Goal: Information Seeking & Learning: Learn about a topic

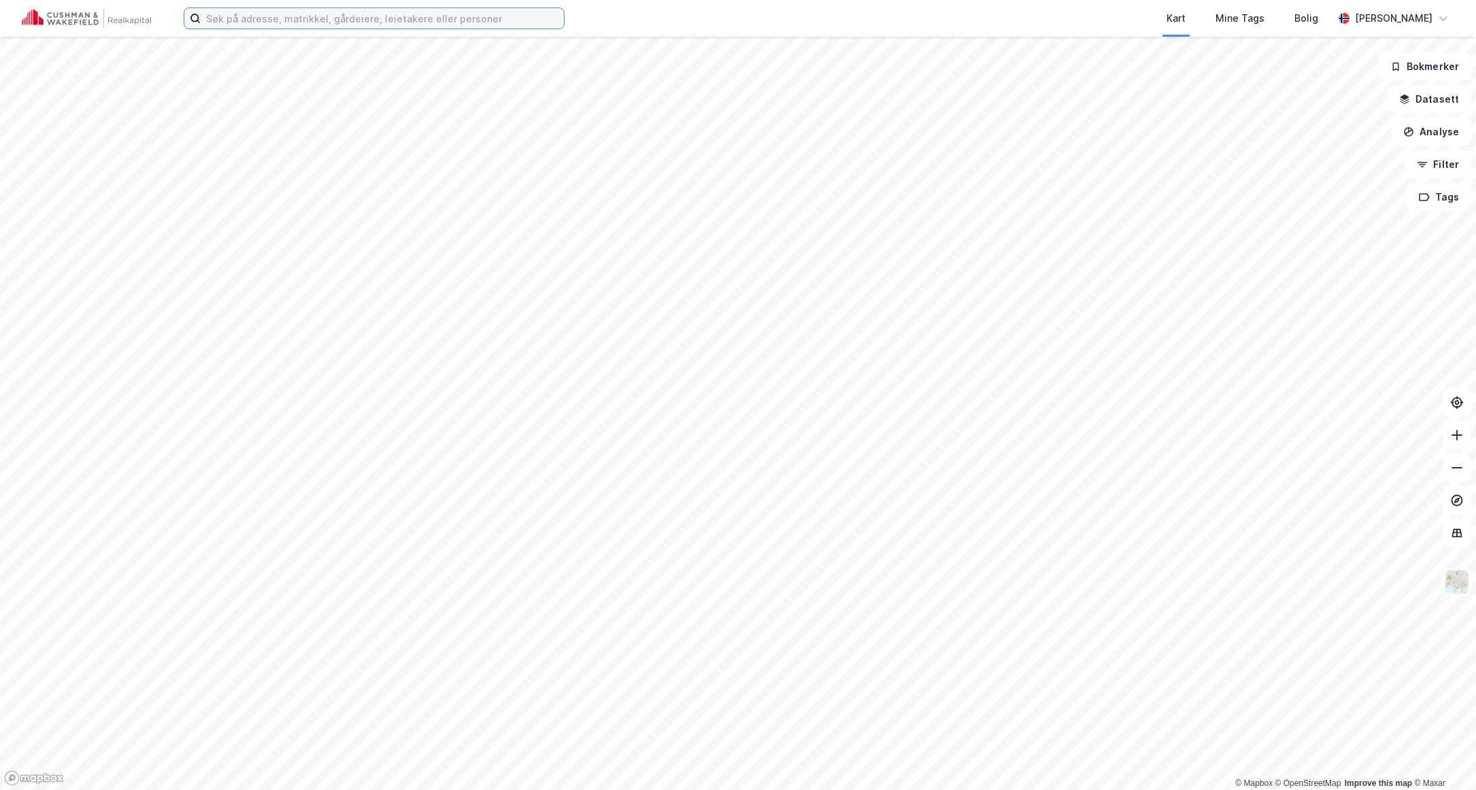
click at [285, 27] on input at bounding box center [382, 18] width 363 height 20
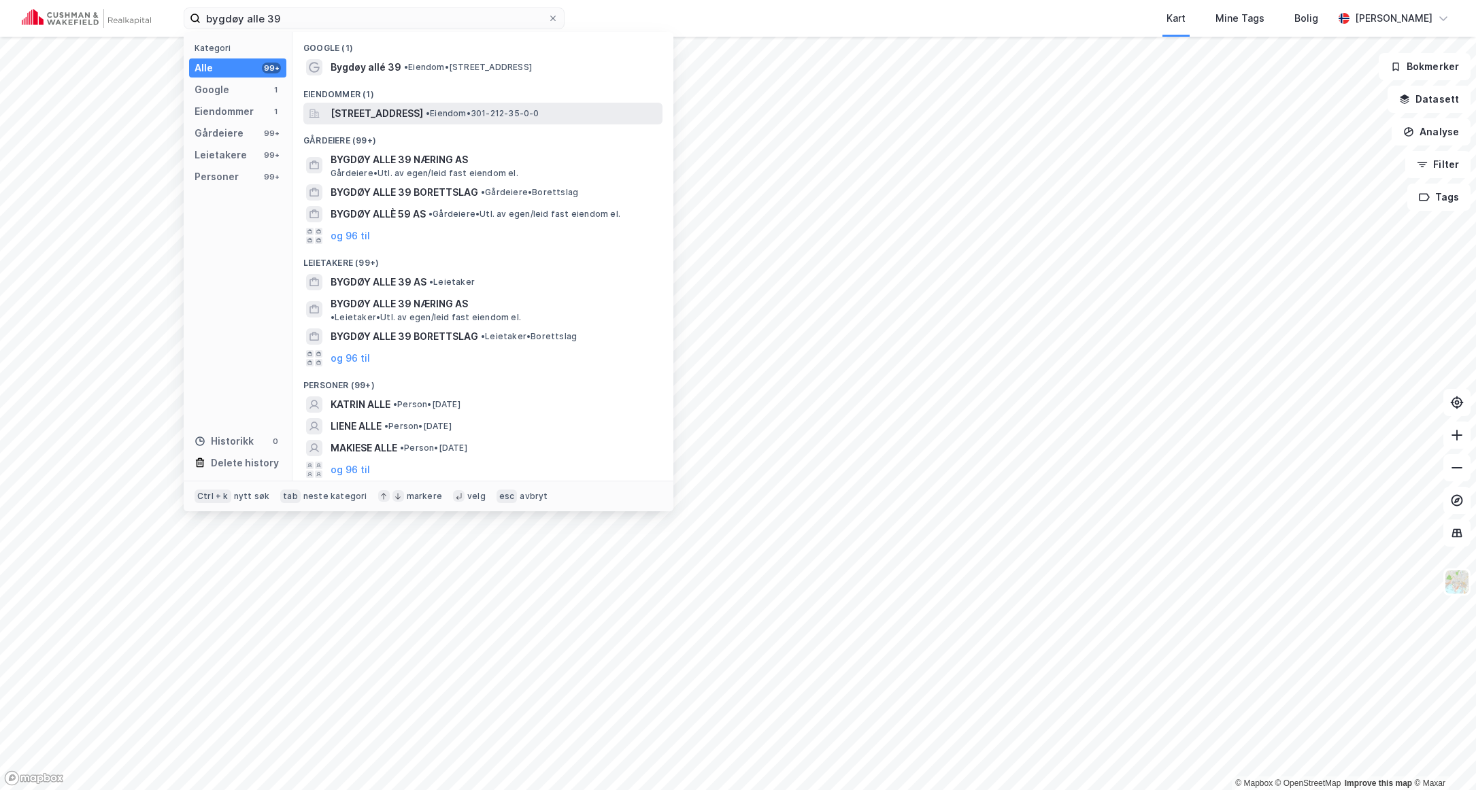
click at [407, 114] on span "[STREET_ADDRESS]" at bounding box center [377, 113] width 93 height 16
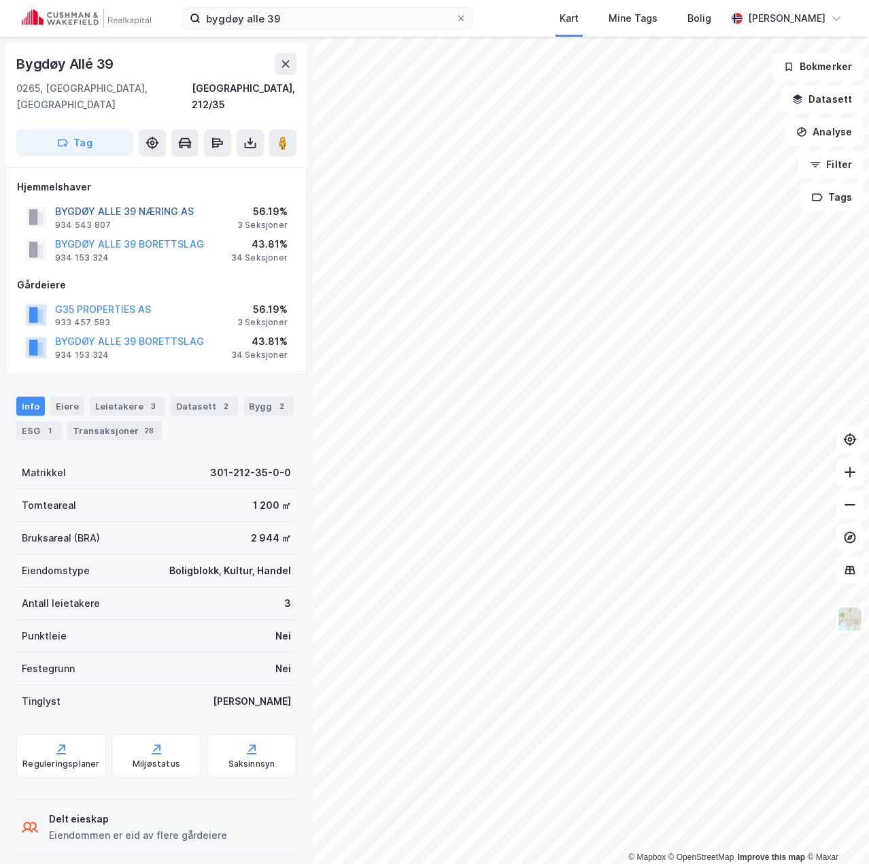
click at [0, 0] on button "BYGDØY ALLE 39 NÆRING AS" at bounding box center [0, 0] width 0 height 0
click at [0, 0] on button "BYGDØY ALLE 39 BORETTSLAG" at bounding box center [0, 0] width 0 height 0
click at [0, 0] on button "BYGDØY ALLE 39 NÆRING AS" at bounding box center [0, 0] width 0 height 0
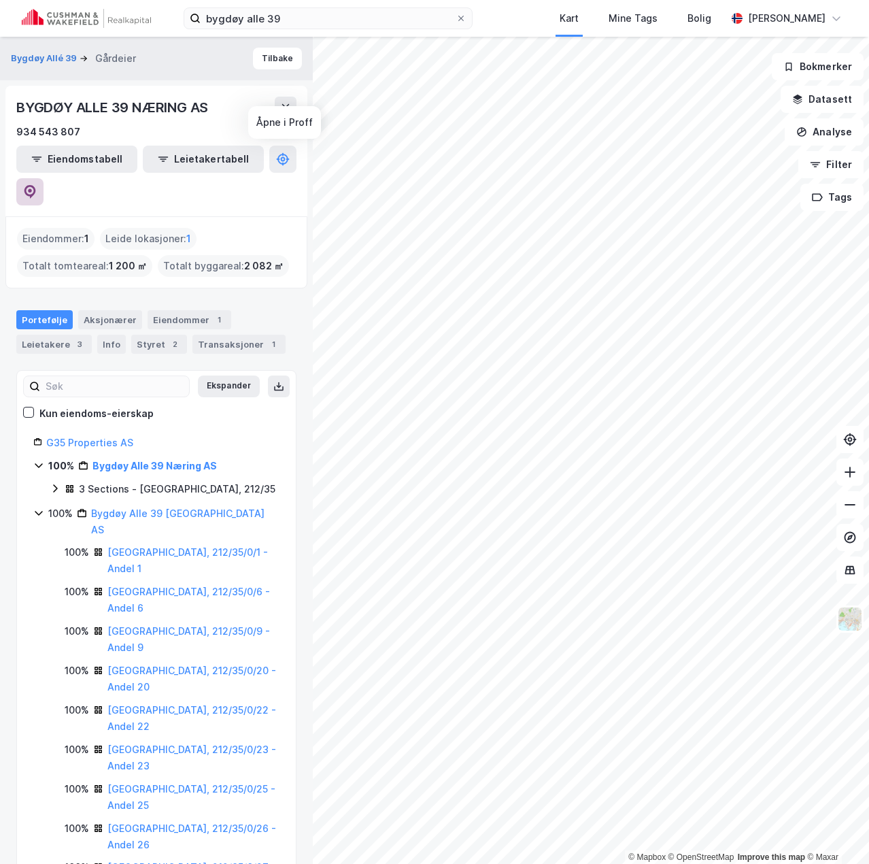
click at [36, 185] on icon at bounding box center [30, 192] width 12 height 14
drag, startPoint x: 317, startPoint y: 20, endPoint x: 82, endPoint y: 25, distance: 235.4
click at [82, 25] on div "bygdøy alle 39 Kart Mine Tags Bolig [PERSON_NAME]" at bounding box center [434, 18] width 869 height 37
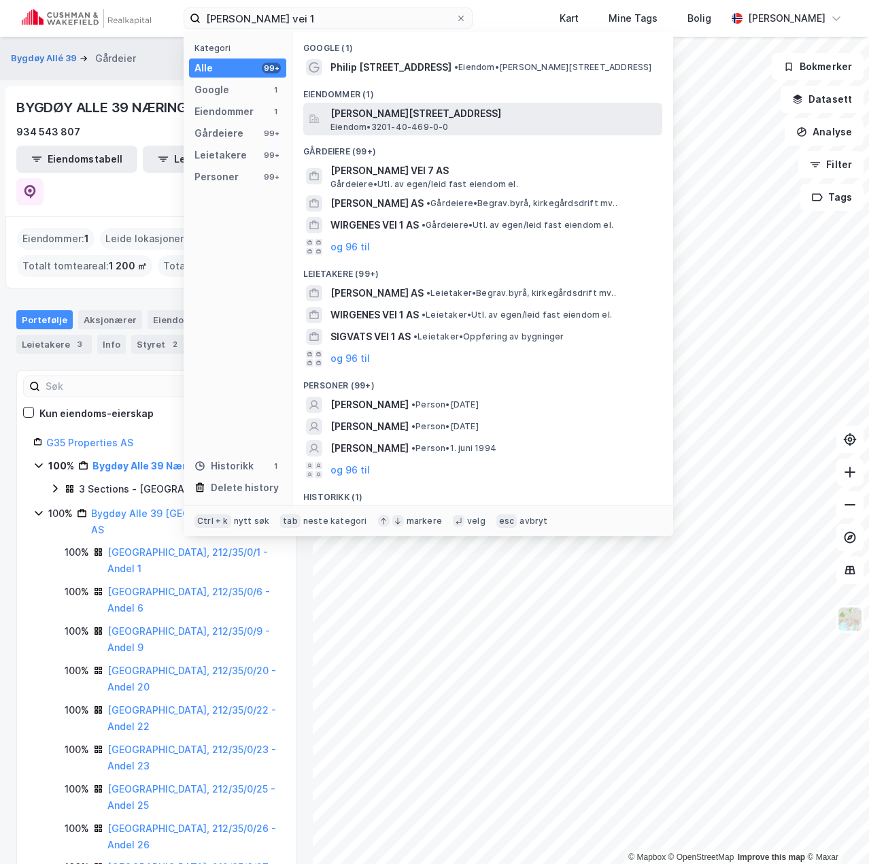
click at [363, 115] on span "[PERSON_NAME][STREET_ADDRESS]" at bounding box center [494, 113] width 326 height 16
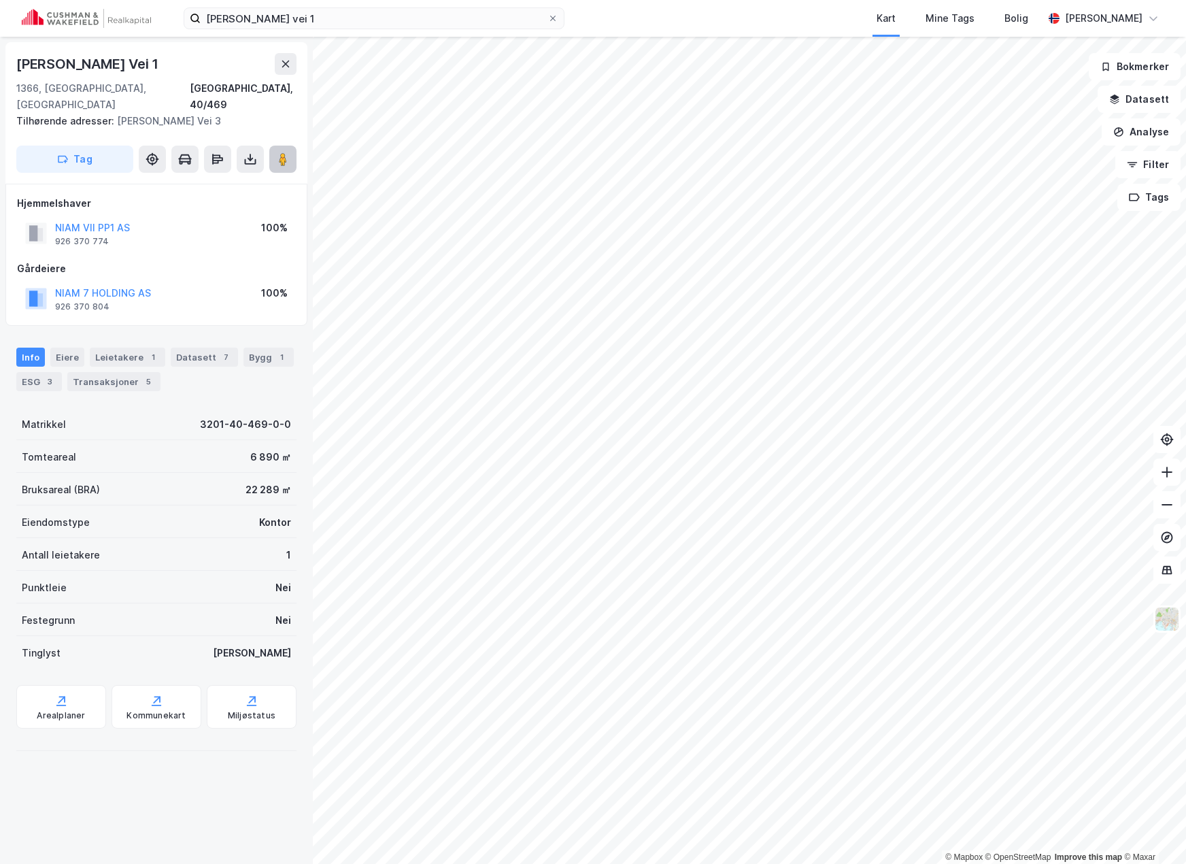
click at [280, 152] on image at bounding box center [283, 159] width 8 height 14
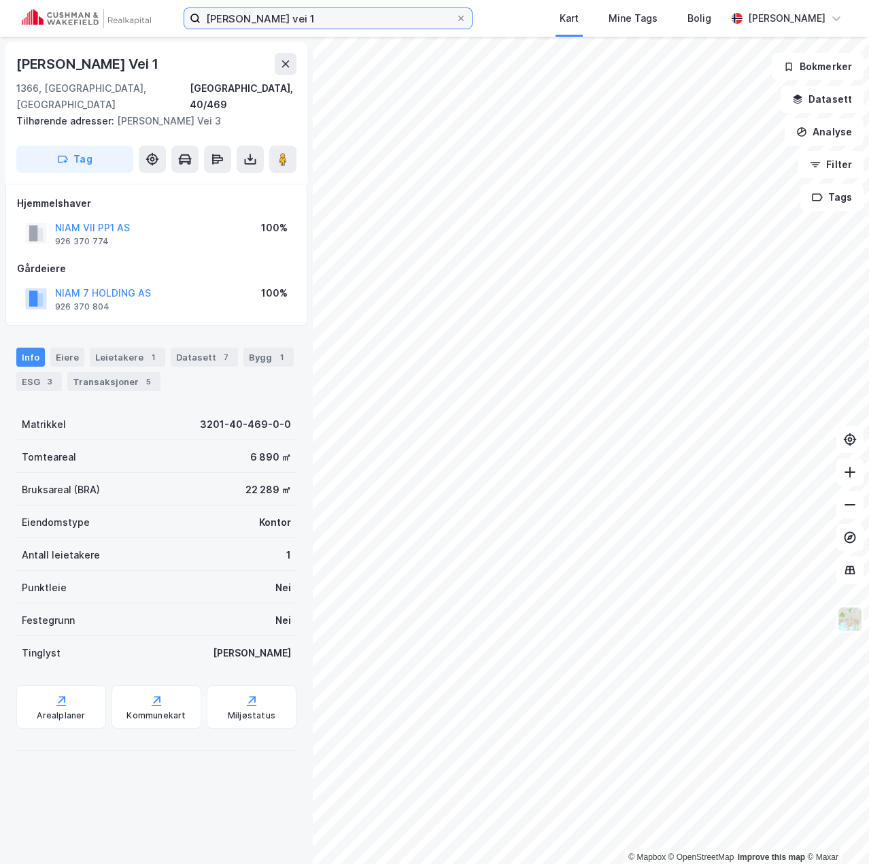
drag, startPoint x: 316, startPoint y: 12, endPoint x: 17, endPoint y: 20, distance: 298.7
click at [17, 20] on div "[PERSON_NAME] vei 1 Kart Mine Tags Bolig [PERSON_NAME]" at bounding box center [434, 18] width 869 height 37
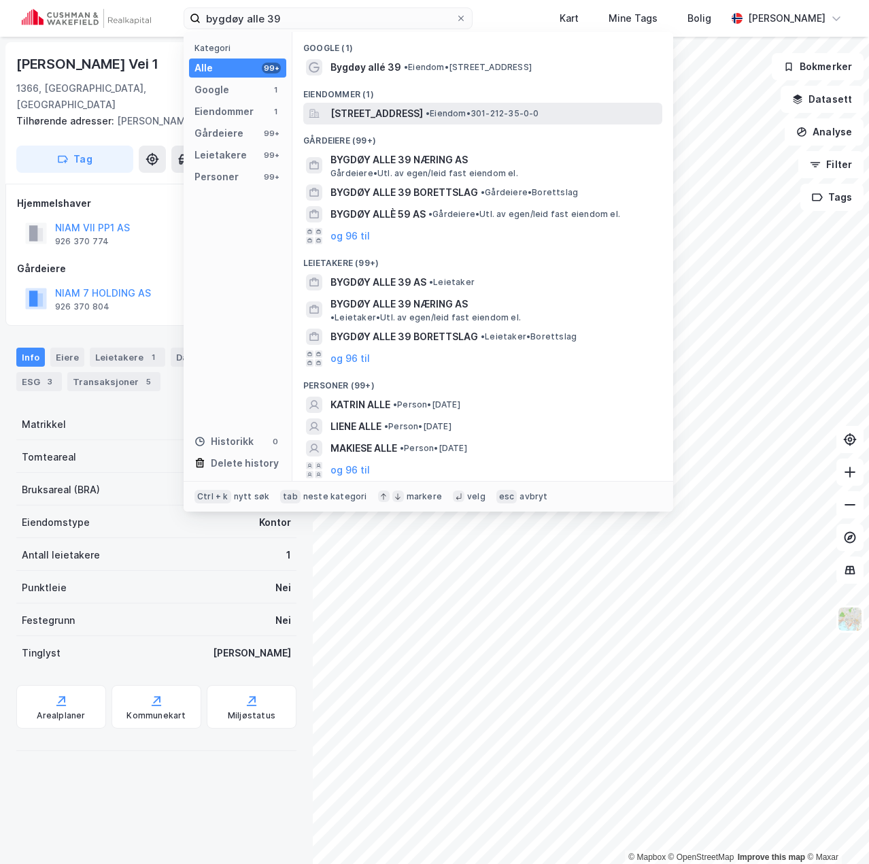
click at [367, 109] on span "[STREET_ADDRESS]" at bounding box center [377, 113] width 93 height 16
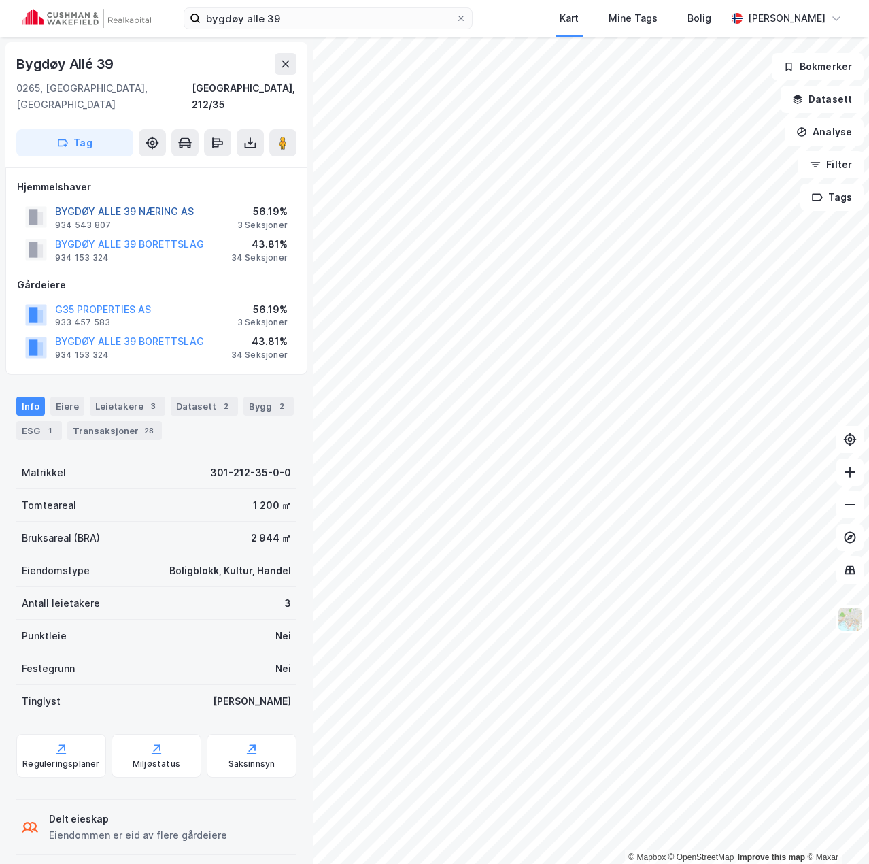
click at [0, 0] on button "BYGDØY ALLE 39 NÆRING AS" at bounding box center [0, 0] width 0 height 0
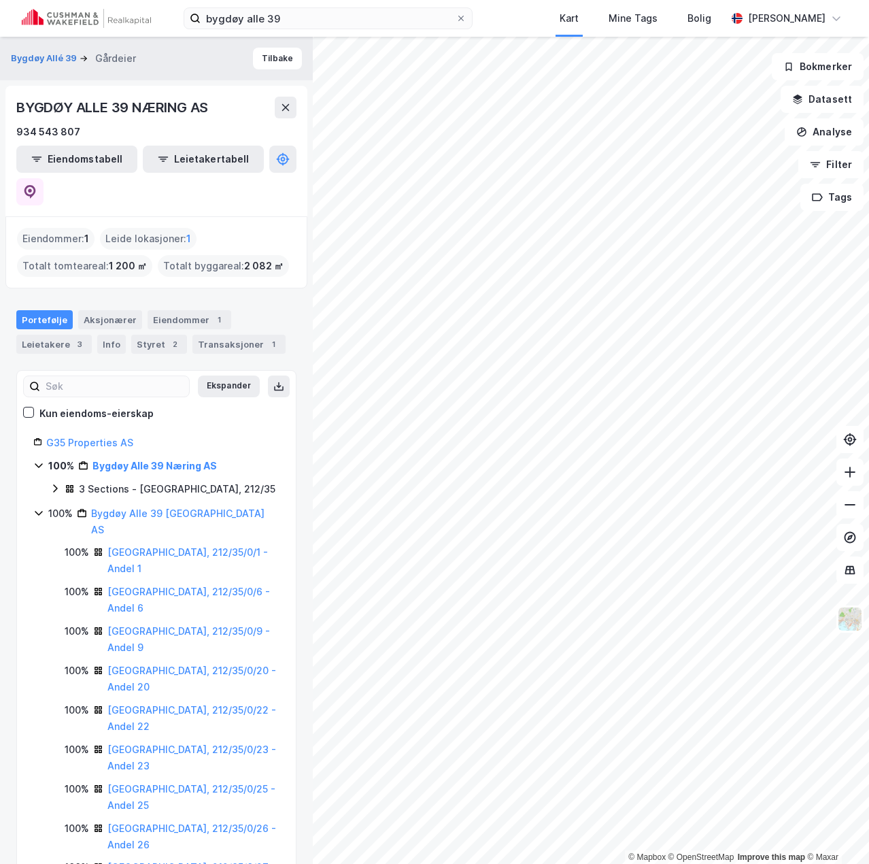
click at [55, 484] on icon at bounding box center [55, 488] width 4 height 8
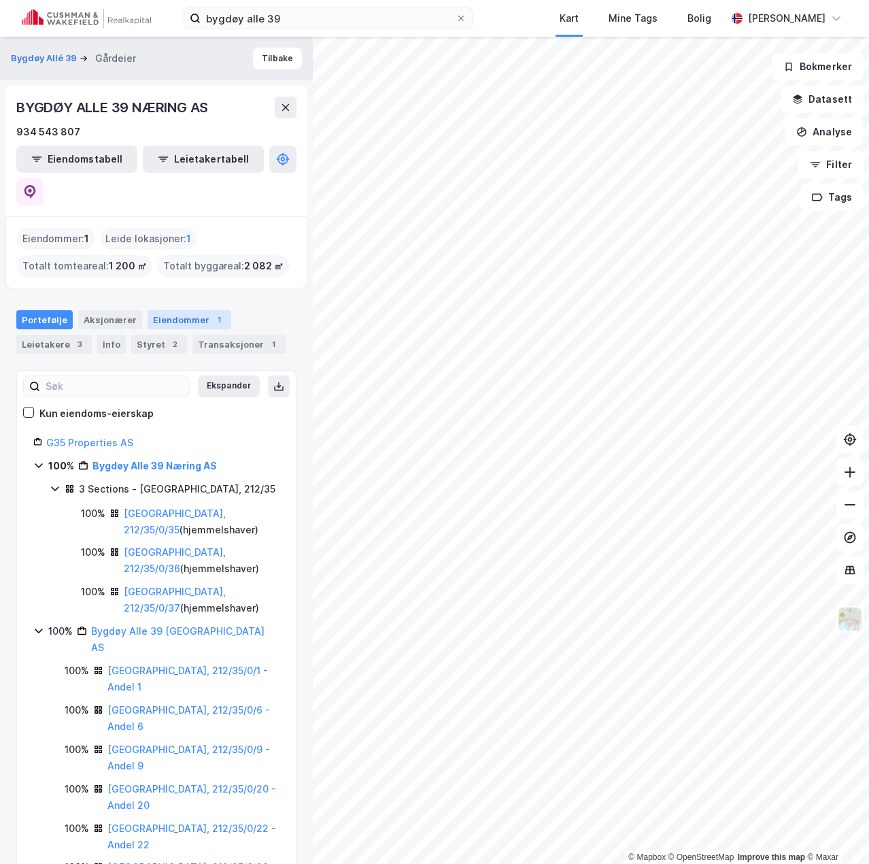
click at [163, 310] on div "Eiendommer 1" at bounding box center [190, 319] width 84 height 19
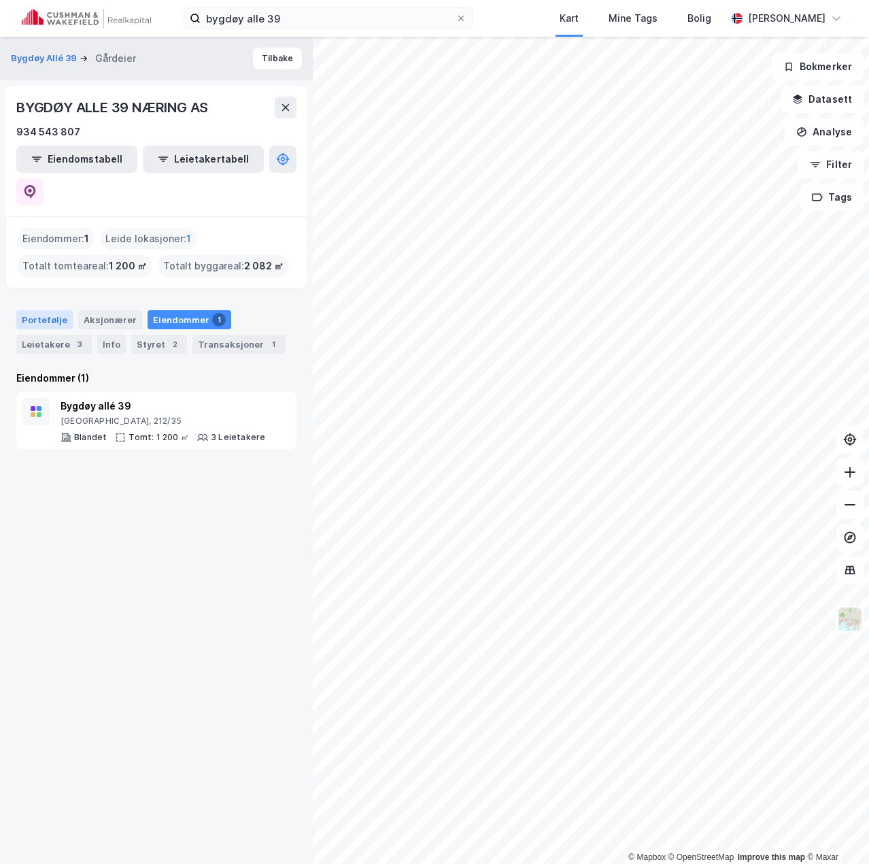
click at [58, 310] on div "Portefølje" at bounding box center [44, 319] width 56 height 19
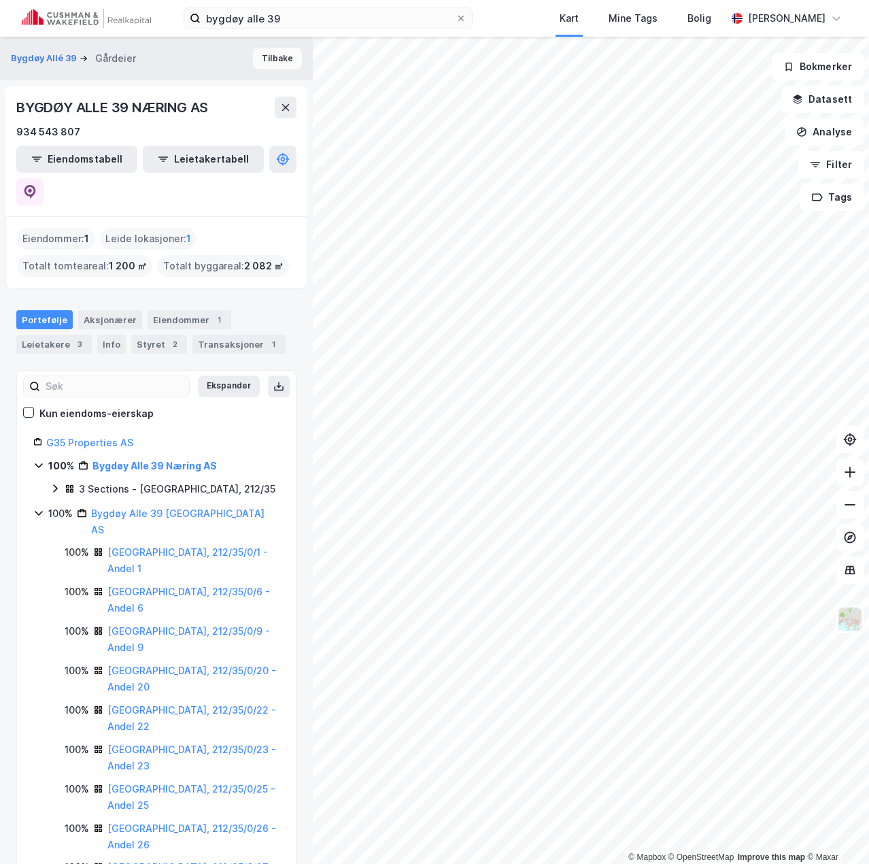
click at [276, 60] on button "Tilbake" at bounding box center [277, 59] width 49 height 22
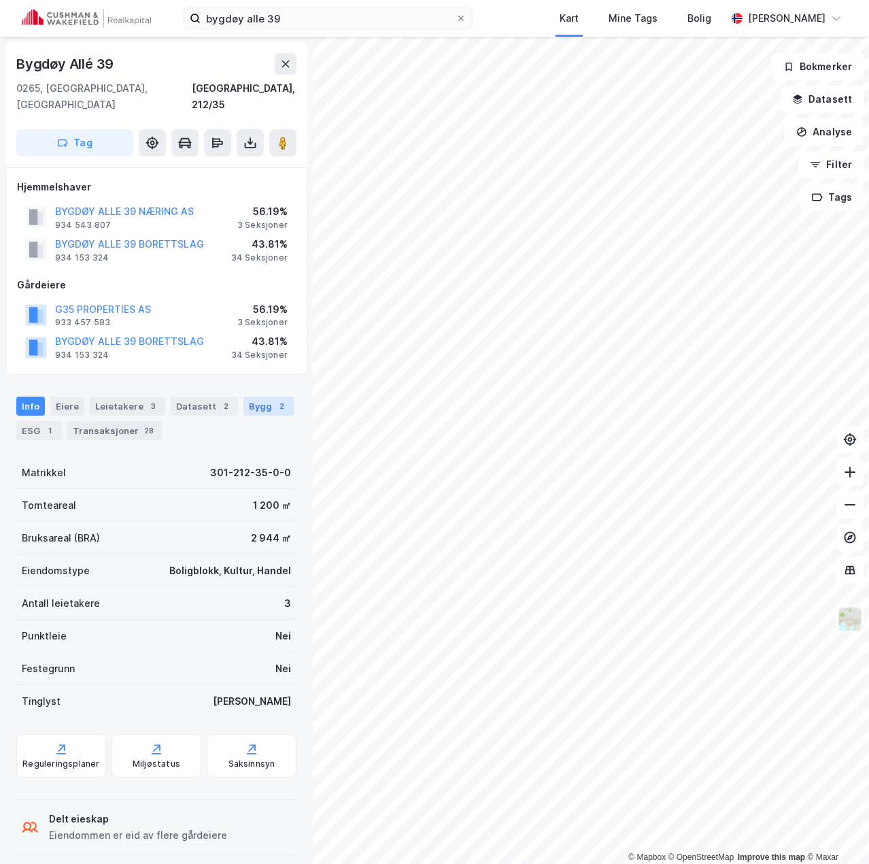
click at [258, 397] on div "Bygg 2" at bounding box center [269, 406] width 50 height 19
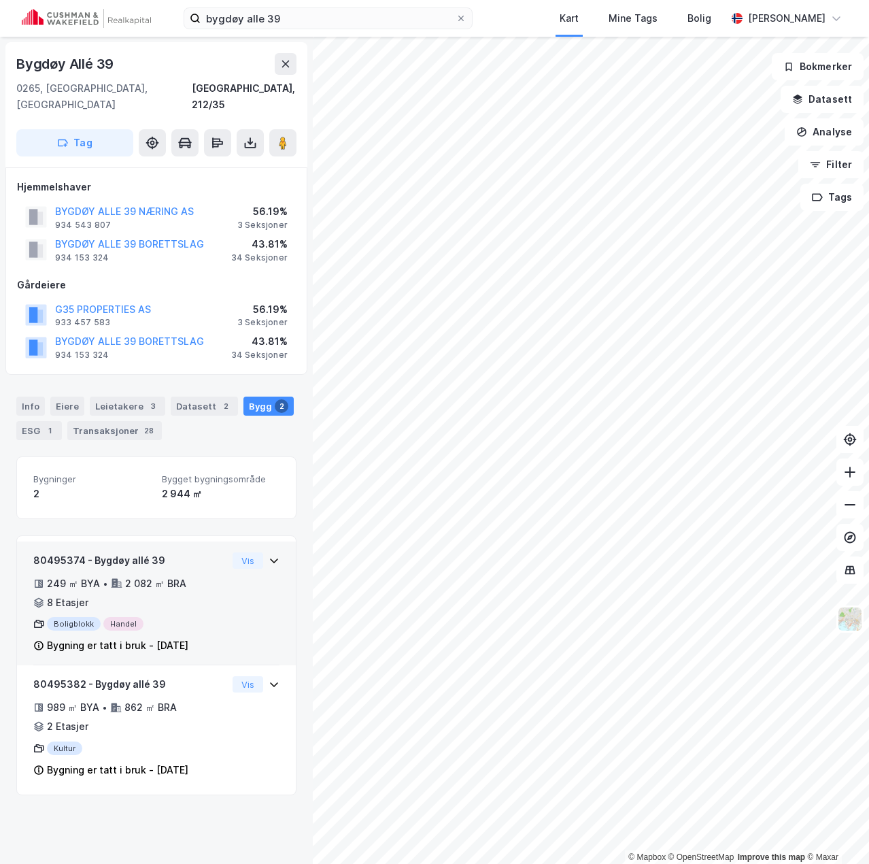
click at [249, 554] on div "80495374 - Bygdøy allé 39 249 ㎡ BYA • 2 082 ㎡ BRA • 8 Etasjer Boligblokk Handel…" at bounding box center [156, 609] width 246 height 114
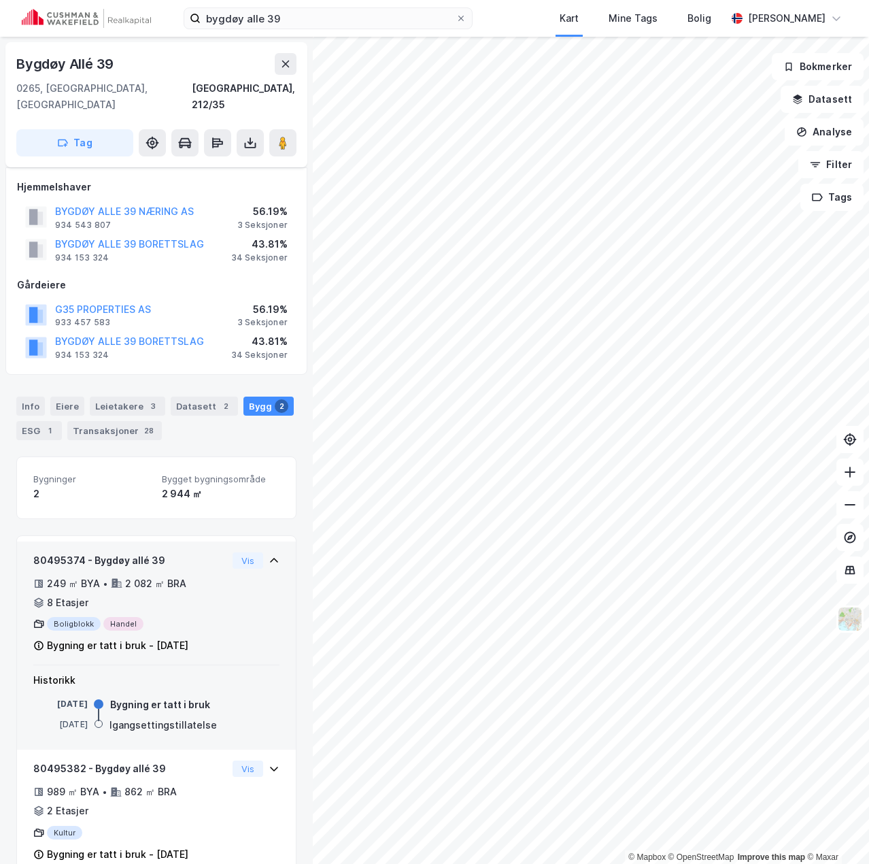
scroll to position [16, 0]
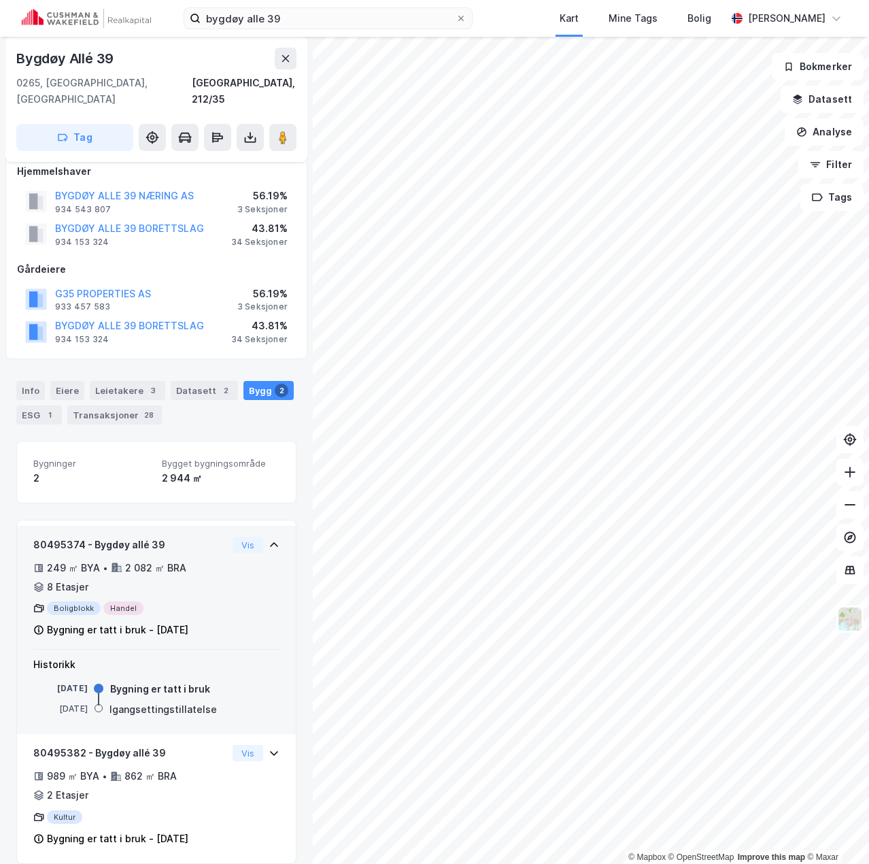
click at [263, 546] on div "80495374 - Bygdøy allé 39 249 ㎡ BYA • 2 082 ㎡ BRA • 8 Etasjer Boligblokk Handel…" at bounding box center [156, 594] width 246 height 114
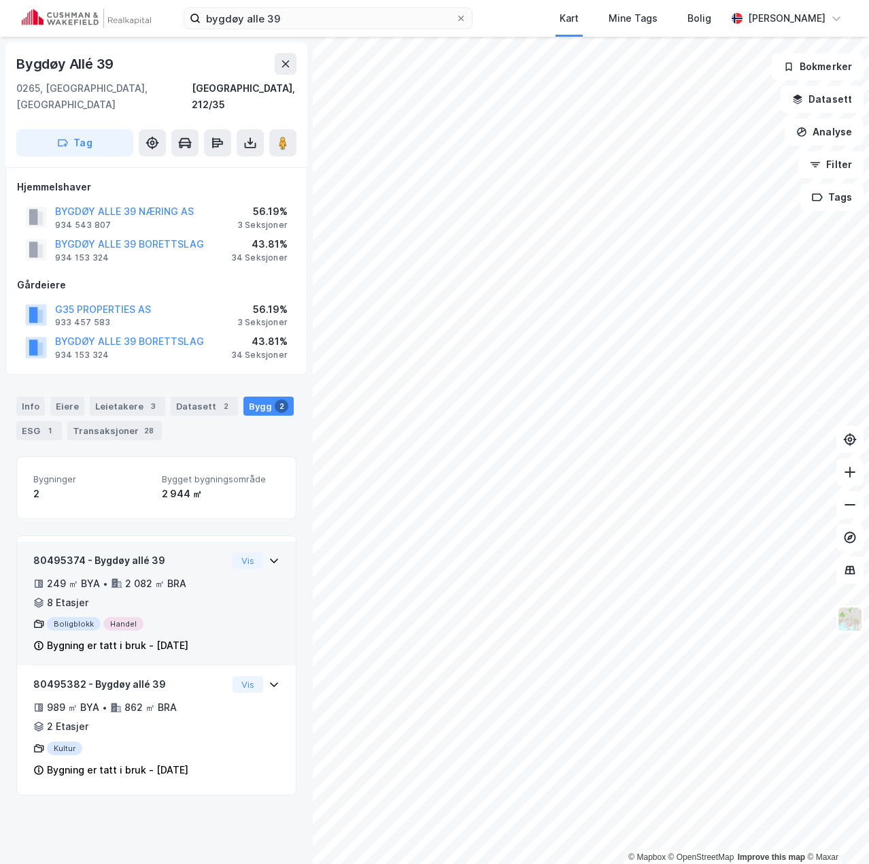
click at [261, 552] on div "Vis" at bounding box center [256, 560] width 47 height 16
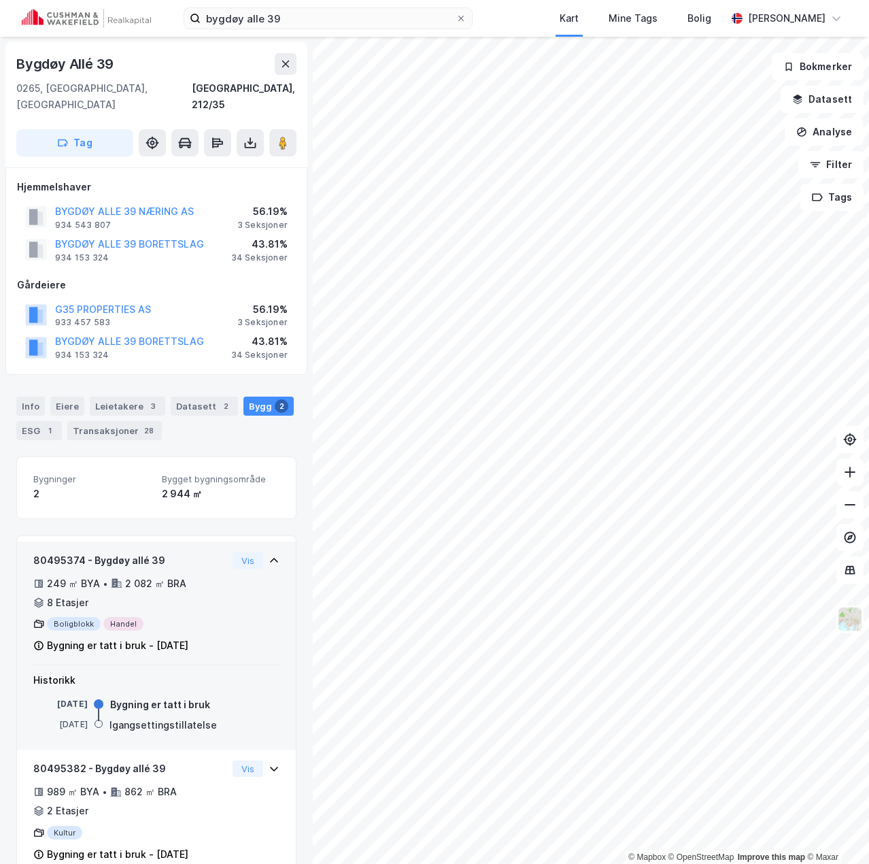
scroll to position [16, 0]
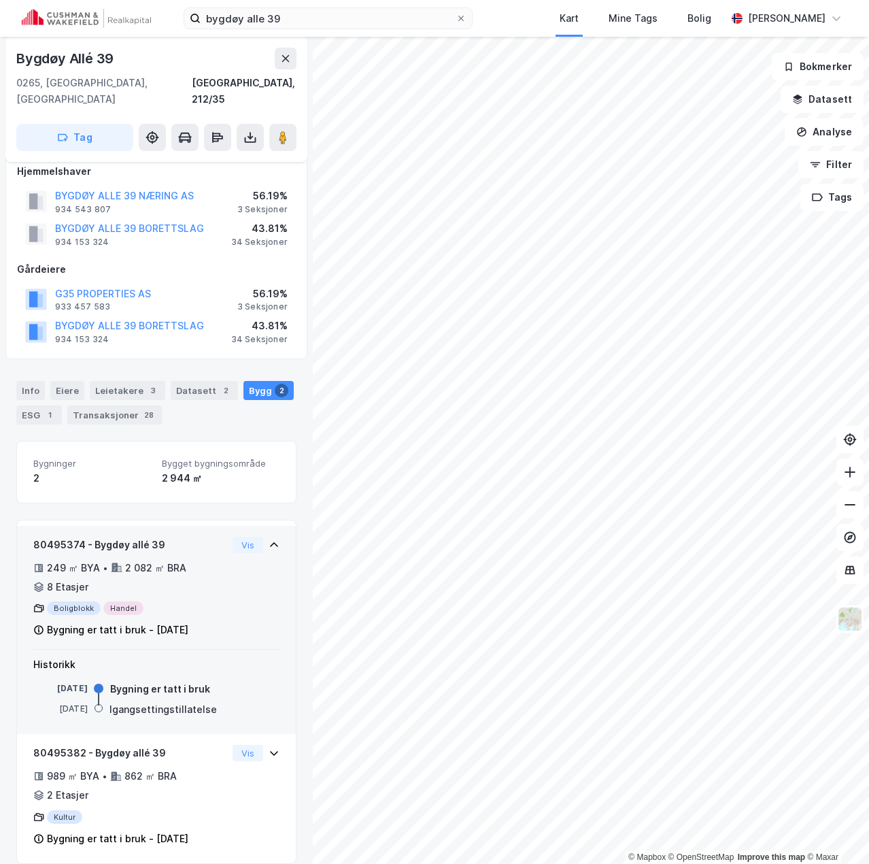
click at [254, 548] on div "80495374 - Bygdøy allé 39 249 ㎡ BYA • 2 082 ㎡ BRA • 8 Etasjer Boligblokk Handel…" at bounding box center [156, 594] width 246 height 114
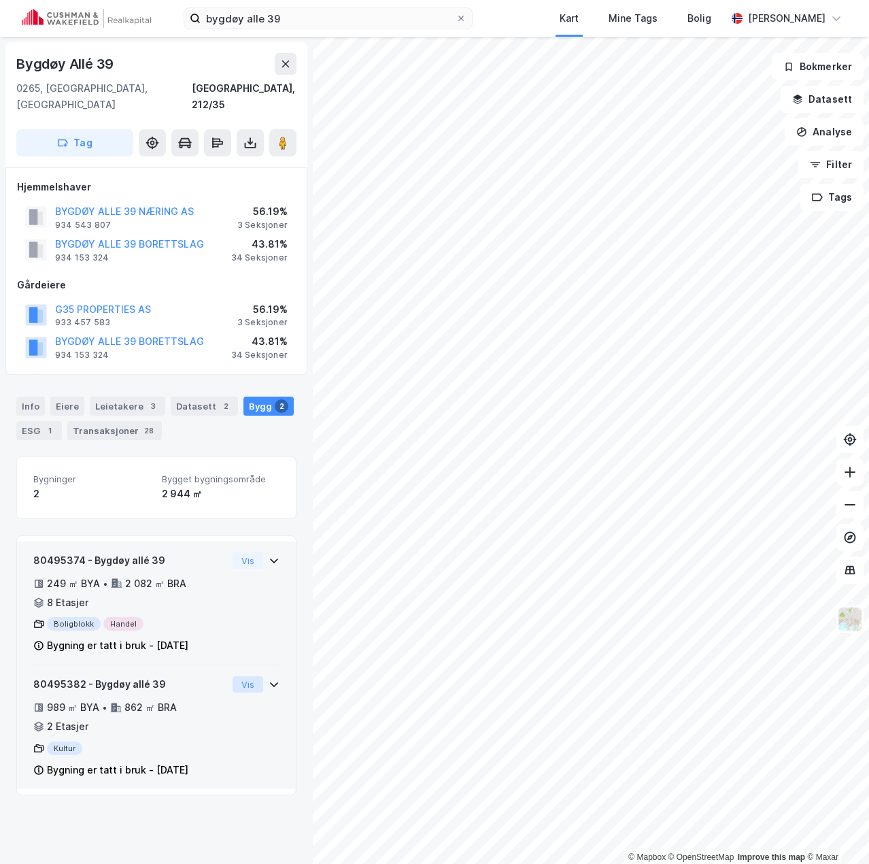
scroll to position [0, 0]
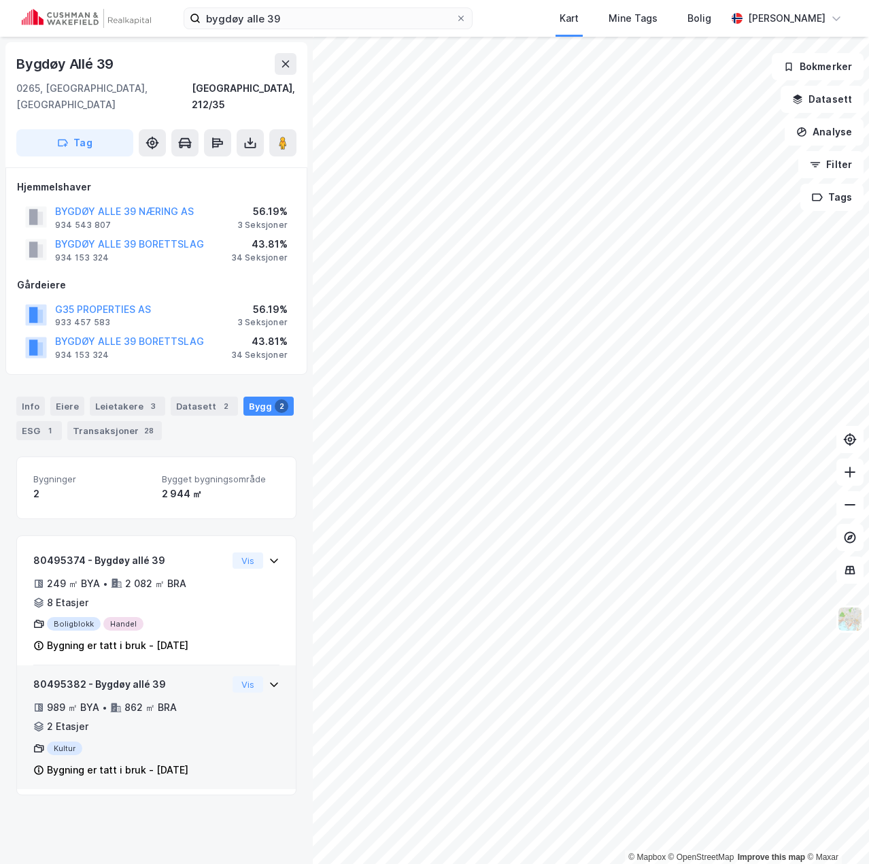
click at [254, 687] on div "80495382 - Bygdøy allé 39 989 ㎡ BYA • 862 ㎡ BRA • 2 Etasjer Kultur Bygning er t…" at bounding box center [156, 732] width 246 height 113
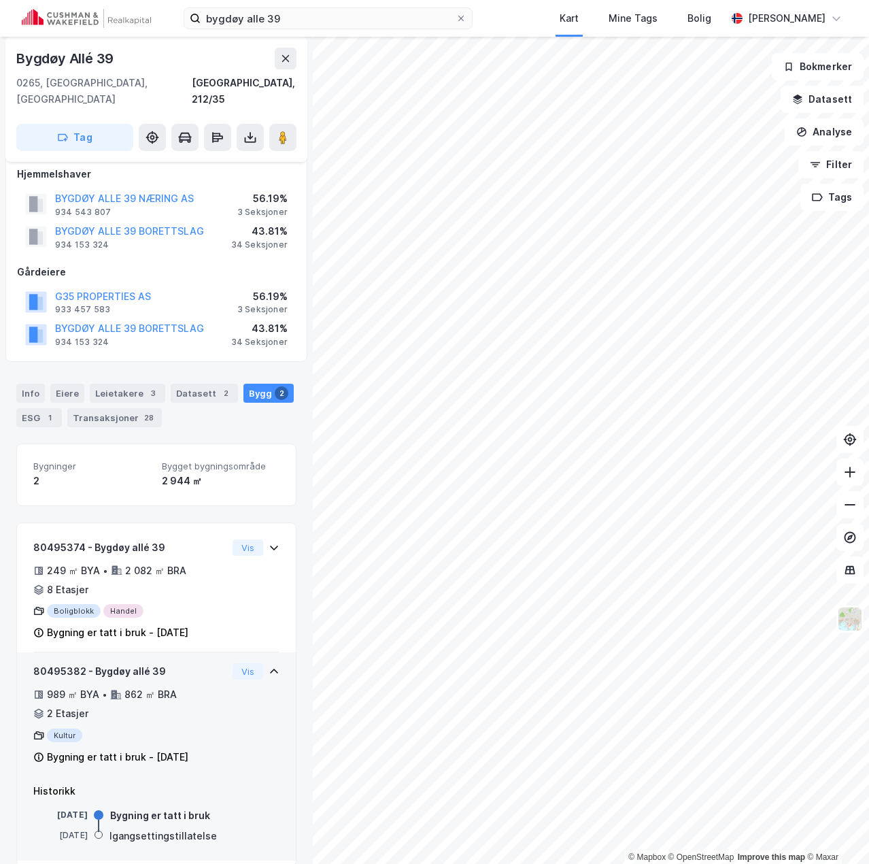
scroll to position [16, 0]
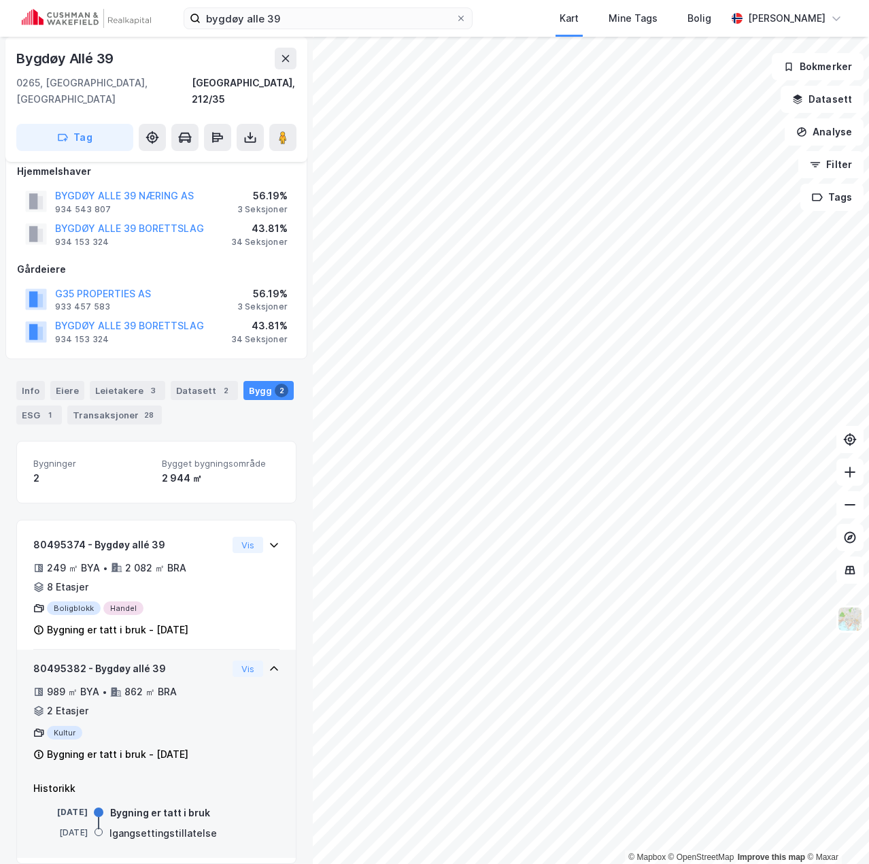
click at [251, 676] on div "80495382 - Bygdøy allé 39 989 ㎡ BYA • 862 ㎡ BRA • 2 Etasjer Kultur Bygning er t…" at bounding box center [156, 716] width 246 height 113
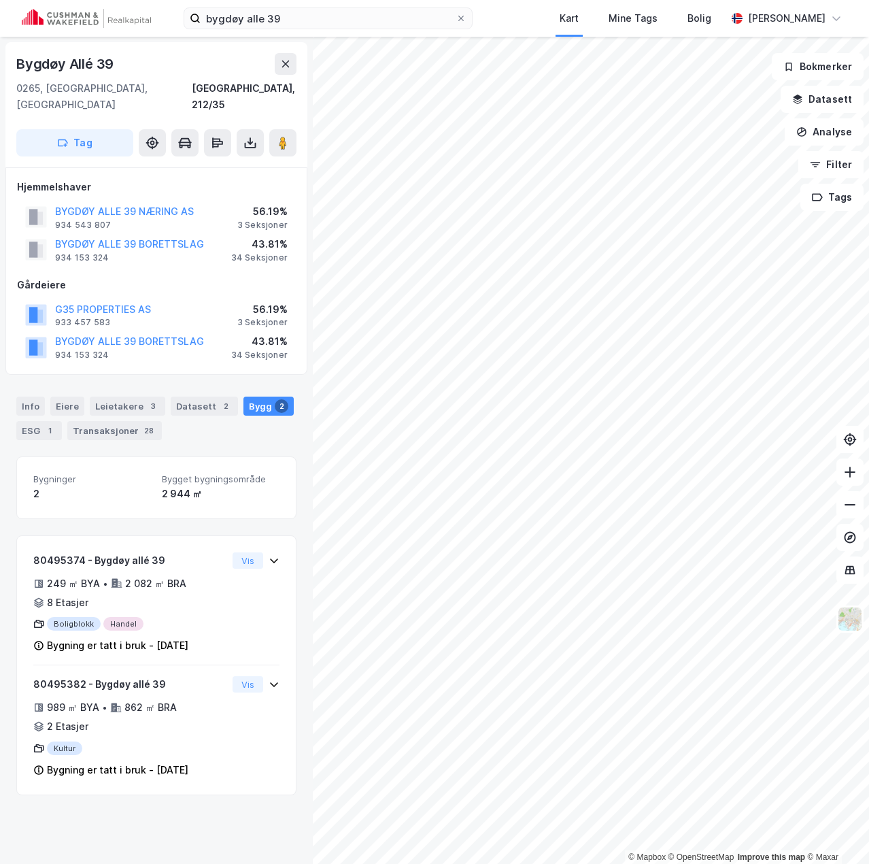
drag, startPoint x: 197, startPoint y: 248, endPoint x: 188, endPoint y: 76, distance: 171.7
click at [188, 76] on div "[STREET_ADDRESS], 212/35" at bounding box center [156, 83] width 280 height 60
click at [37, 397] on div "Info" at bounding box center [30, 406] width 29 height 19
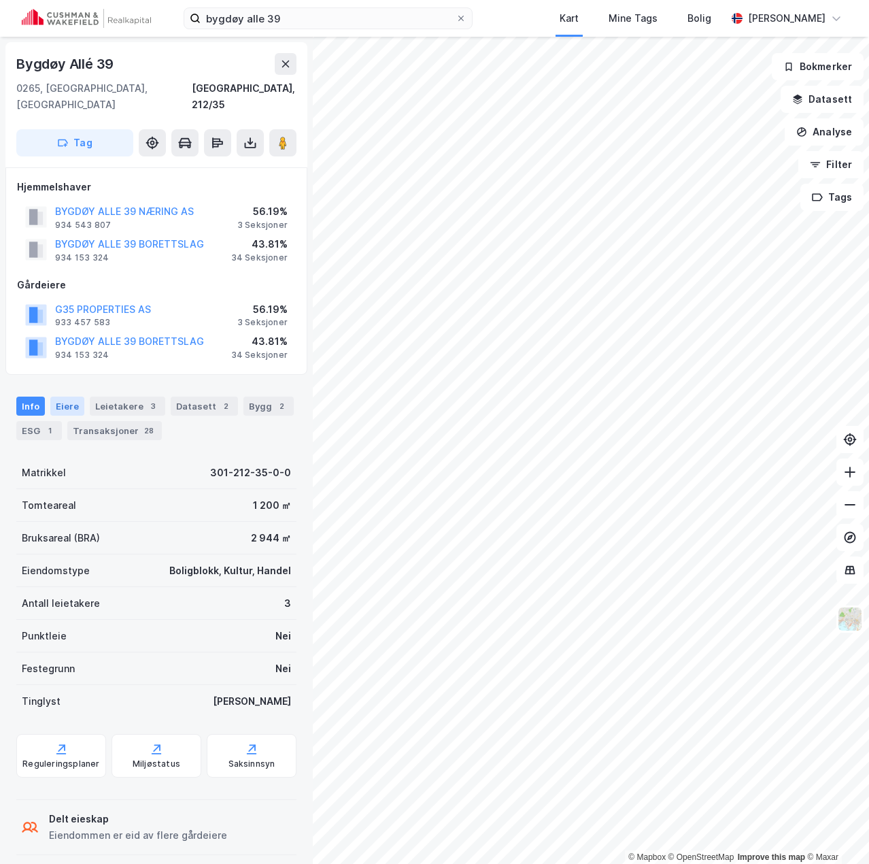
click at [59, 397] on div "Eiere" at bounding box center [67, 406] width 34 height 19
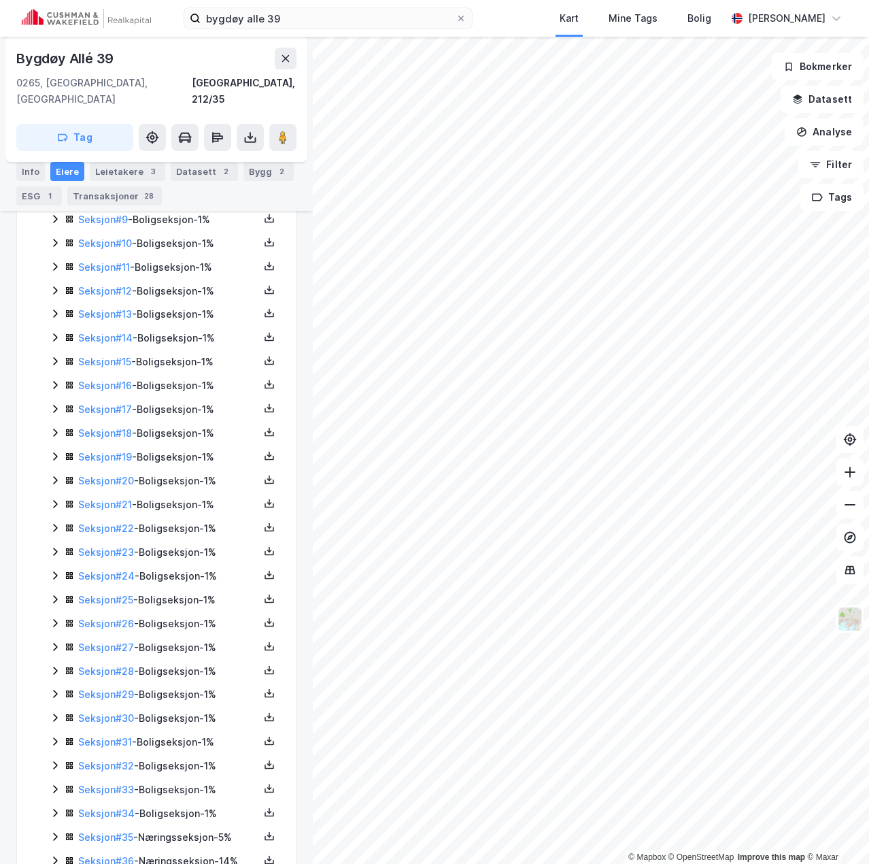
scroll to position [565, 0]
click at [264, 784] on icon at bounding box center [269, 789] width 11 height 11
click at [190, 740] on div "Grunnbok" at bounding box center [188, 748] width 46 height 16
click at [265, 790] on icon at bounding box center [270, 815] width 10 height 5
click at [187, 764] on div "Grunnbok" at bounding box center [188, 772] width 46 height 16
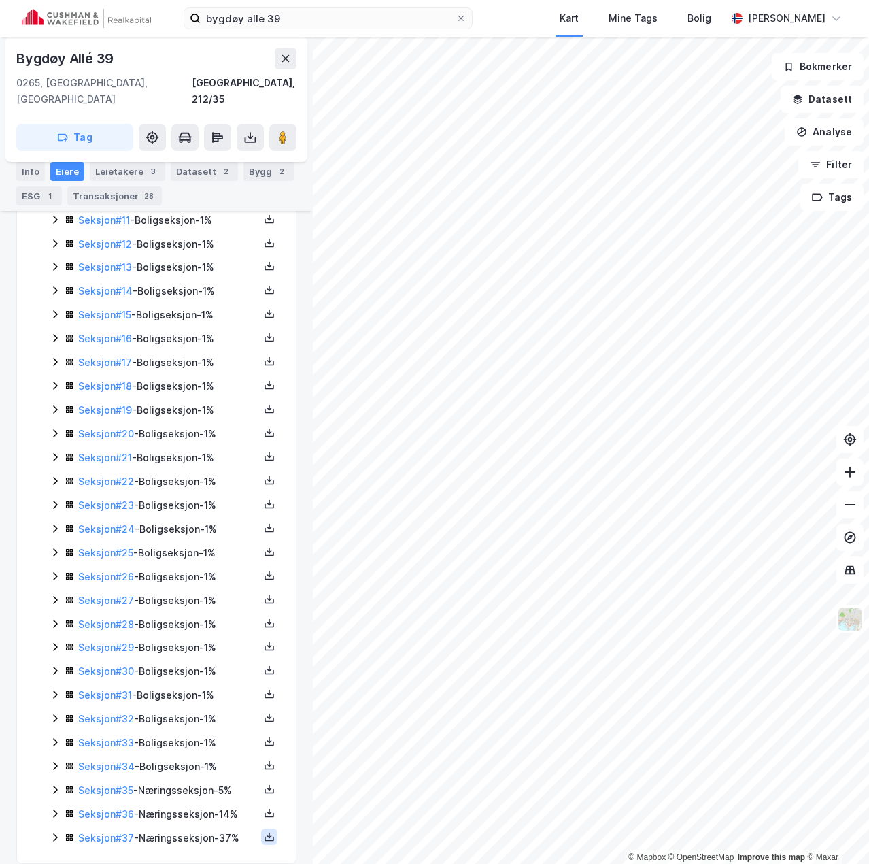
click at [265, 790] on icon at bounding box center [270, 839] width 10 height 5
click at [197, 788] on div "Grunnbok" at bounding box center [188, 796] width 46 height 16
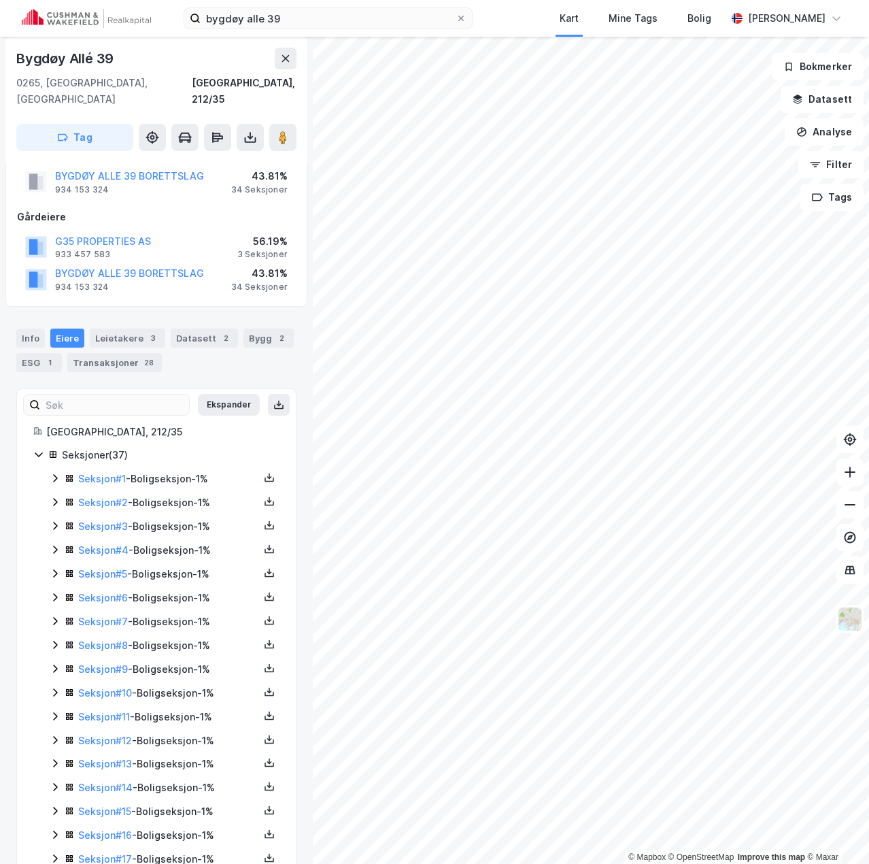
scroll to position [0, 0]
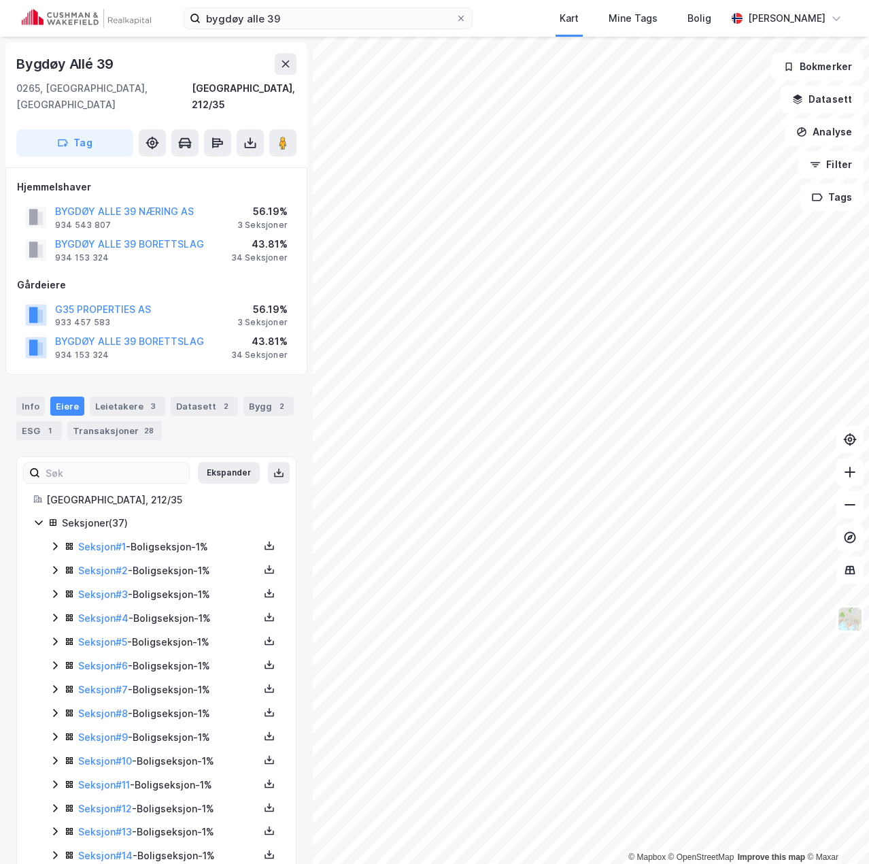
click at [209, 72] on div "Bygdøy Allé 39" at bounding box center [156, 64] width 280 height 22
click at [37, 397] on div "Info" at bounding box center [30, 406] width 29 height 19
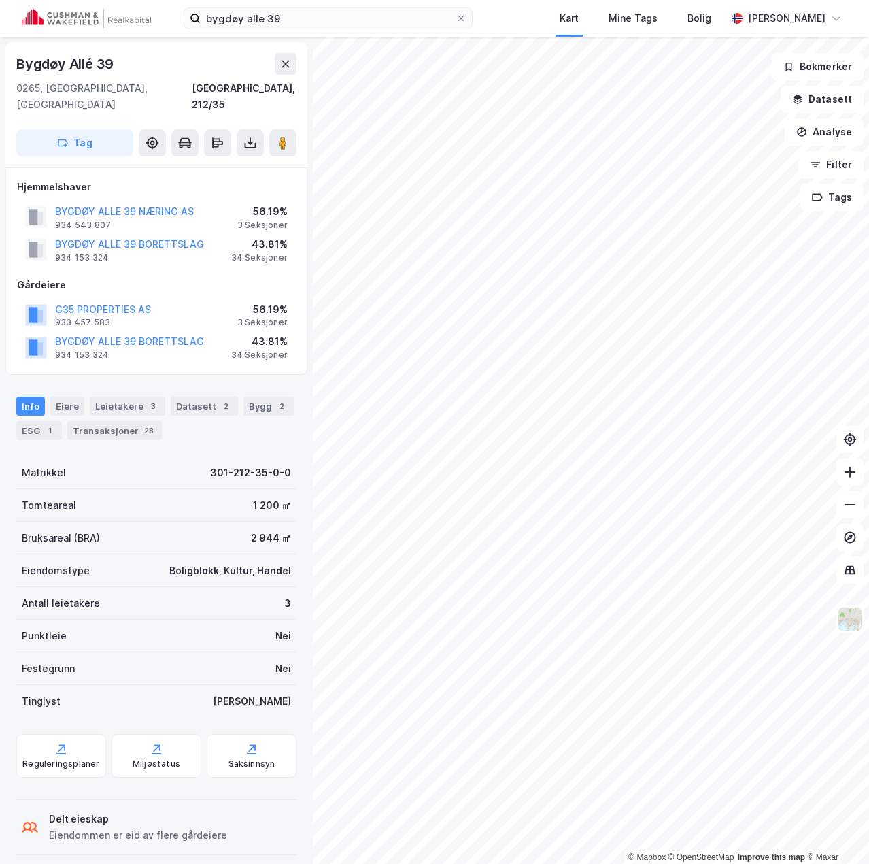
click at [156, 76] on div "[STREET_ADDRESS], 212/35" at bounding box center [156, 83] width 280 height 60
drag, startPoint x: 297, startPoint y: 16, endPoint x: -8, endPoint y: 44, distance: 305.9
click at [0, 44] on html "bygdøy alle 39 Kart Mine Tags Bolig [PERSON_NAME] © Mapbox © OpenStreetMap Impr…" at bounding box center [434, 432] width 869 height 864
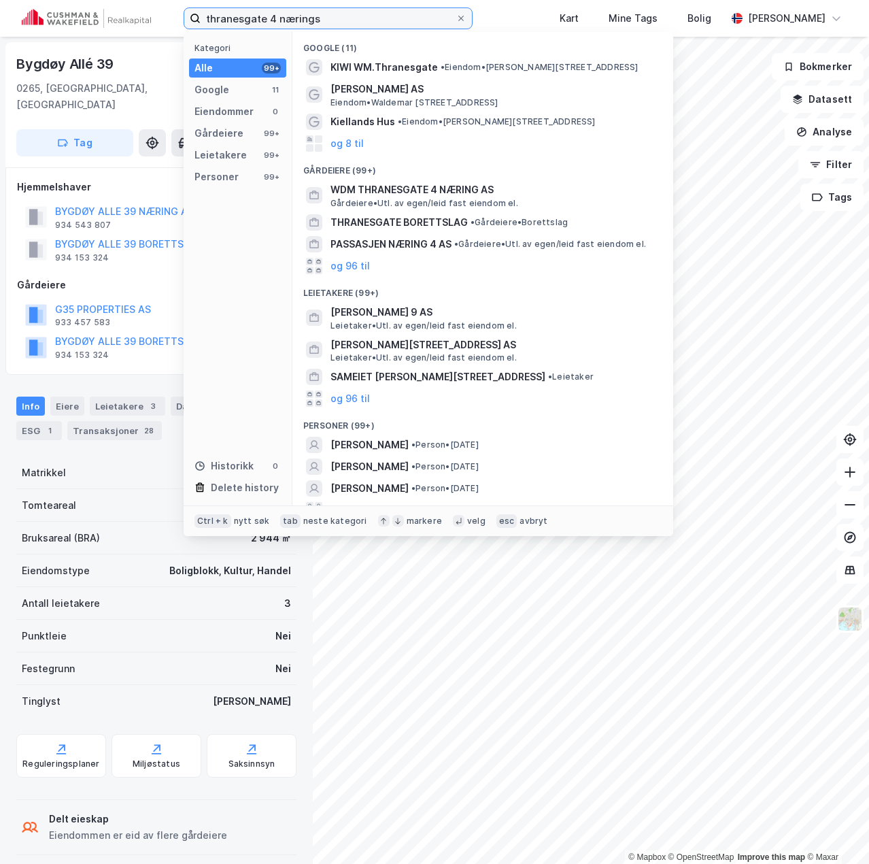
click at [246, 16] on input "thranesgate 4 nærings" at bounding box center [328, 18] width 255 height 20
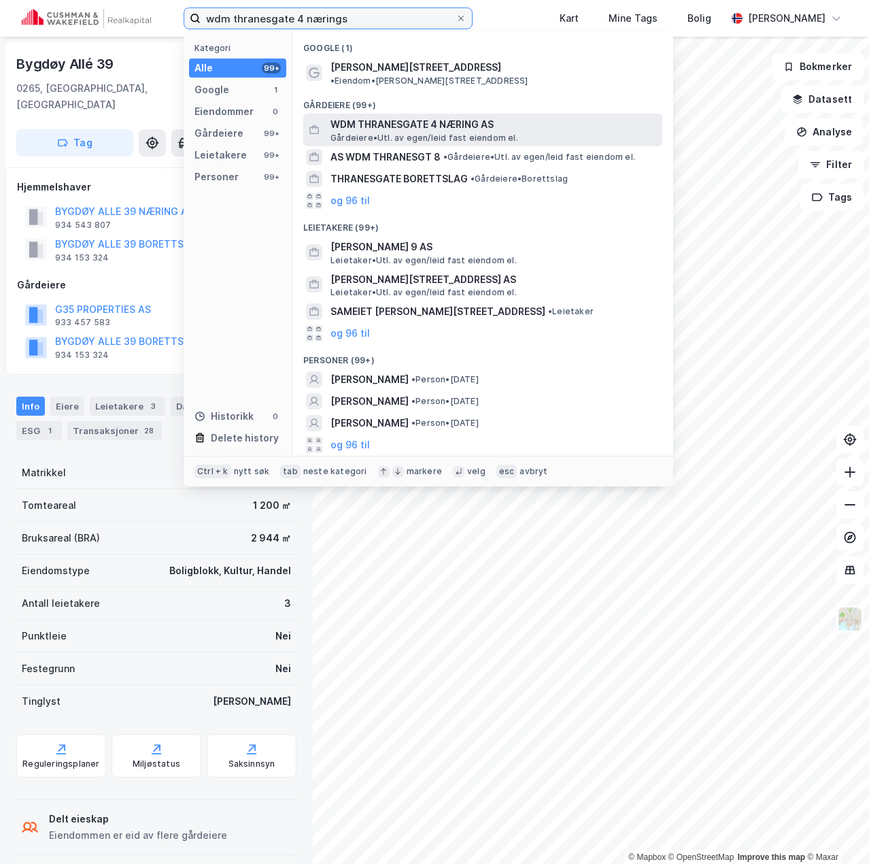
type input "wdm thranesgate 4 nærings"
click at [429, 117] on span "WDM THRANESGATE 4 NÆRING AS" at bounding box center [494, 124] width 326 height 16
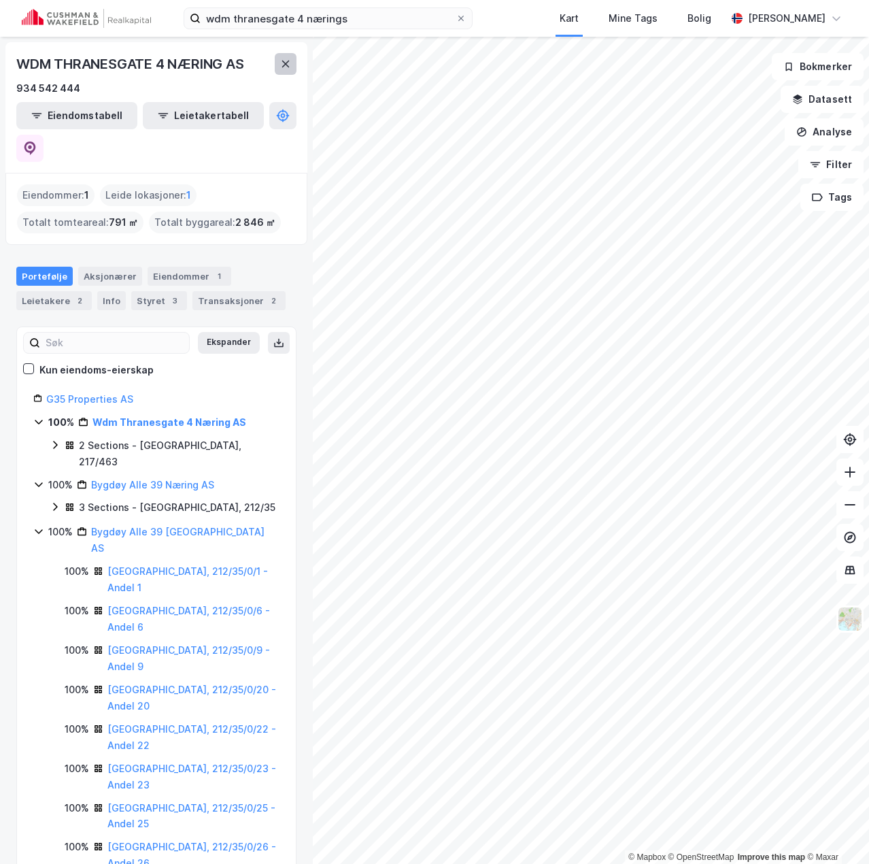
click at [285, 63] on icon at bounding box center [285, 64] width 7 height 7
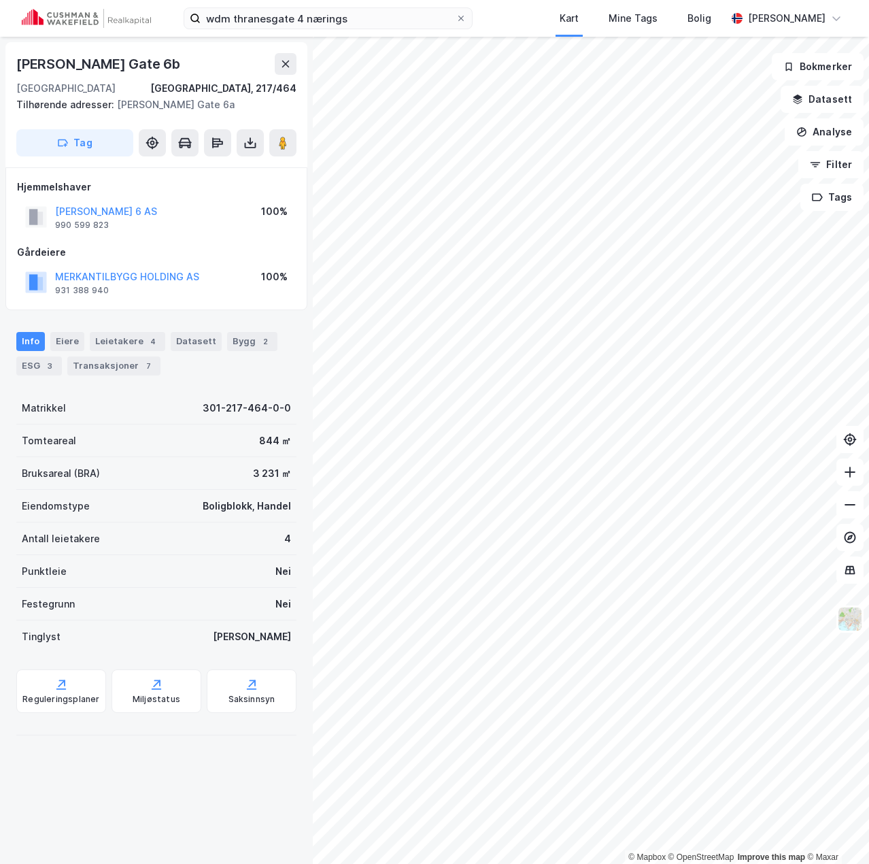
scroll to position [3, 0]
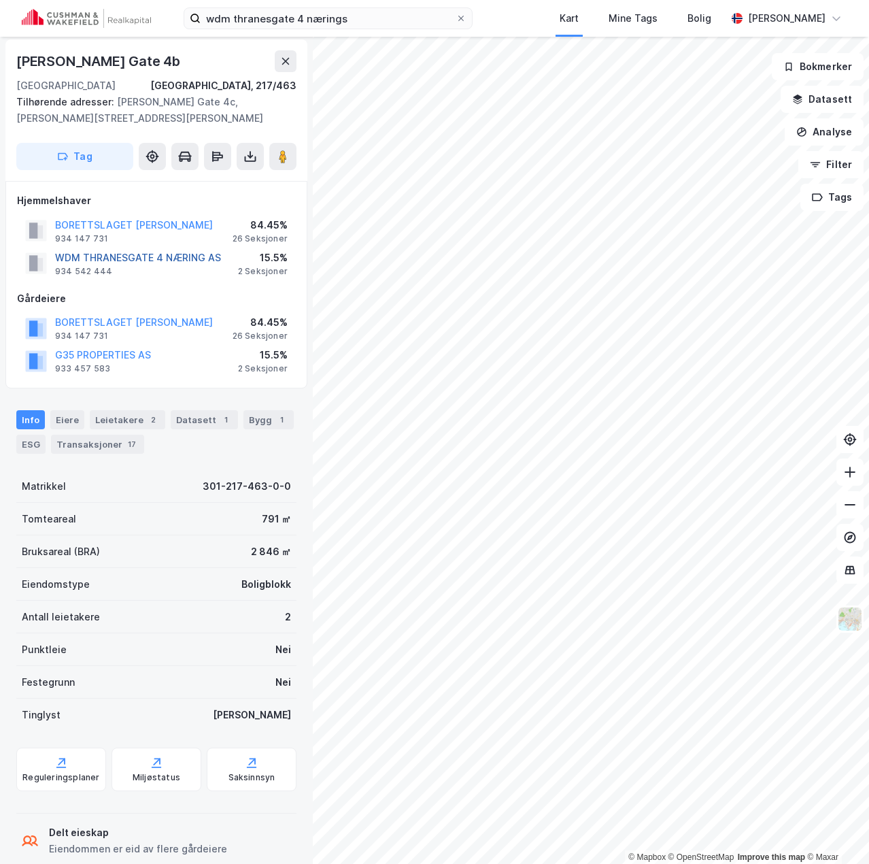
click at [0, 0] on button "WDM THRANESGATE 4 NÆRING AS" at bounding box center [0, 0] width 0 height 0
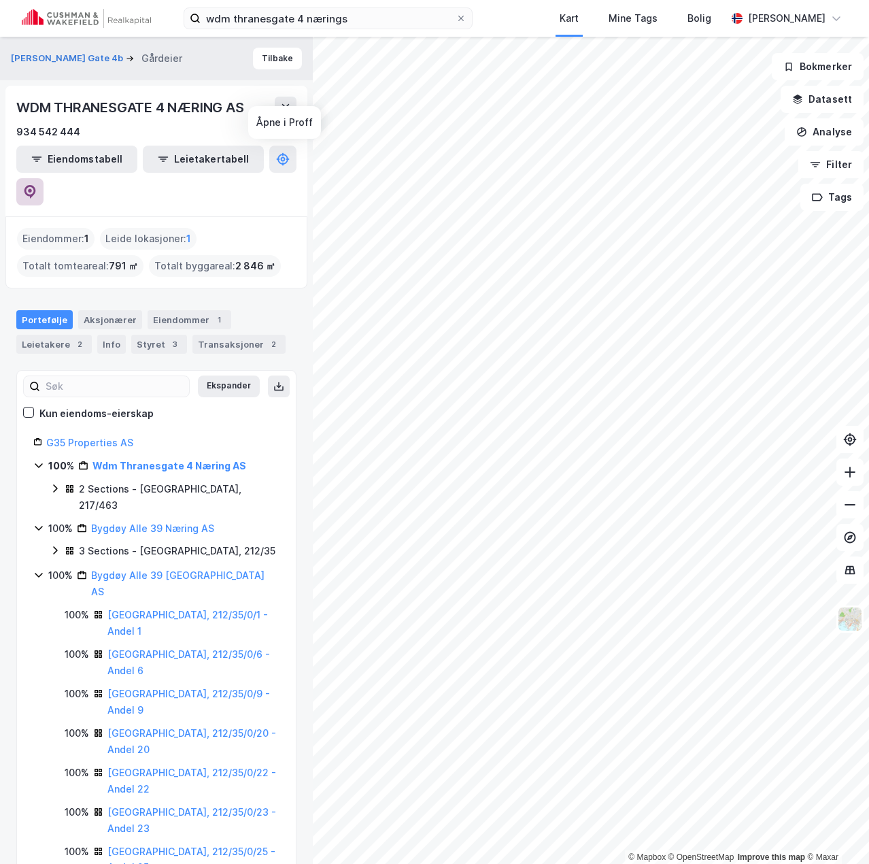
click at [36, 185] on icon at bounding box center [30, 192] width 12 height 14
click at [276, 61] on button "Tilbake" at bounding box center [277, 59] width 49 height 22
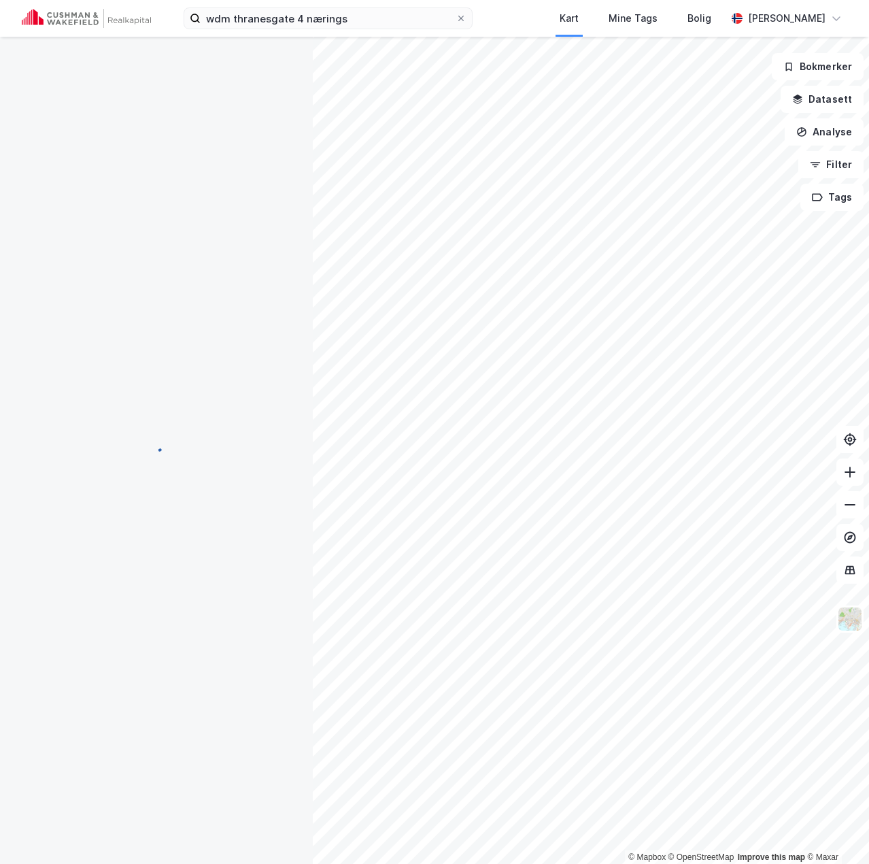
scroll to position [3, 0]
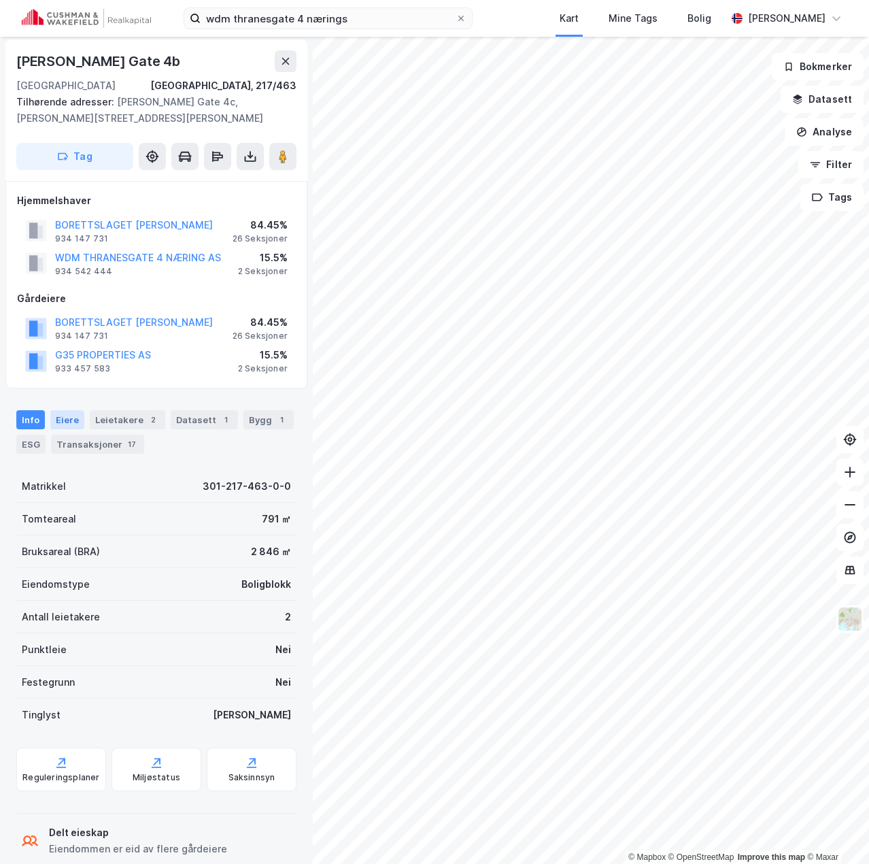
click at [64, 419] on div "Eiere" at bounding box center [67, 419] width 34 height 19
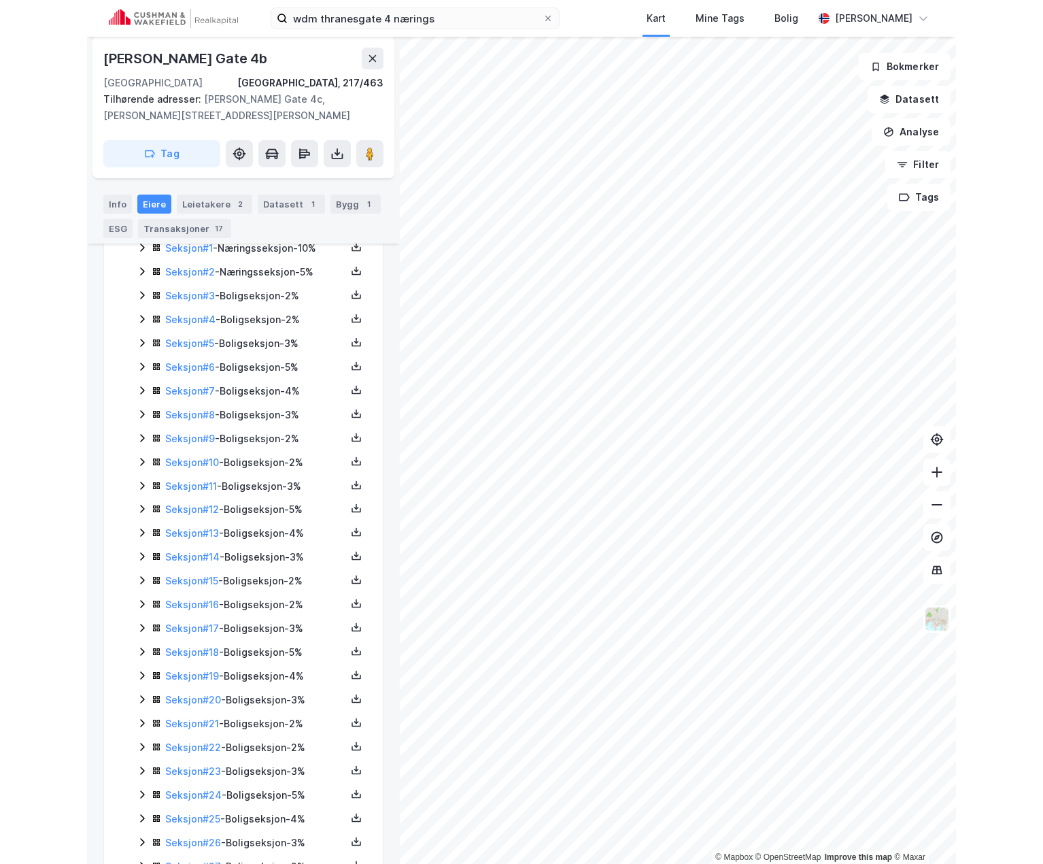
scroll to position [247, 0]
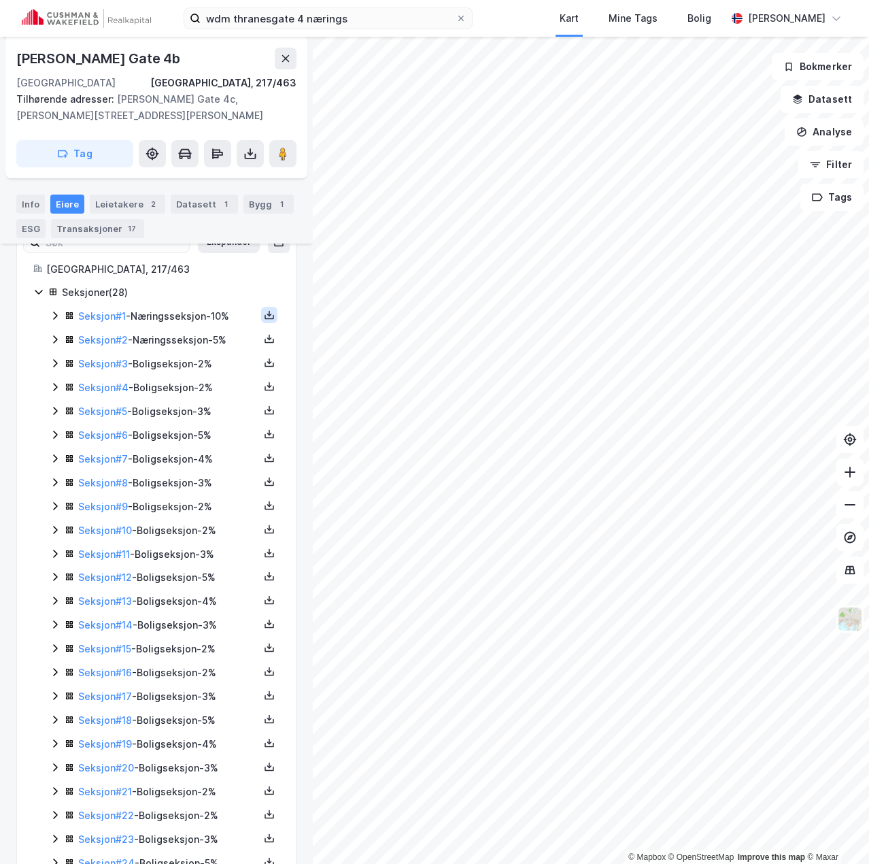
click at [264, 317] on icon at bounding box center [269, 314] width 11 height 11
click at [178, 273] on div "Grunnbok" at bounding box center [188, 274] width 46 height 16
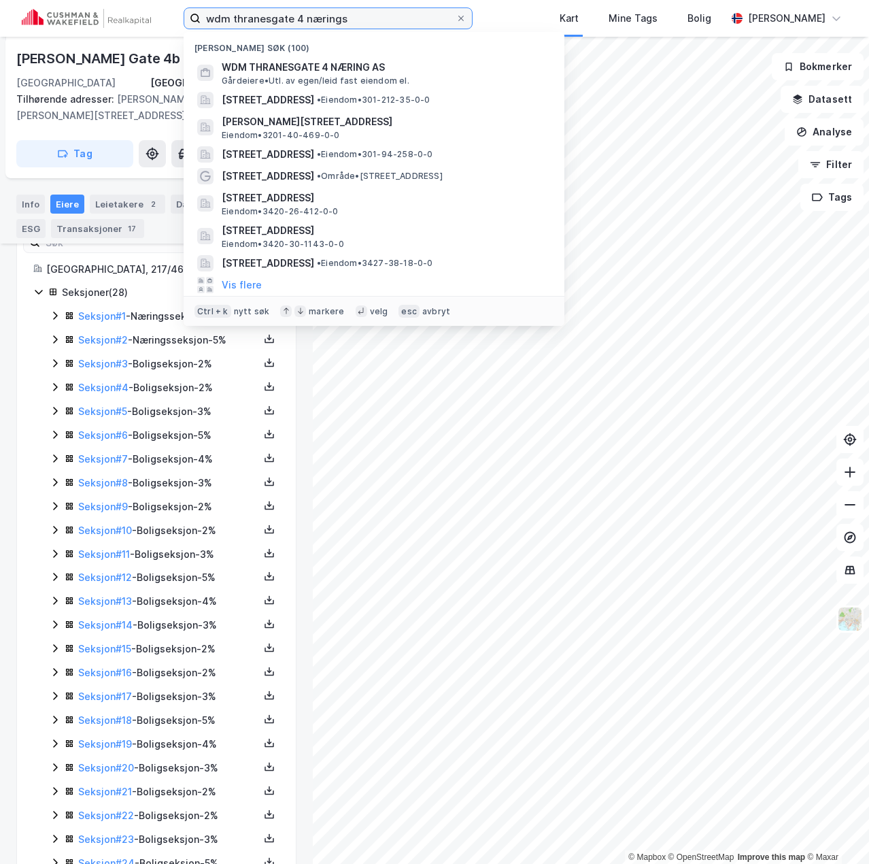
drag, startPoint x: 392, startPoint y: 15, endPoint x: -112, endPoint y: 4, distance: 504.1
click at [0, 4] on html "wdm thranesgate 4 nærings Nylige søk (100) WDM THRANESGATE 4 NÆRING AS Gårdeier…" at bounding box center [434, 432] width 869 height 864
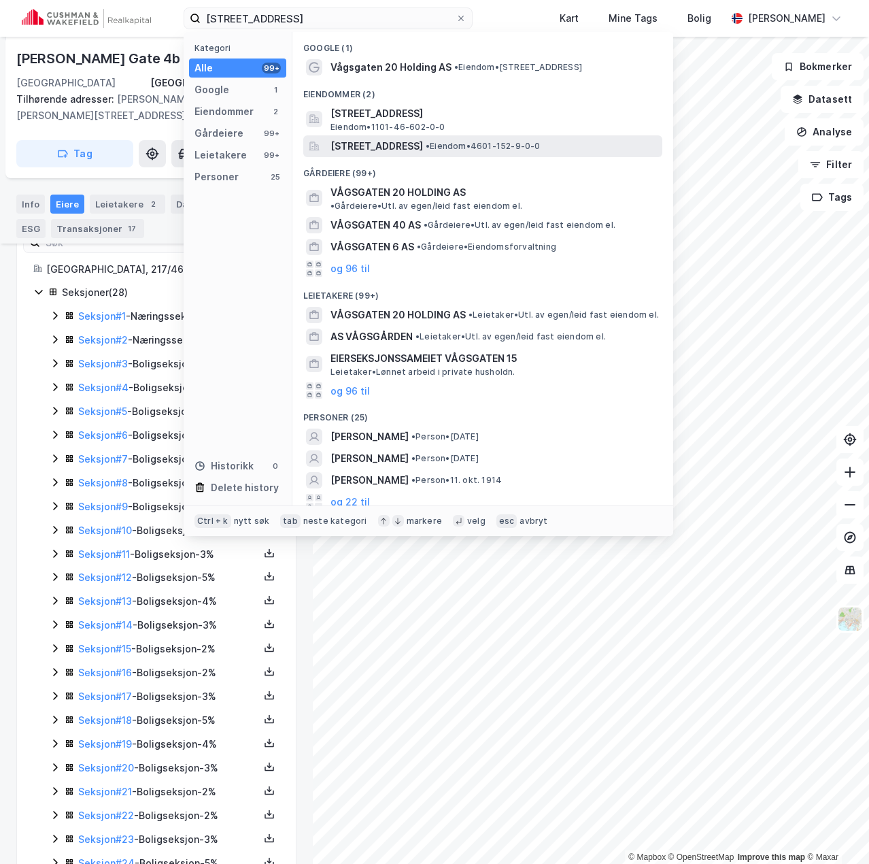
click at [392, 146] on span "[STREET_ADDRESS]" at bounding box center [377, 146] width 93 height 16
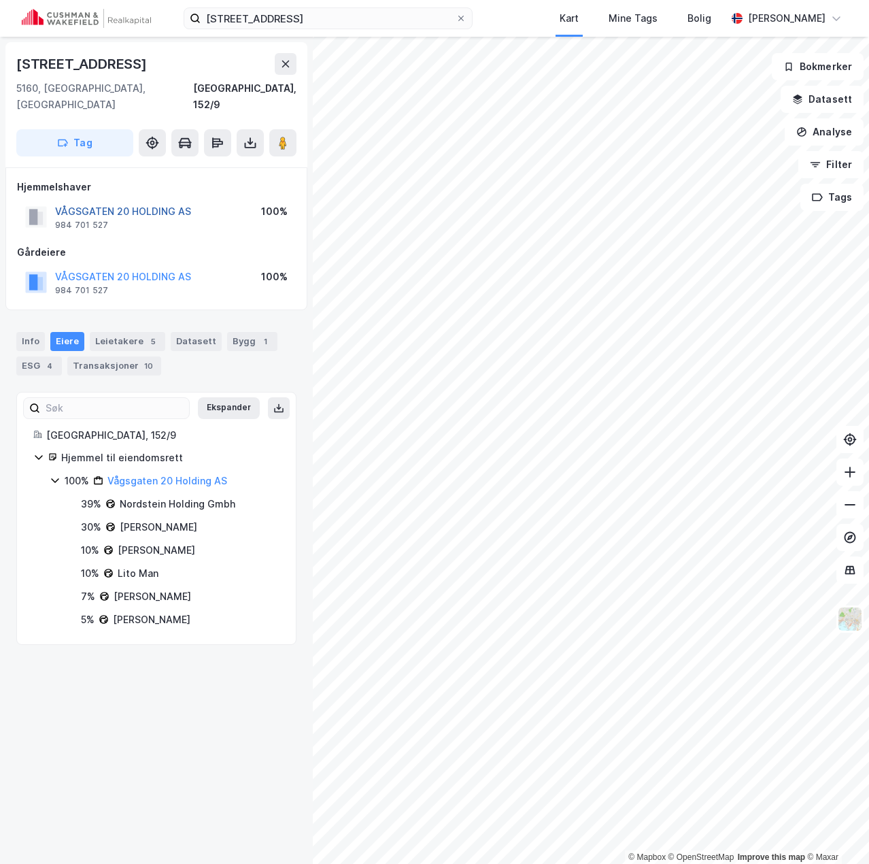
click at [0, 0] on button "VÅGSGATEN 20 HOLDING AS" at bounding box center [0, 0] width 0 height 0
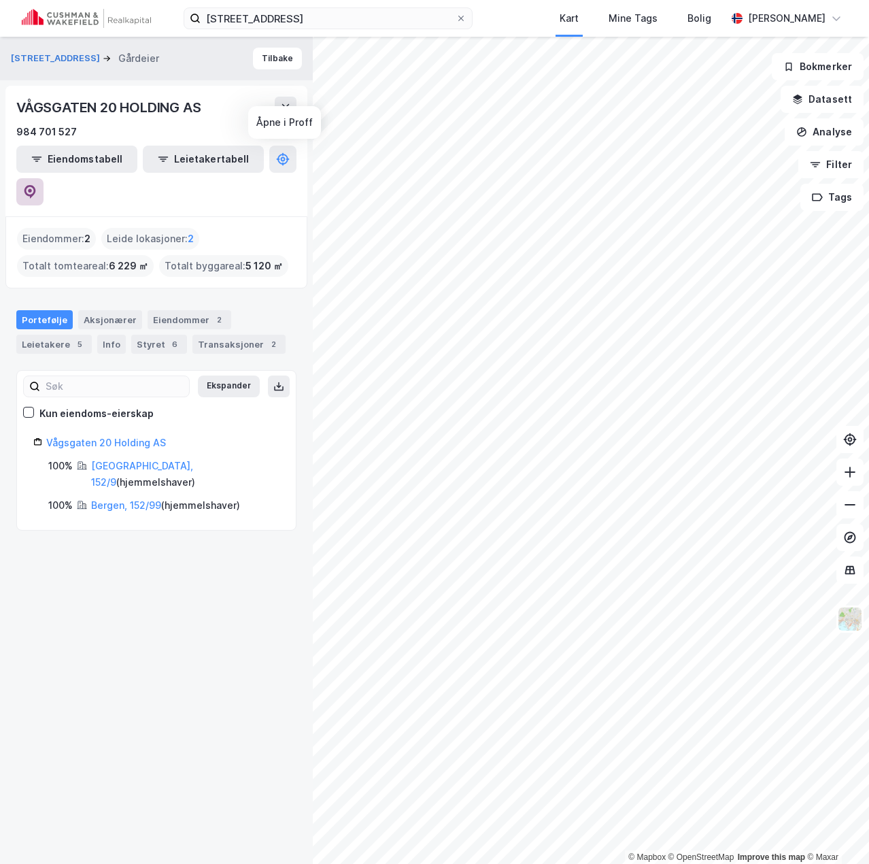
click at [37, 185] on icon at bounding box center [30, 192] width 14 height 14
click at [271, 51] on button "Tilbake" at bounding box center [277, 59] width 49 height 22
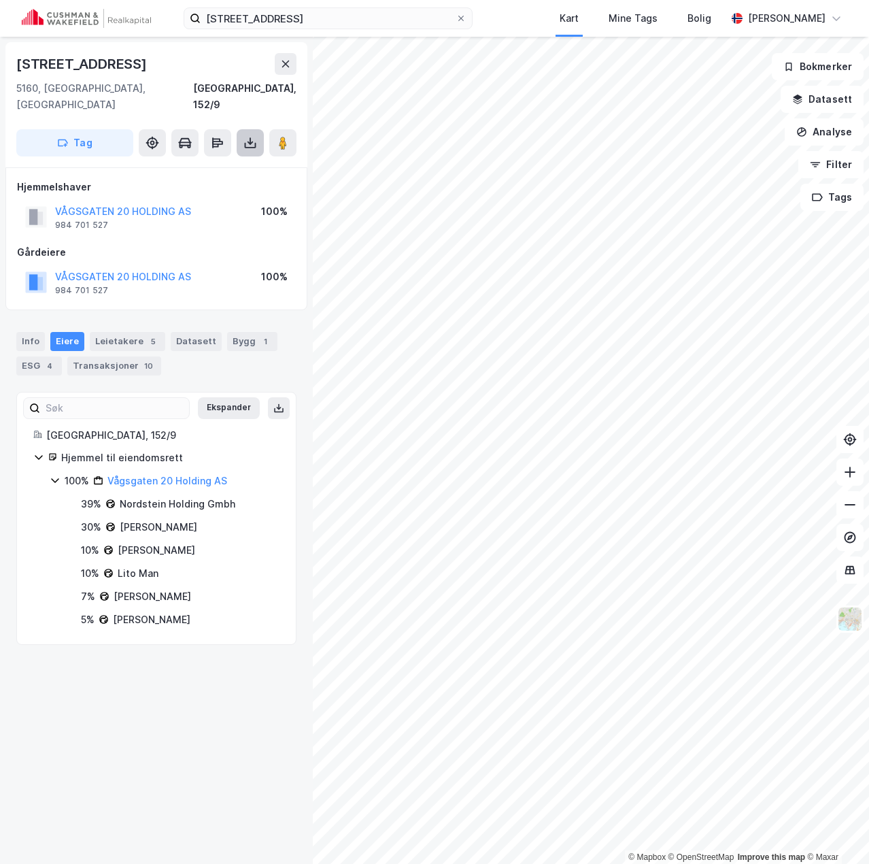
click at [247, 133] on button at bounding box center [250, 142] width 27 height 27
click at [212, 165] on div "Last ned grunnbok" at bounding box center [183, 170] width 79 height 11
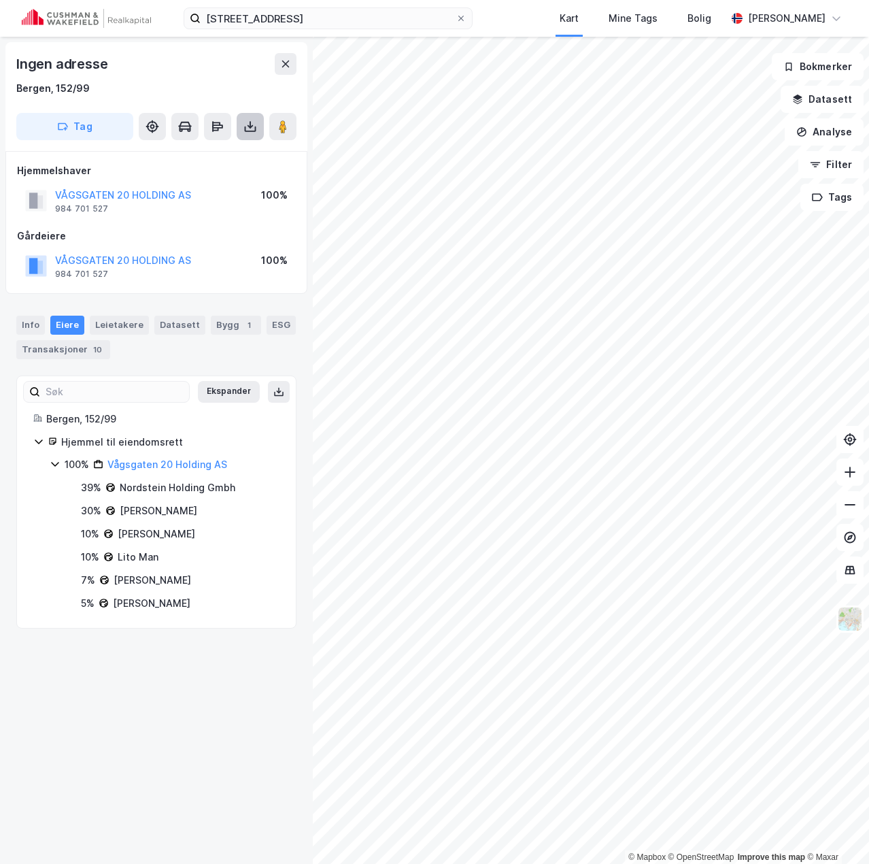
click at [247, 125] on icon at bounding box center [251, 127] width 14 height 14
click at [194, 152] on div "Last ned grunnbok" at bounding box center [183, 153] width 79 height 11
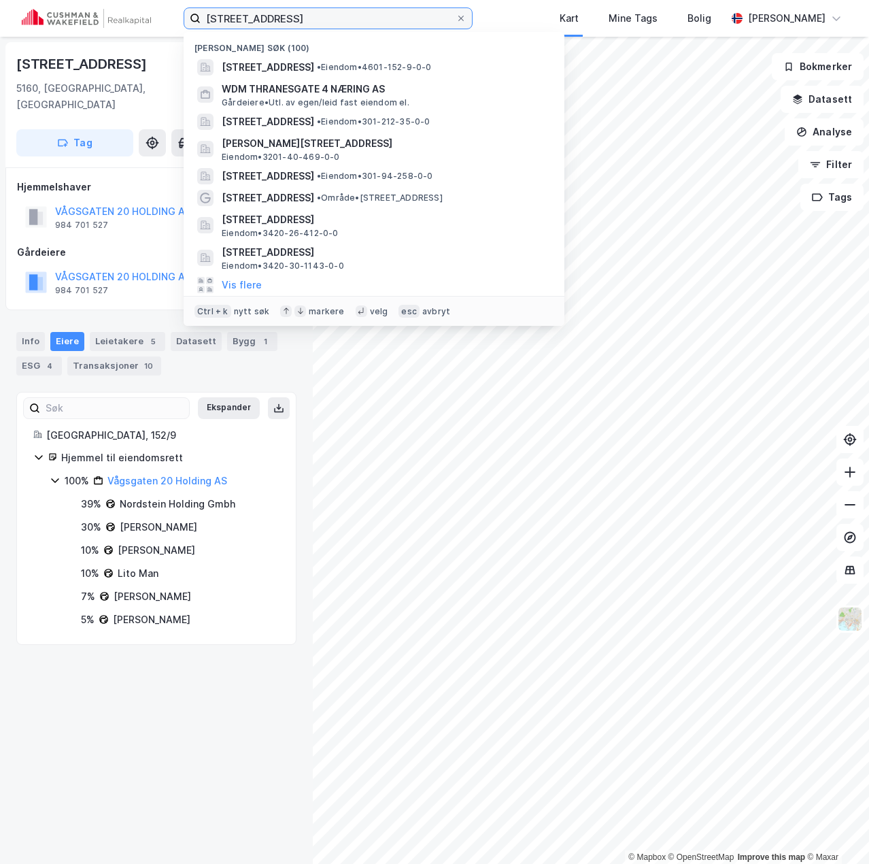
drag, startPoint x: 291, startPoint y: 19, endPoint x: 182, endPoint y: 27, distance: 109.8
click at [182, 27] on div "Vågsgaten 20 Nylige søk (100) [STREET_ADDRESS] • Eiendom • 4601-152-9-0-0 WDM T…" at bounding box center [434, 18] width 869 height 37
click at [298, 21] on input "[STREET_ADDRESS]" at bounding box center [328, 18] width 255 height 20
drag, startPoint x: 297, startPoint y: 19, endPoint x: 128, endPoint y: 20, distance: 168.7
click at [128, 20] on div "Vågsgaten 20 Nylige søk (100) [STREET_ADDRESS] • Eiendom • 4601-152-9-0-0 WDM T…" at bounding box center [434, 18] width 869 height 37
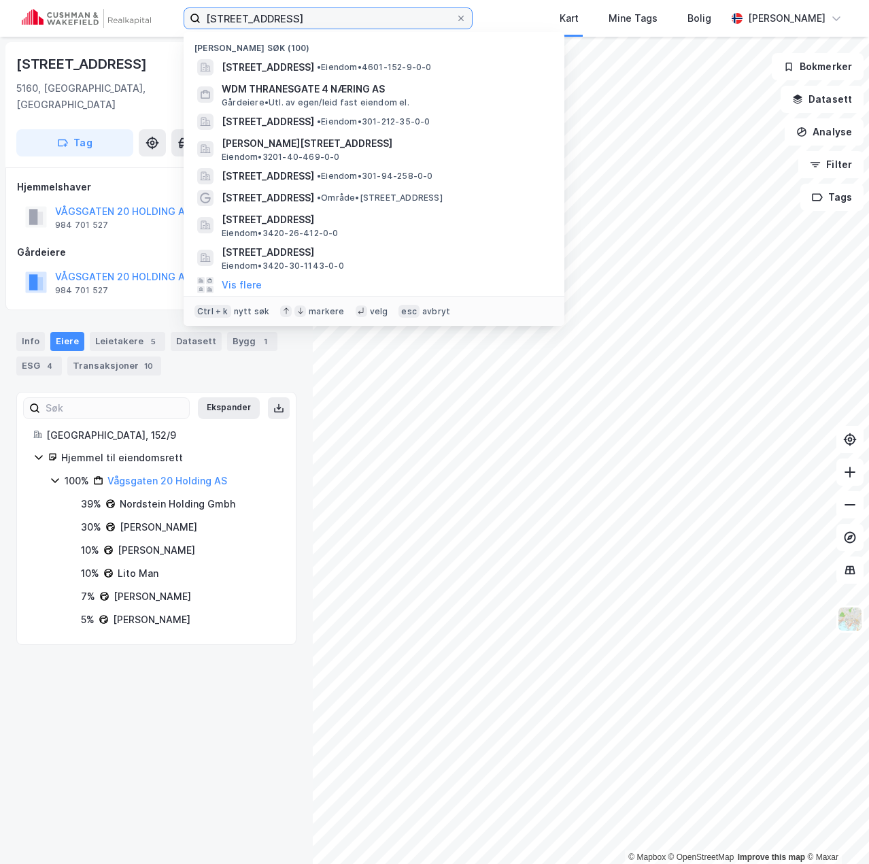
type input "[STREET_ADDRESS]"
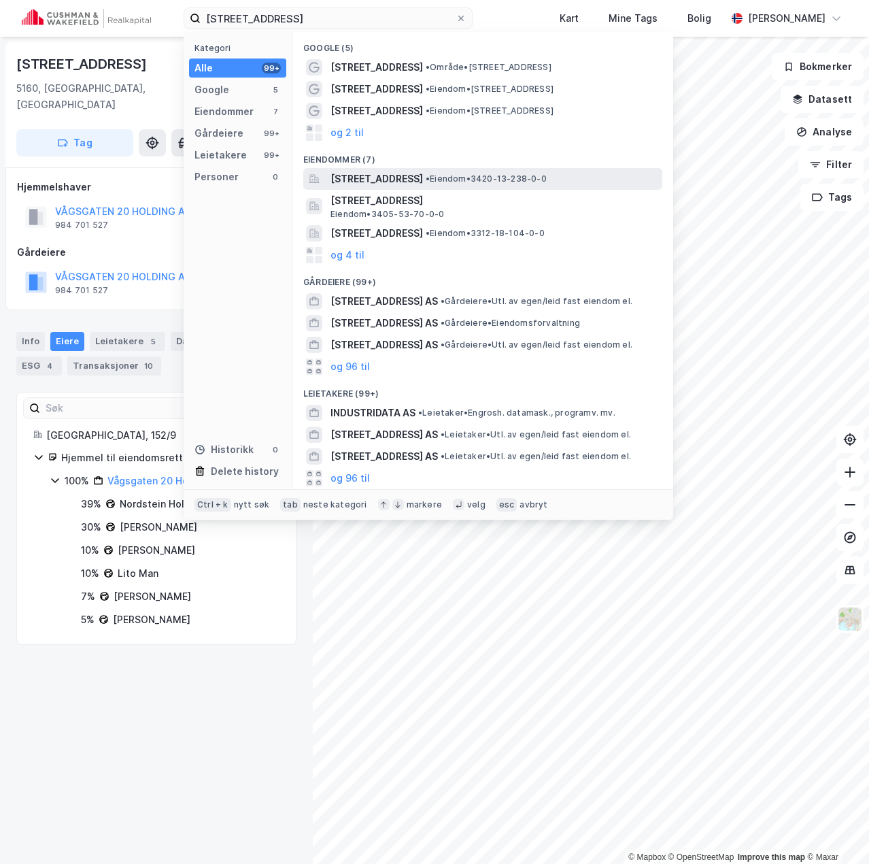
click at [422, 186] on span "[STREET_ADDRESS]" at bounding box center [377, 179] width 93 height 16
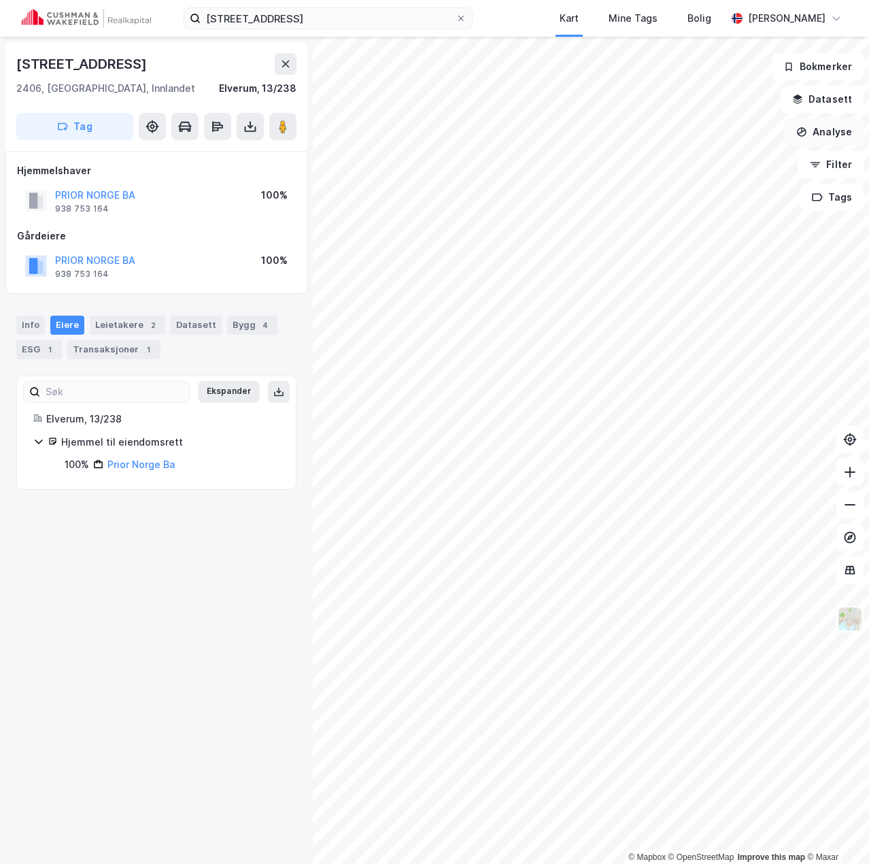
click at [812, 139] on button "Analyse" at bounding box center [824, 131] width 79 height 27
click at [685, 238] on div "Reisetidsanalyse" at bounding box center [698, 244] width 156 height 22
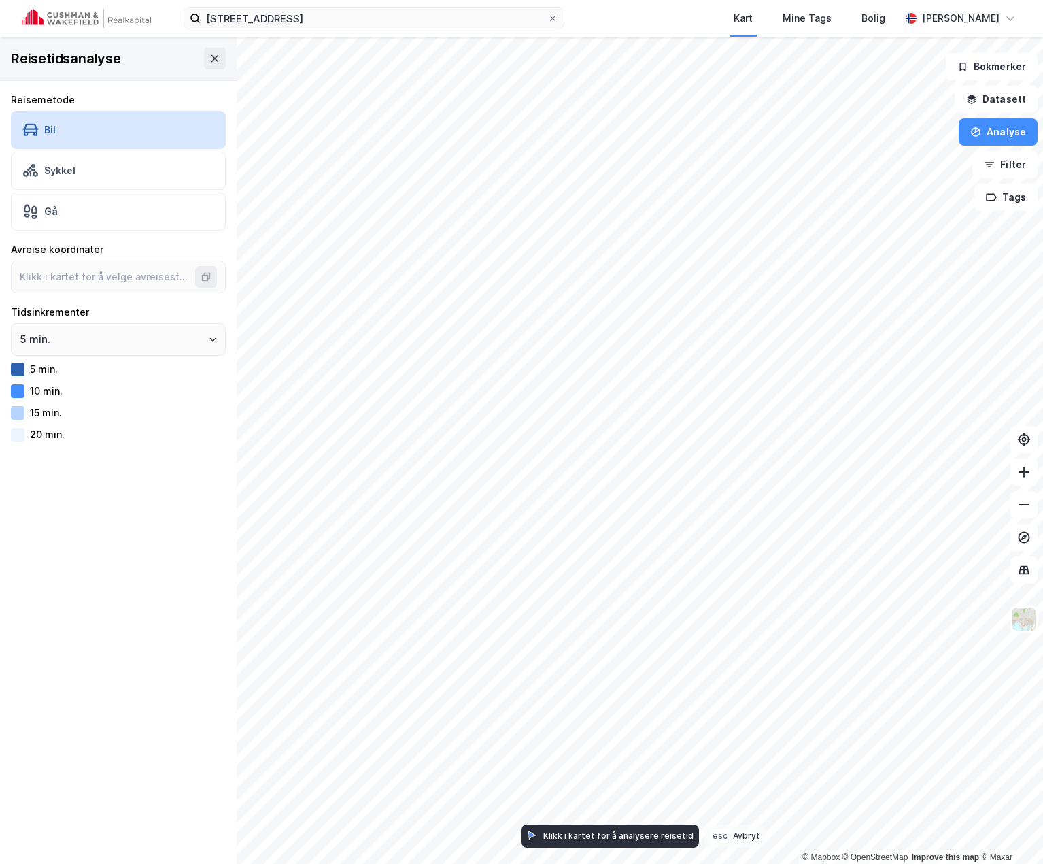
type input "60.87511476996957, 11.542808818470405"
drag, startPoint x: 569, startPoint y: 420, endPoint x: 589, endPoint y: 477, distance: 60.4
click at [589, 466] on div "Map marker" at bounding box center [582, 452] width 27 height 27
drag, startPoint x: 590, startPoint y: 471, endPoint x: 672, endPoint y: 501, distance: 86.9
click at [672, 501] on icon "Map marker" at bounding box center [671, 502] width 13 height 10
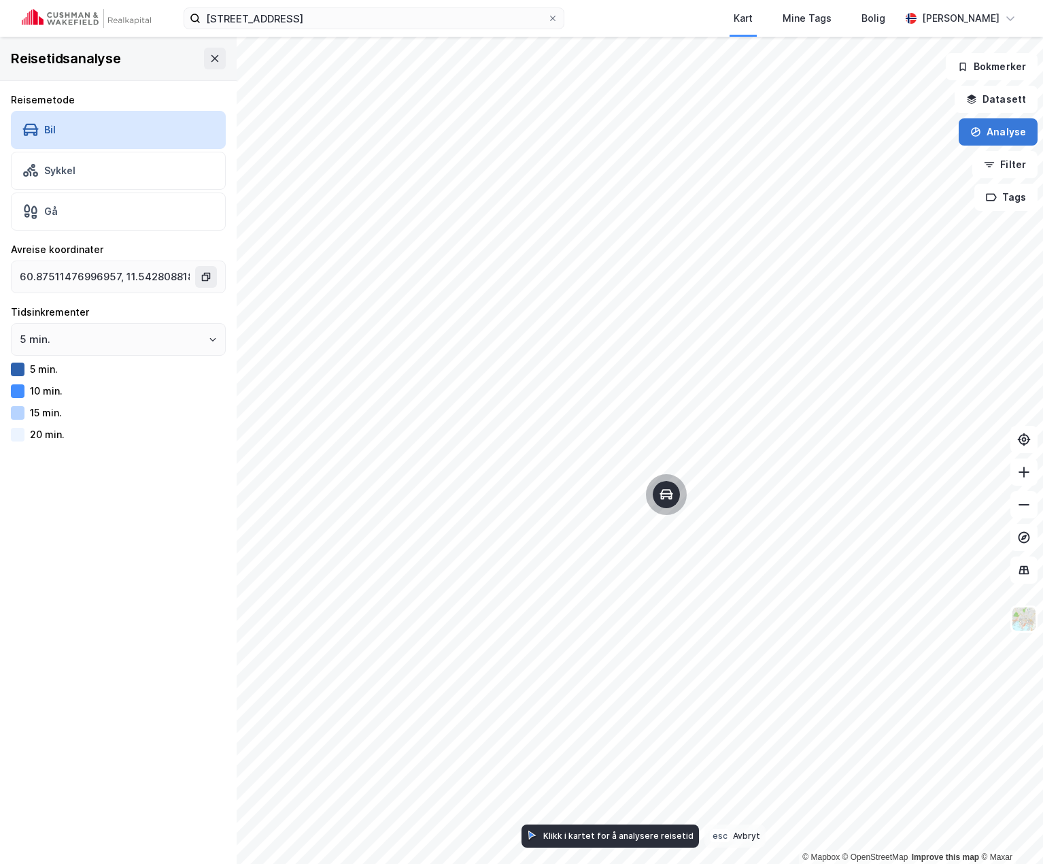
click at [980, 125] on button "Analyse" at bounding box center [998, 131] width 79 height 27
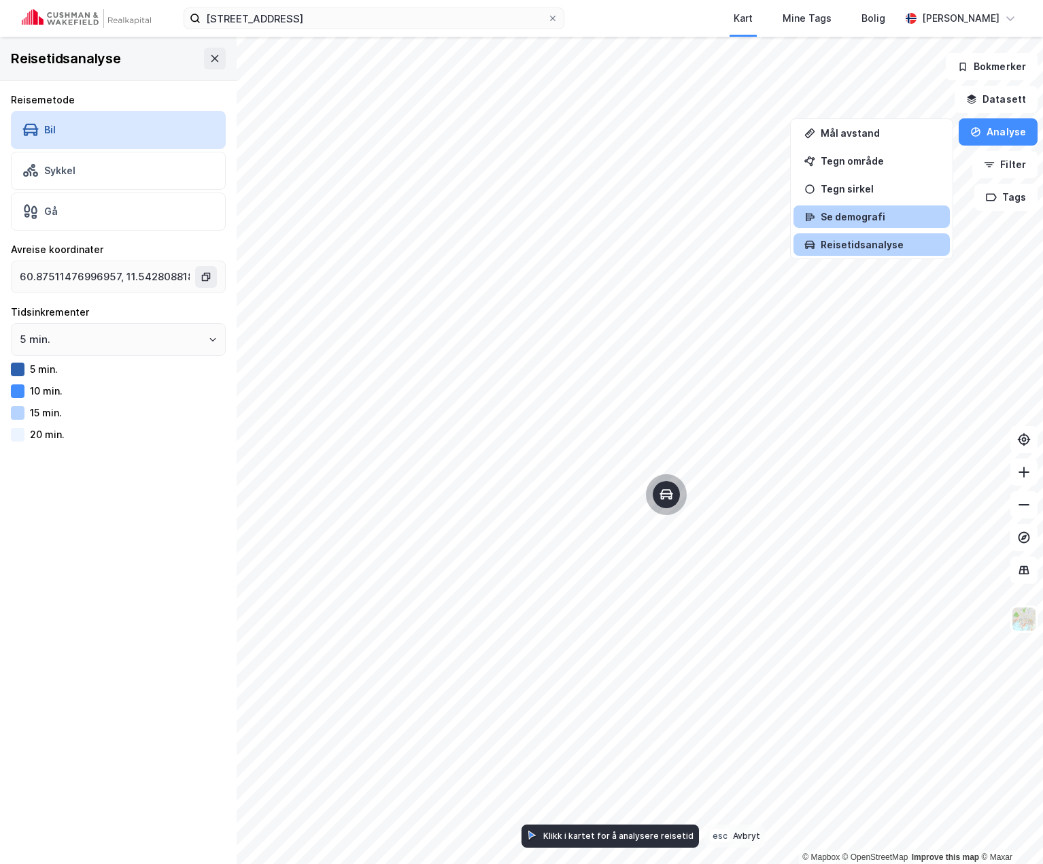
click at [872, 217] on div "Se demografi" at bounding box center [880, 217] width 118 height 12
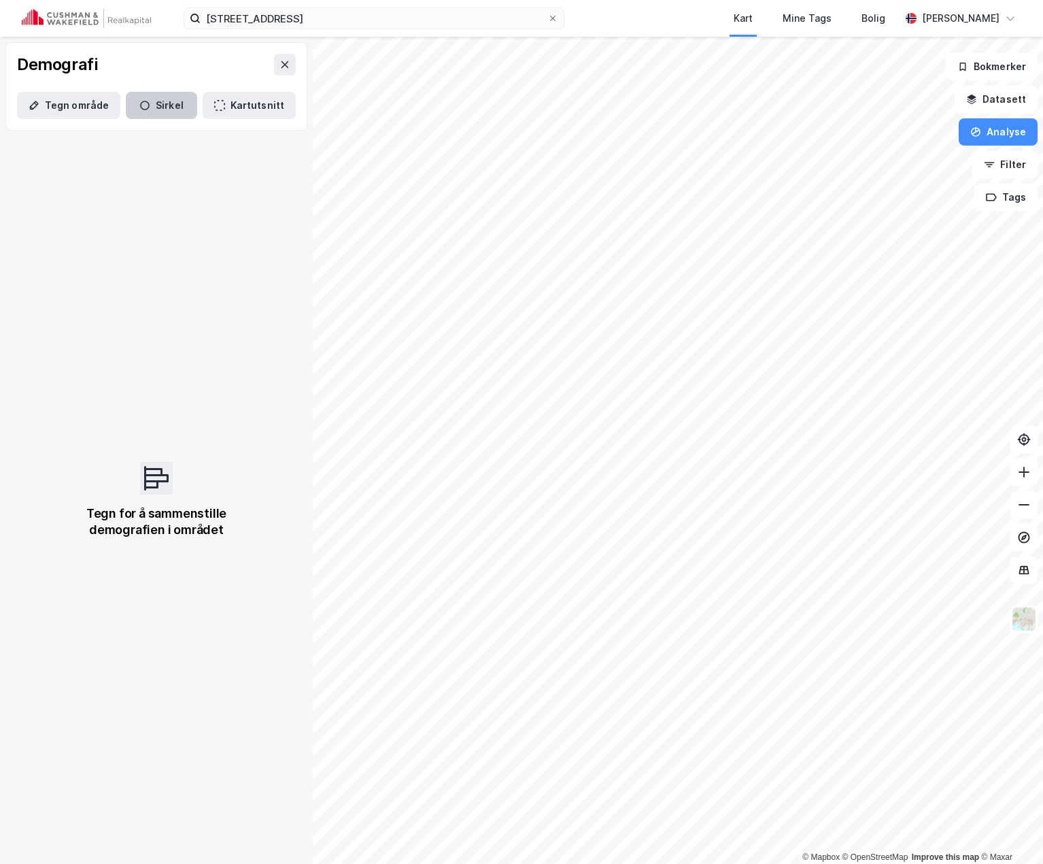
click at [161, 105] on button "Sirkel" at bounding box center [161, 105] width 71 height 27
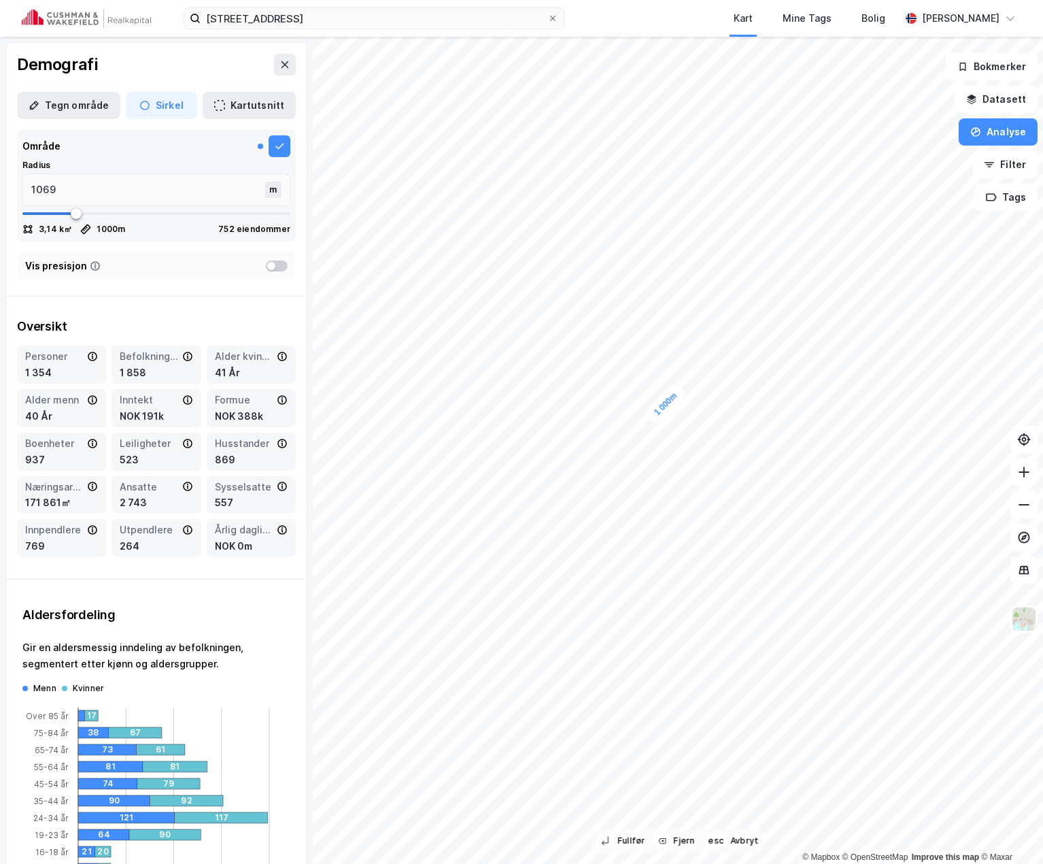
type input "1201"
type input "1373"
type input "1821"
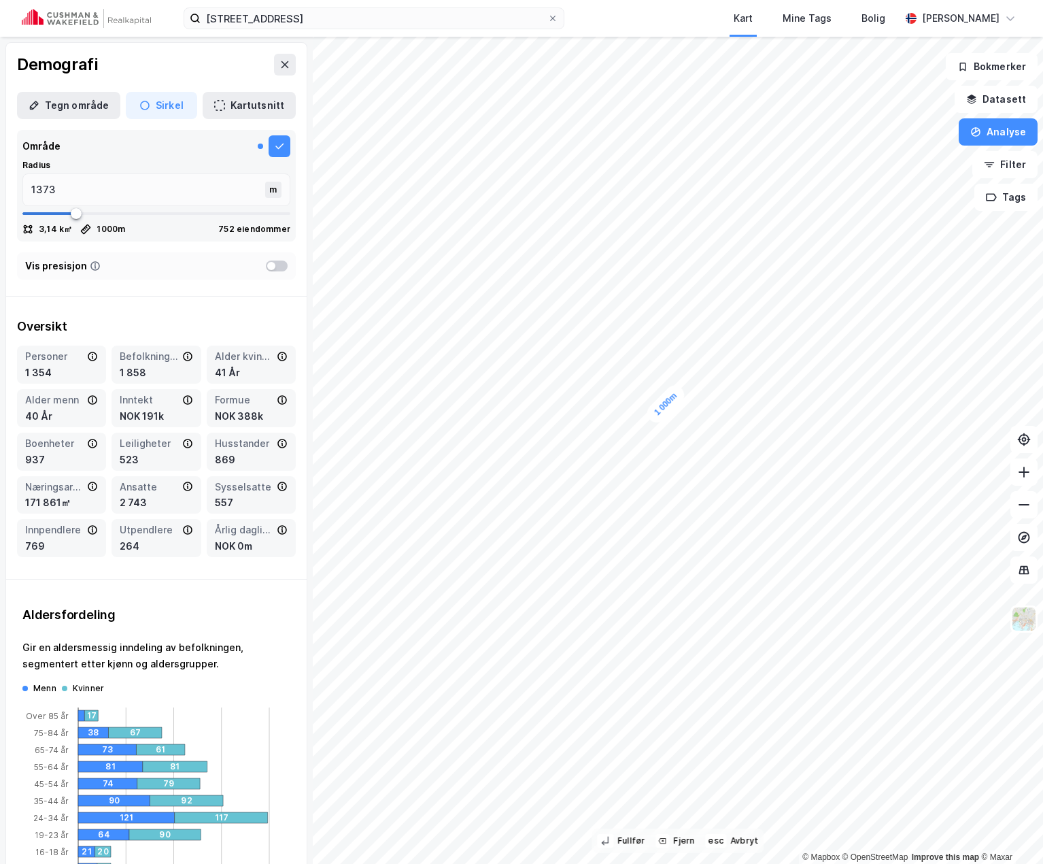
type input "1821"
type input "2098"
type input "2322"
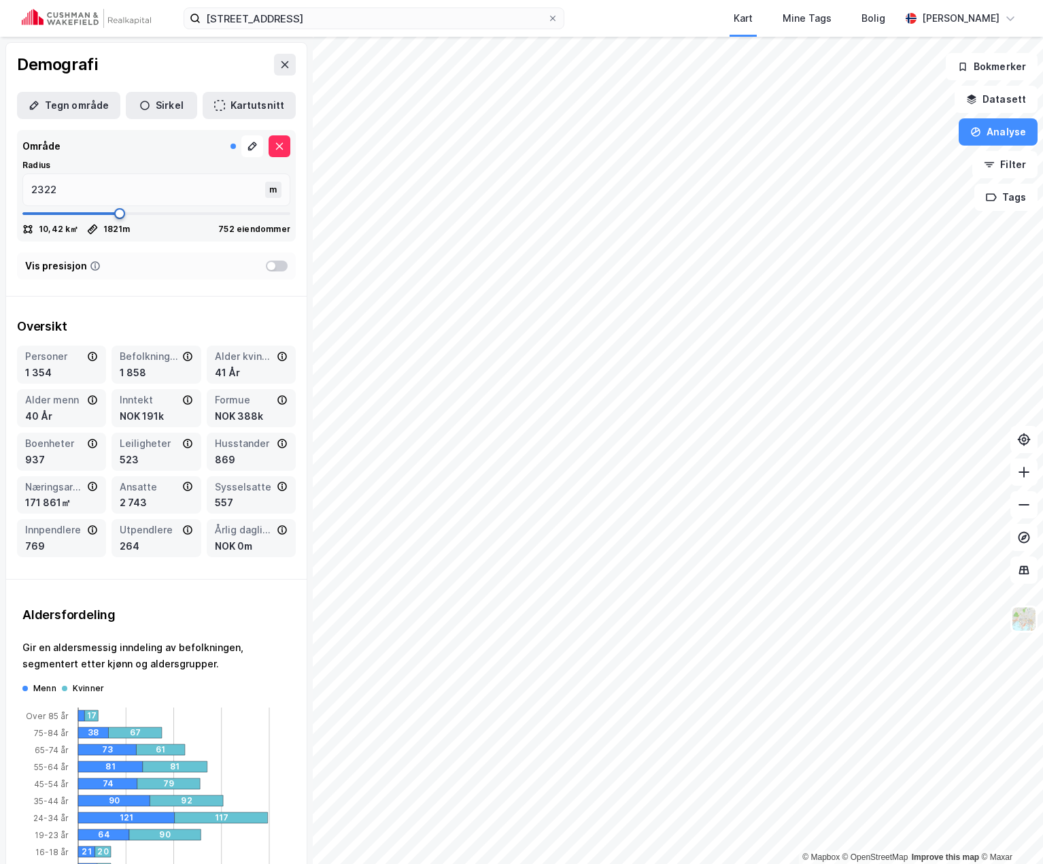
type input "2428"
type input "2507"
type input "2520"
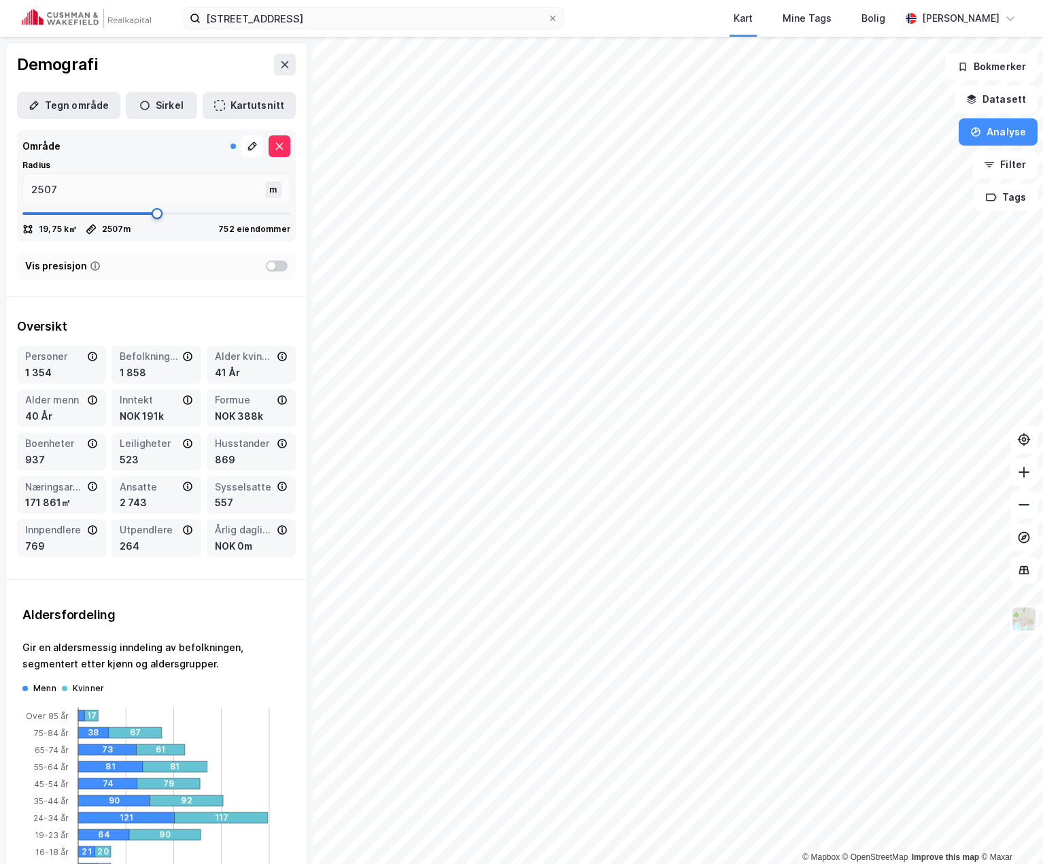
type input "2520"
type input "2573"
type input "2639"
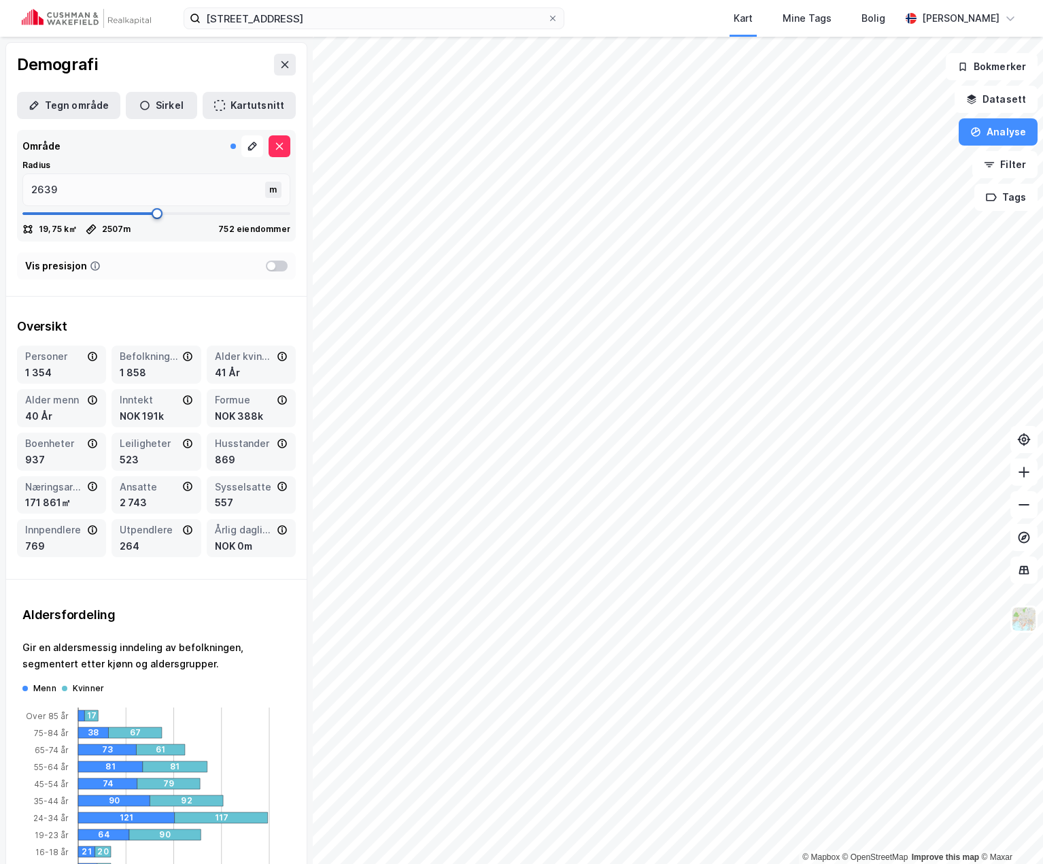
type input "2797"
type input "2916"
type input "3035"
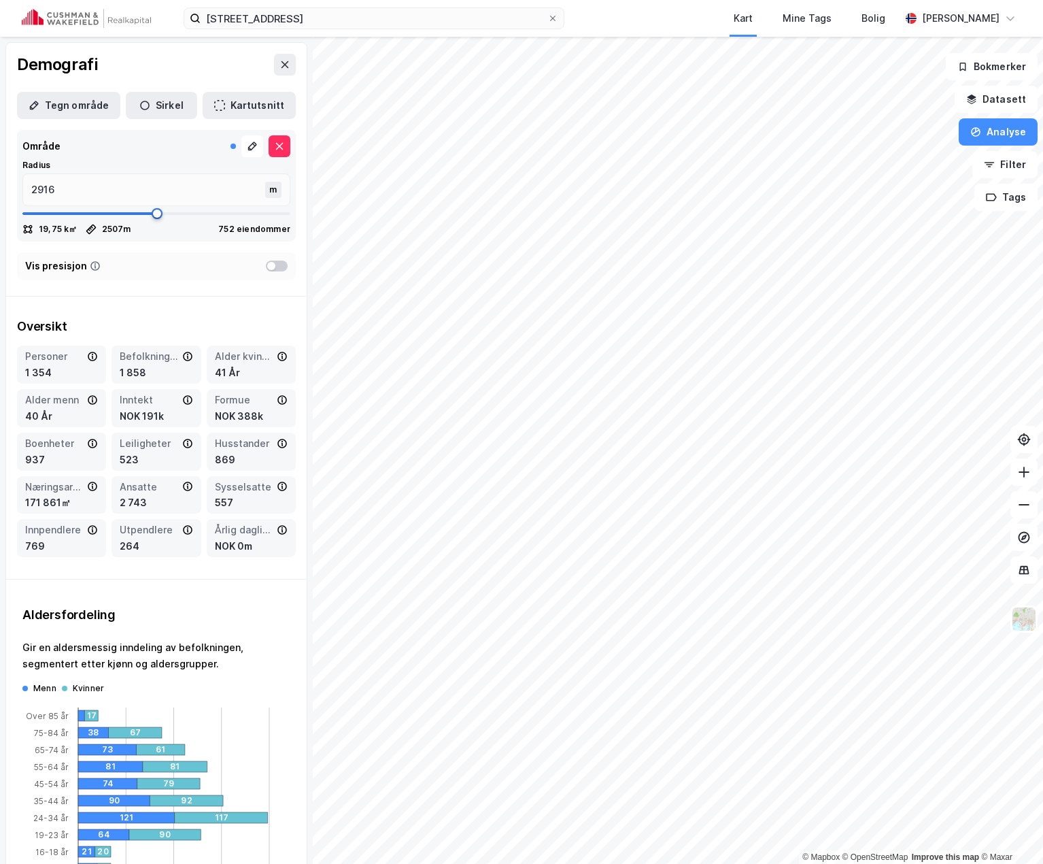
type input "3035"
type input "3074"
type input "3087"
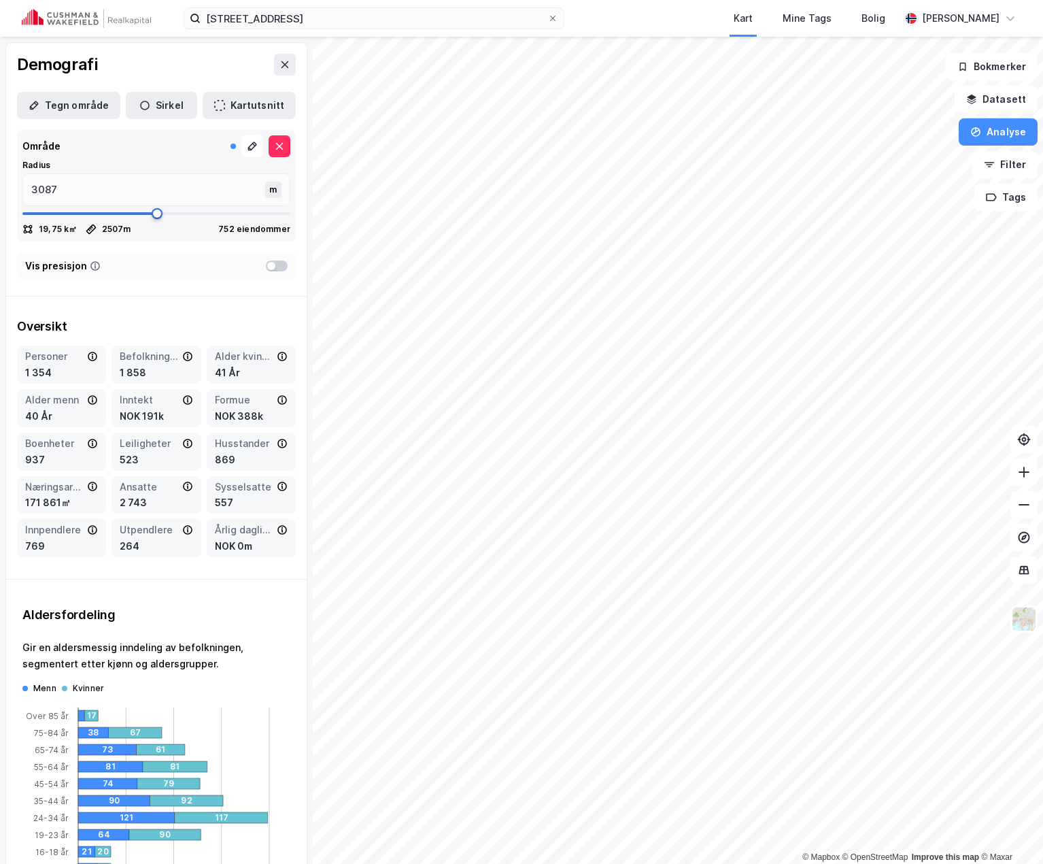
type input "3101"
type input "3114"
type input "3153"
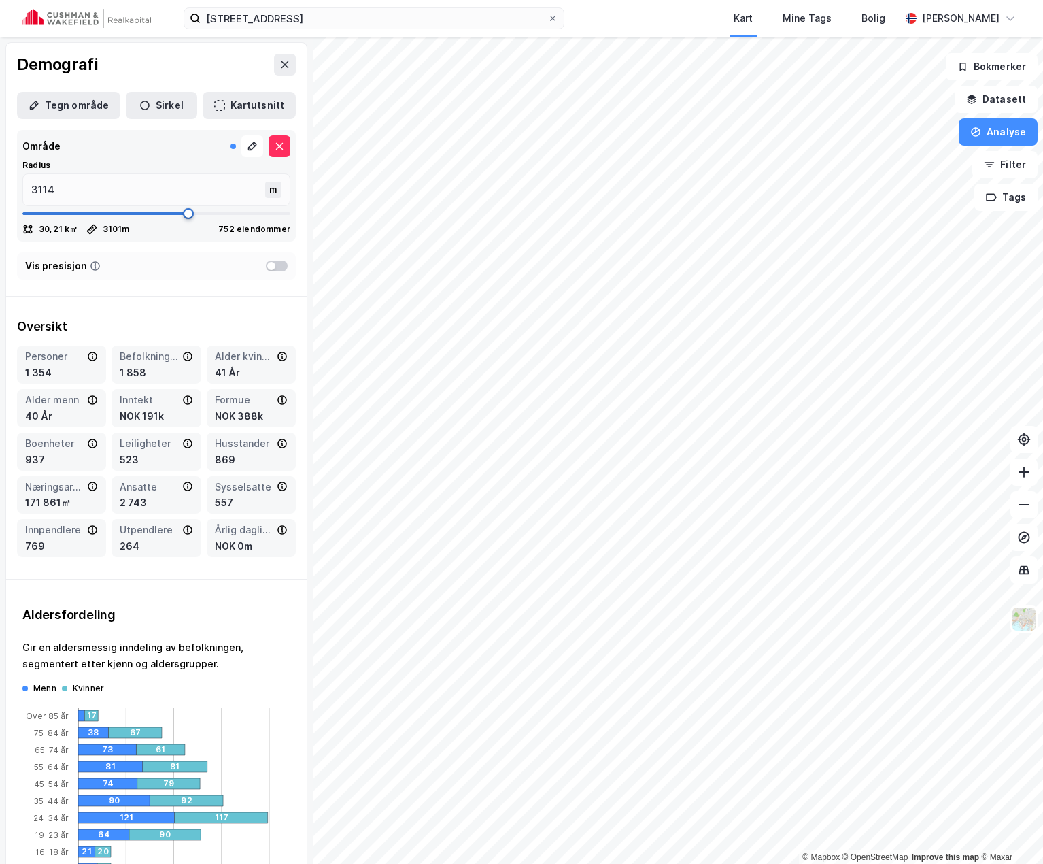
type input "3153"
type input "3180"
type input "3246"
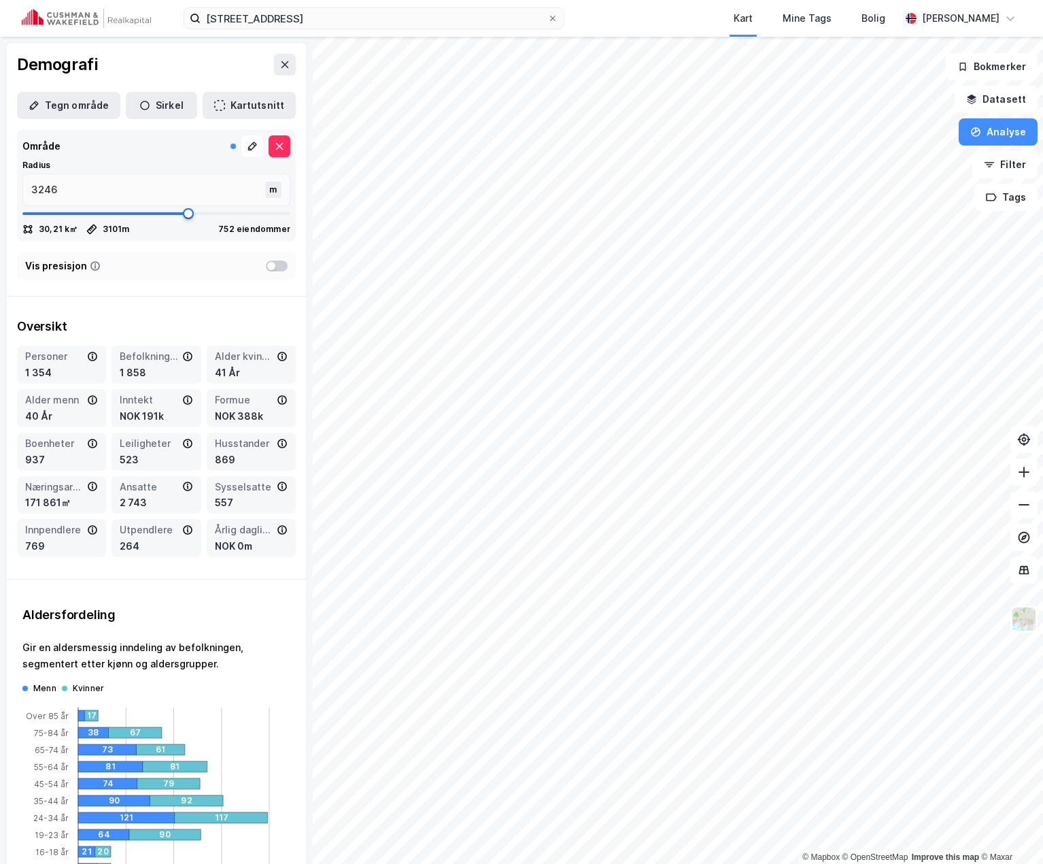
type input "3298"
type input "3351"
type input "3378"
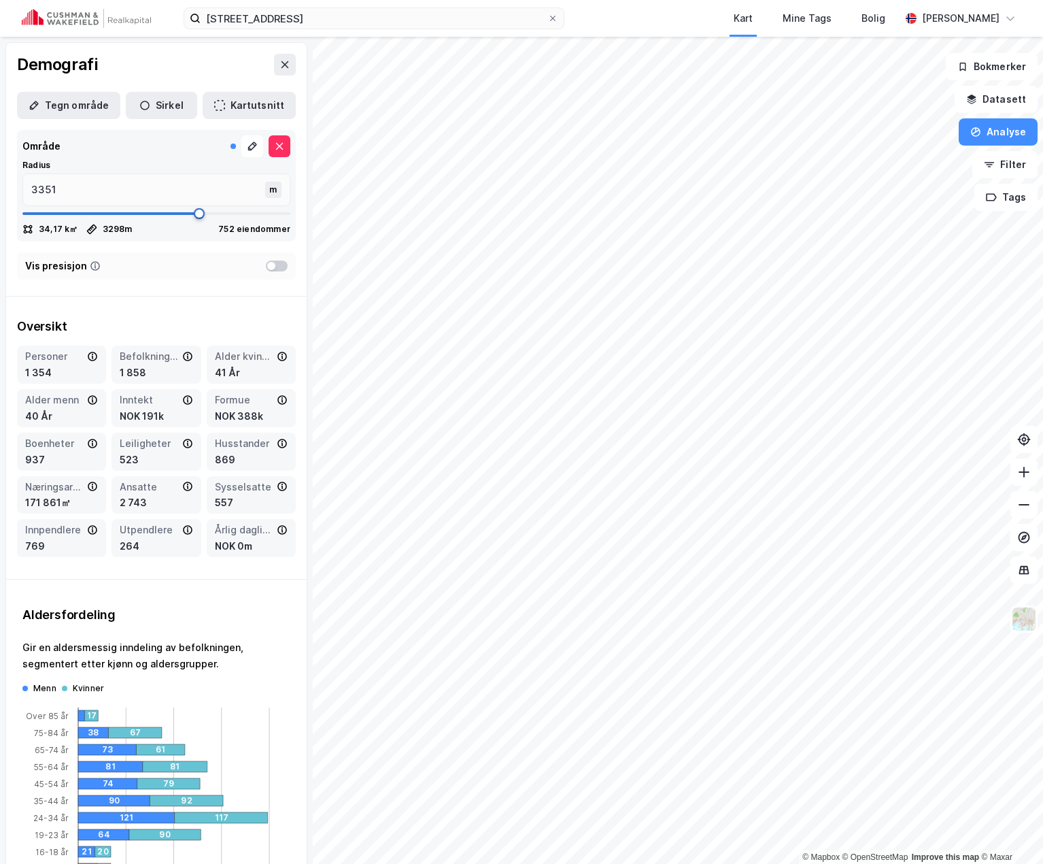
type input "3378"
type input "3391"
type input "3417"
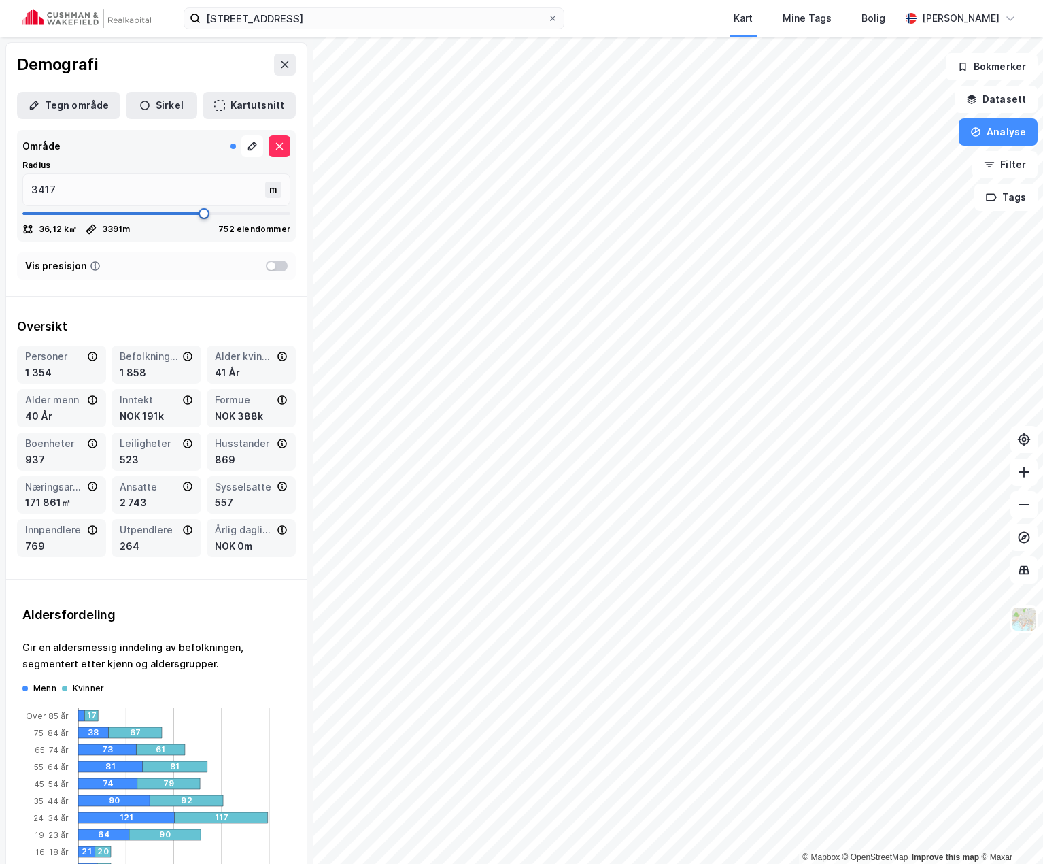
type input "3430"
type input "3470"
type input "3496"
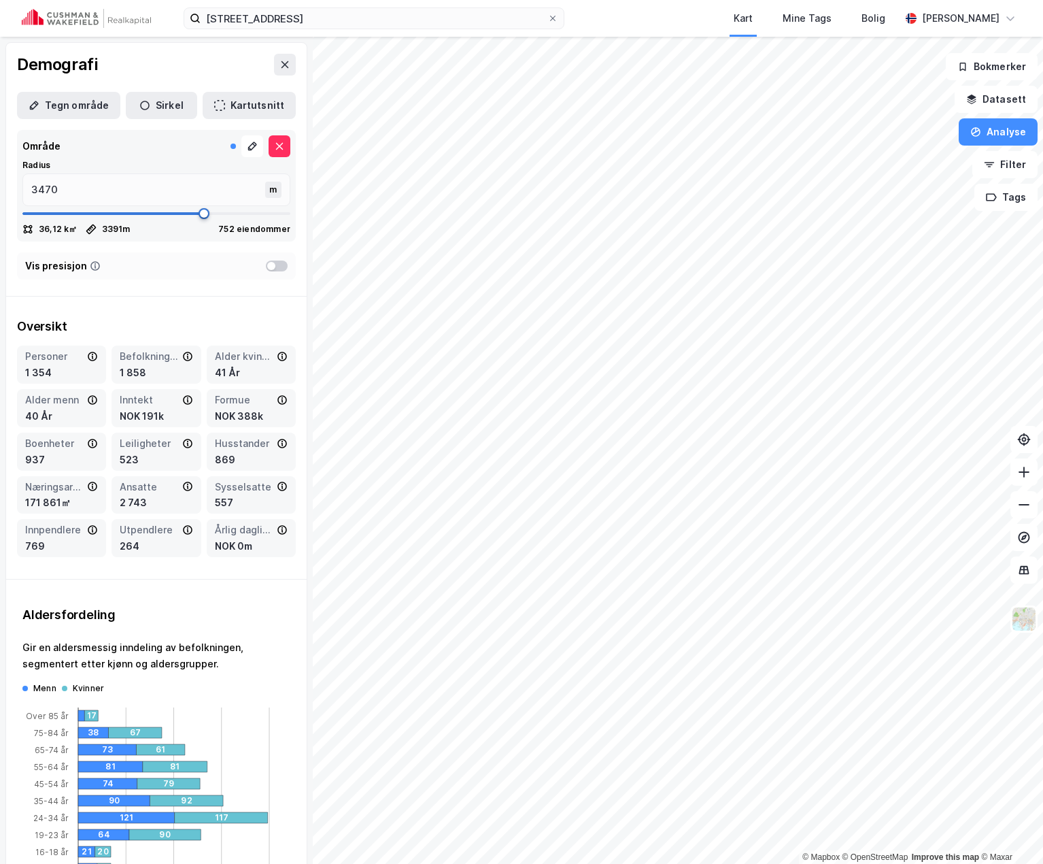
type input "3496"
type input "3510"
type input "3536"
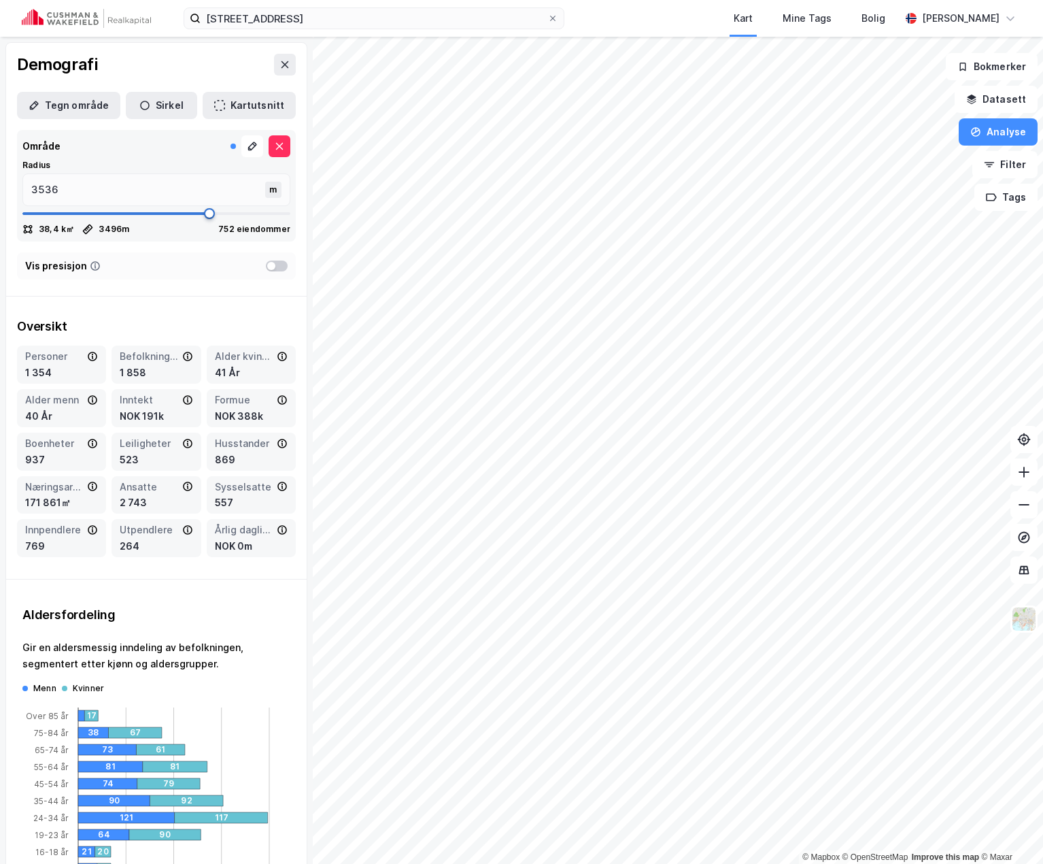
type input "3562"
type input "3589"
type input "3707"
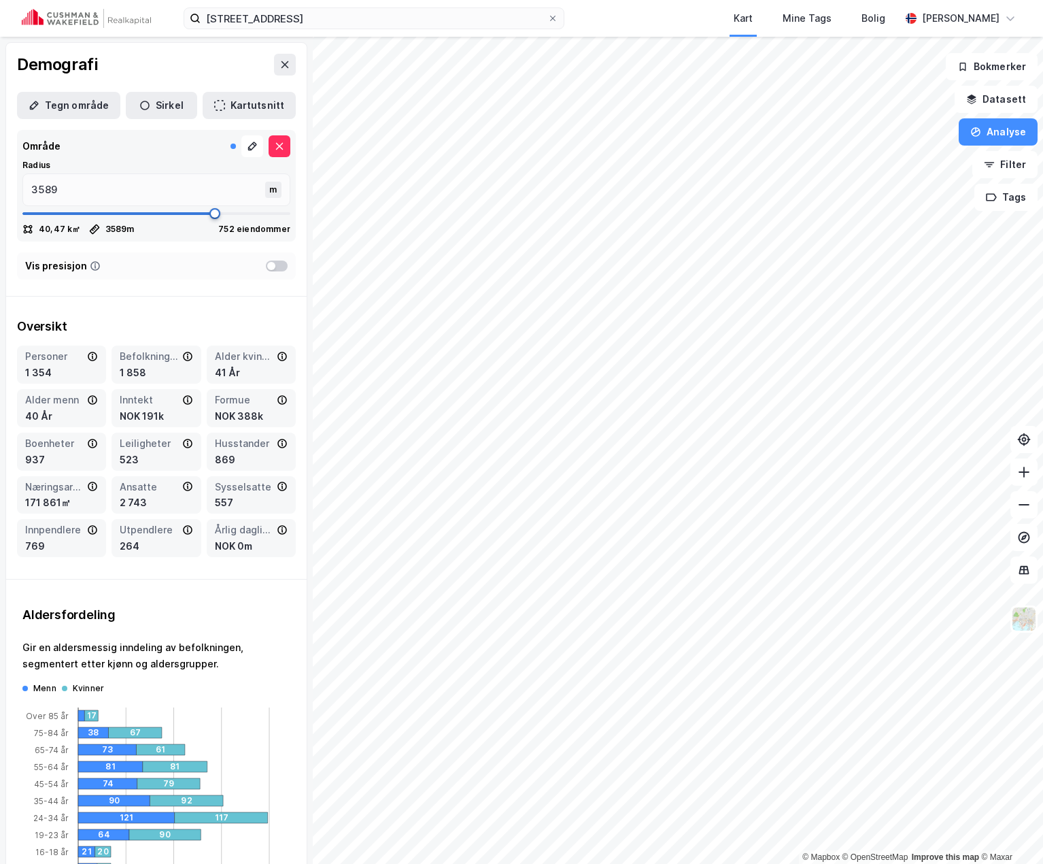
type input "3707"
type input "3721"
type input "3760"
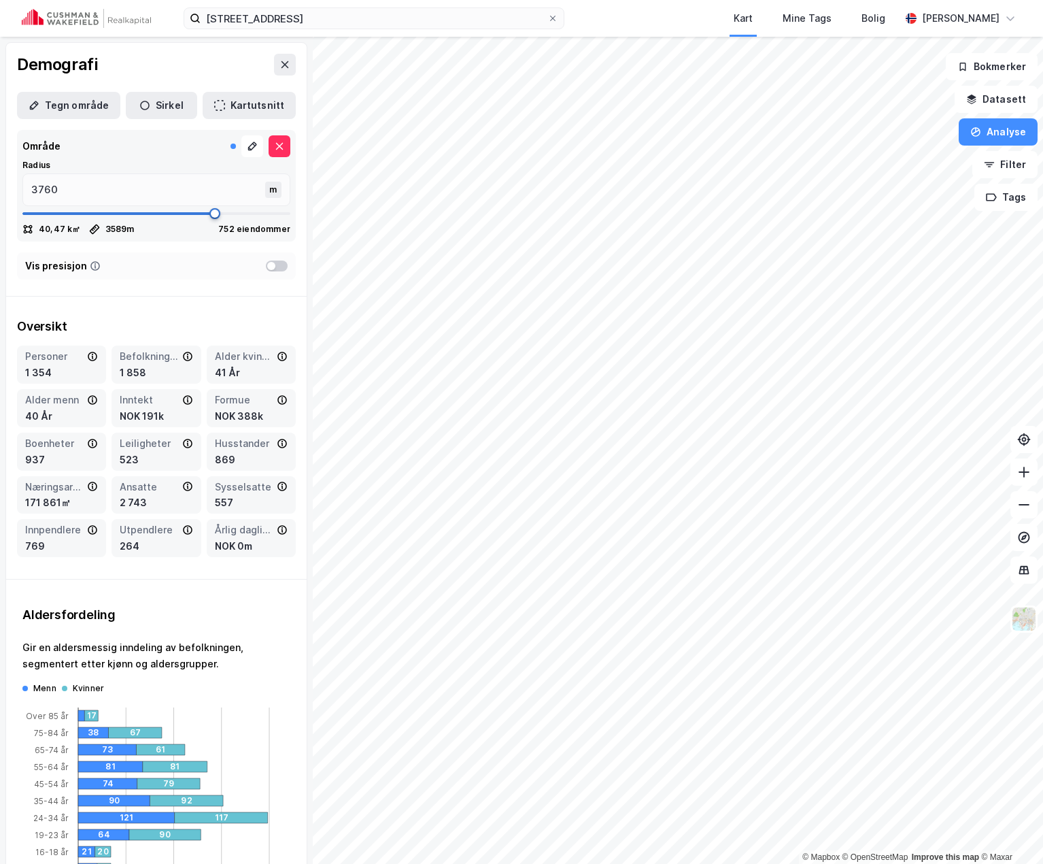
type input "3826"
type input "3879"
type input "3932"
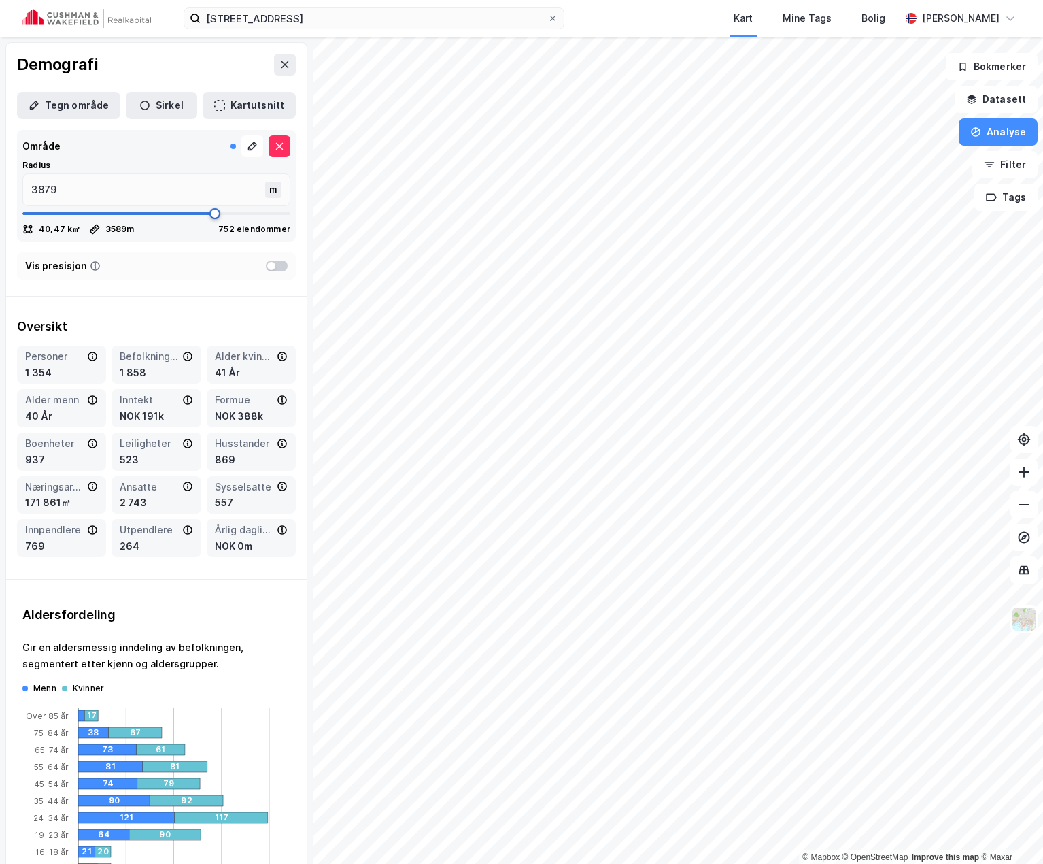
type input "3932"
type input "3958"
type input "3971"
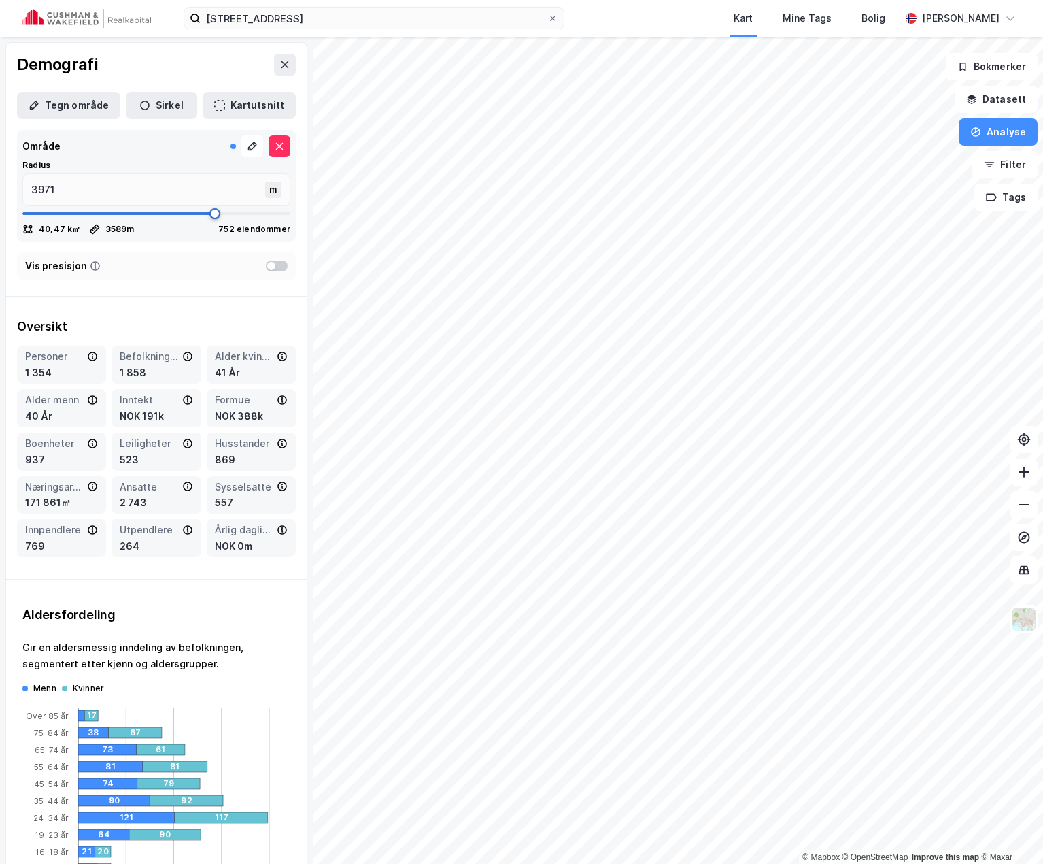
type input "3998"
type input "4037"
type input "4050"
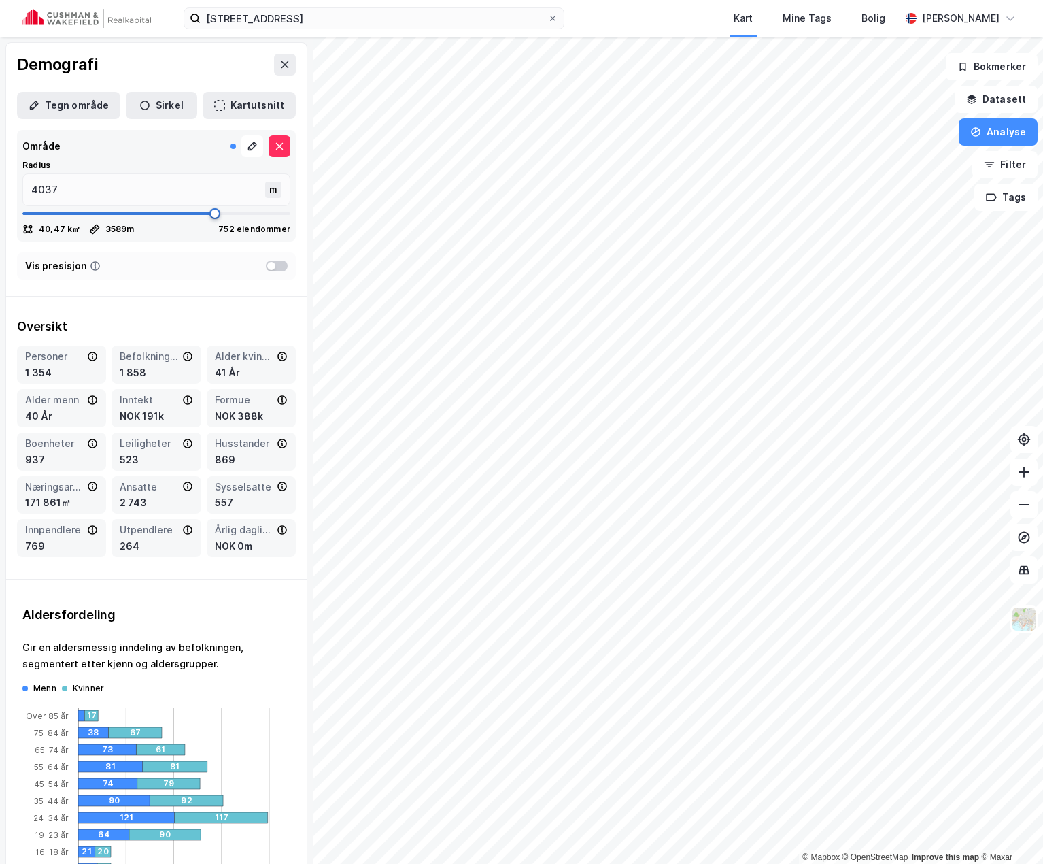
type input "4050"
type input "4090"
type input "4116"
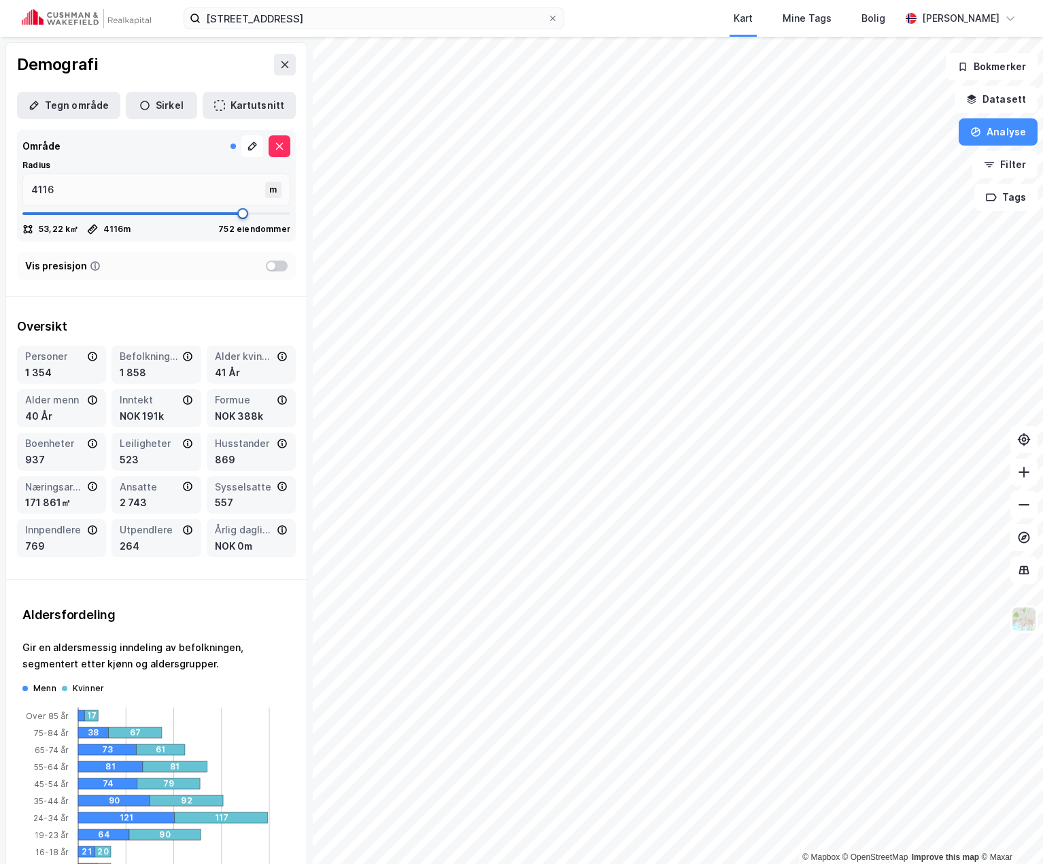
type input "4129"
type input "4143"
type input "4156"
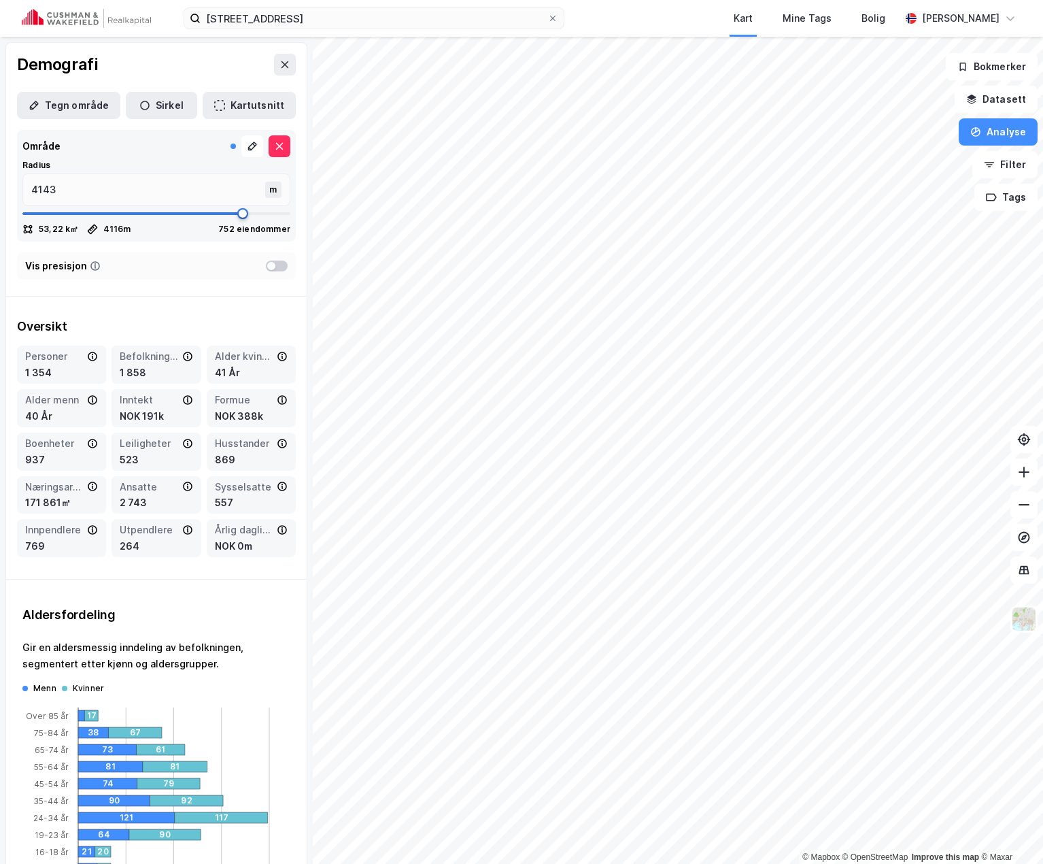
type input "4156"
type input "4169"
type input "4182"
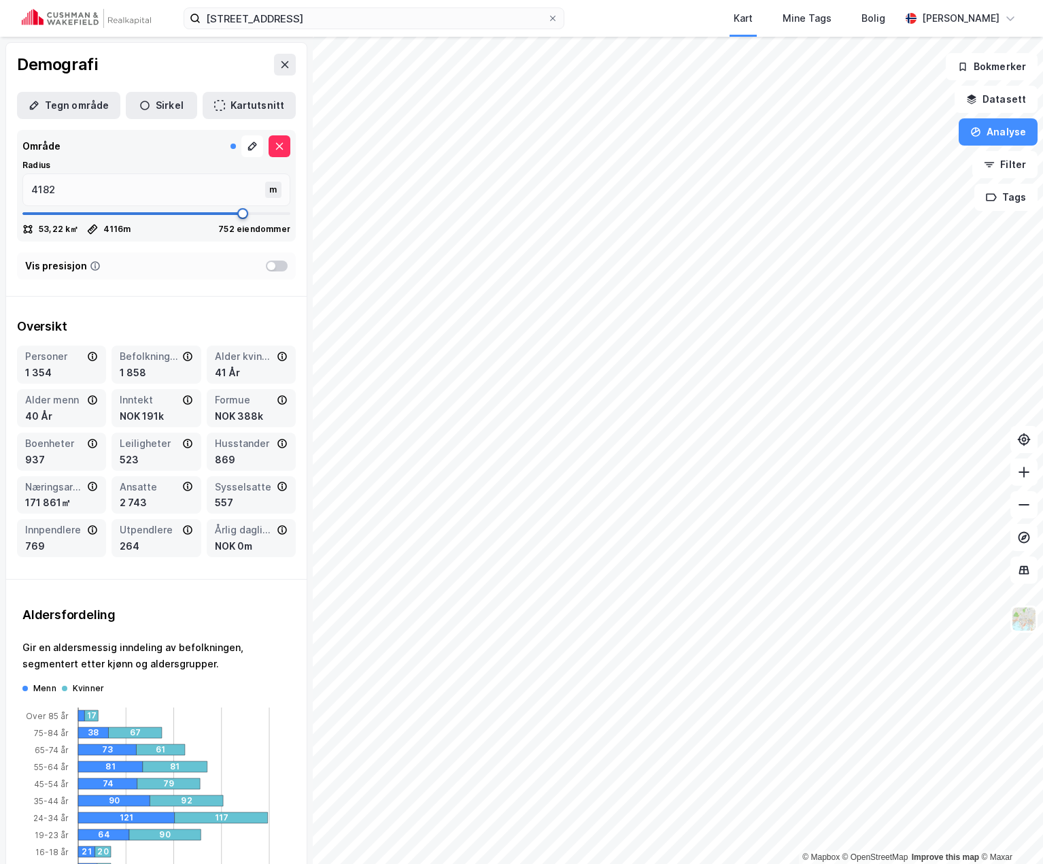
type input "4209"
type input "4222"
type input "4235"
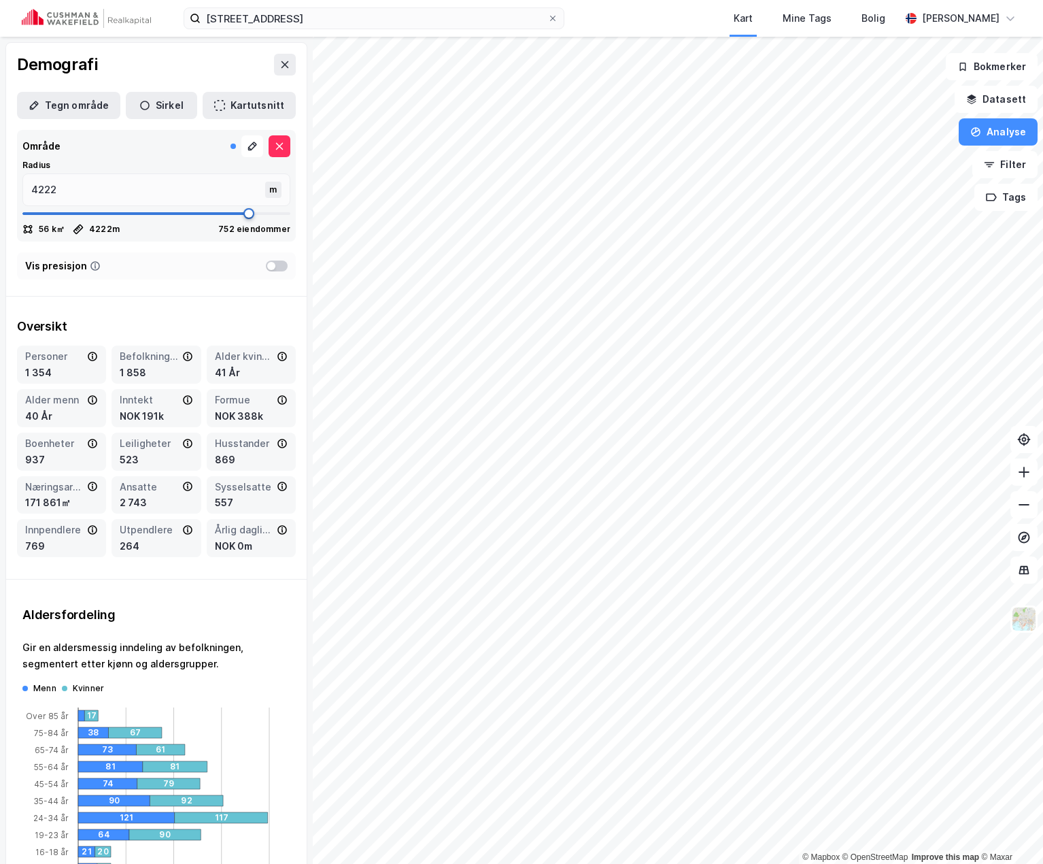
type input "4235"
type input "4261"
type input "4275"
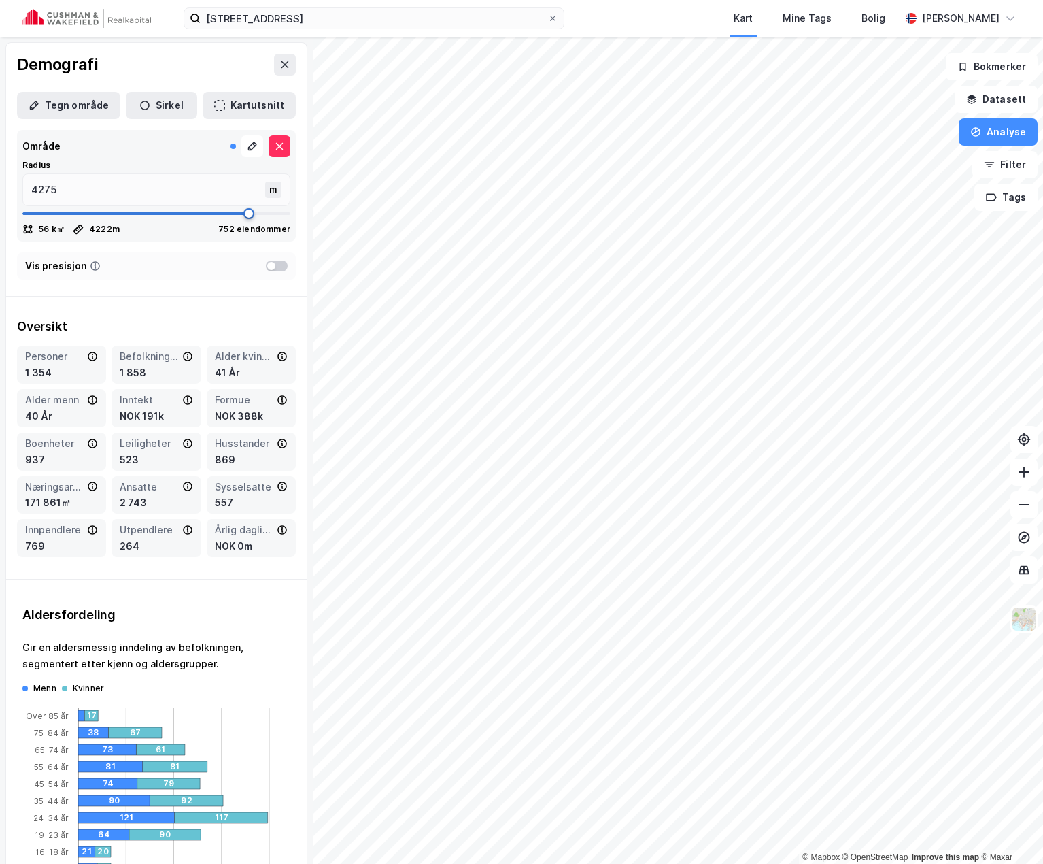
type input "4288"
type input "4301"
type input "4314"
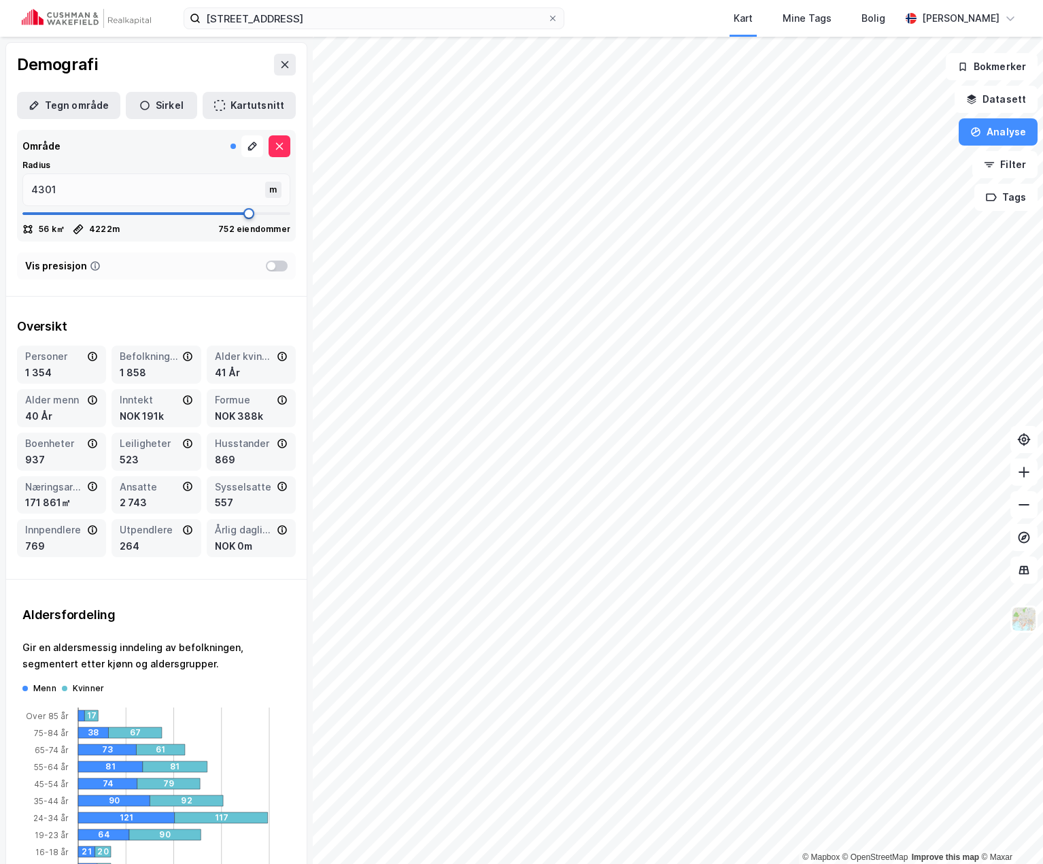
type input "4314"
type input "4327"
type input "4341"
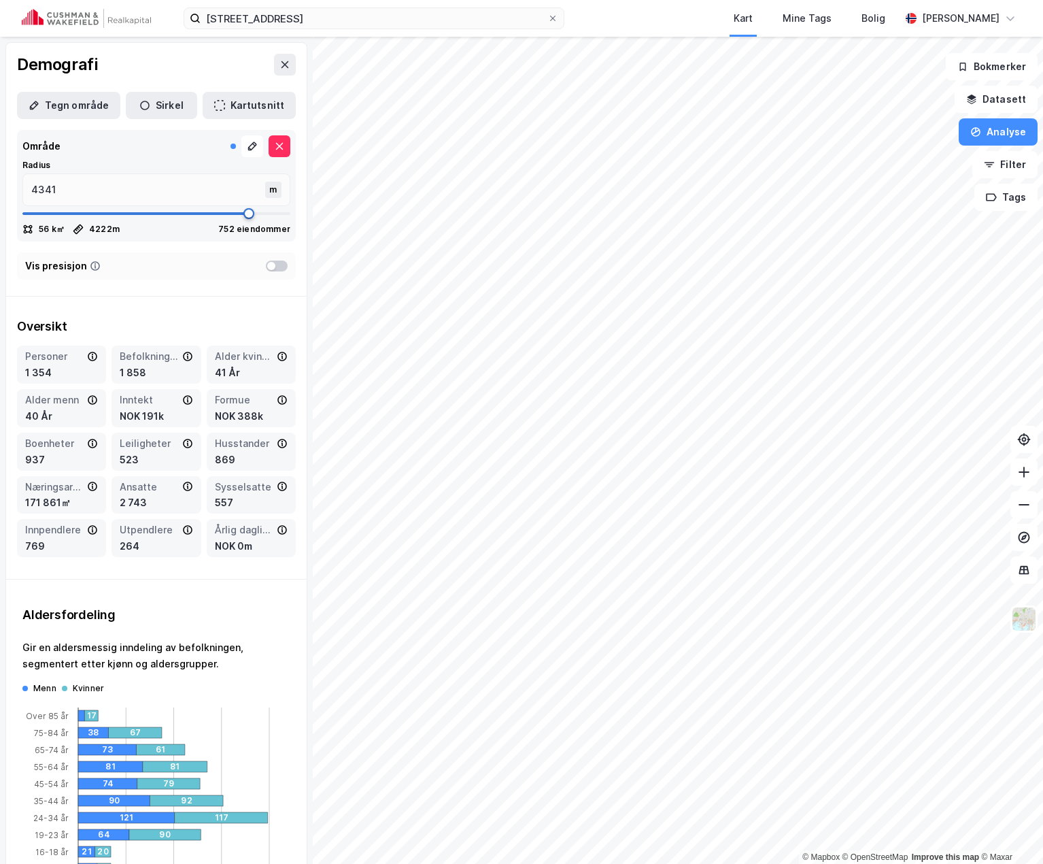
type input "4354"
type input "4367"
type input "4380"
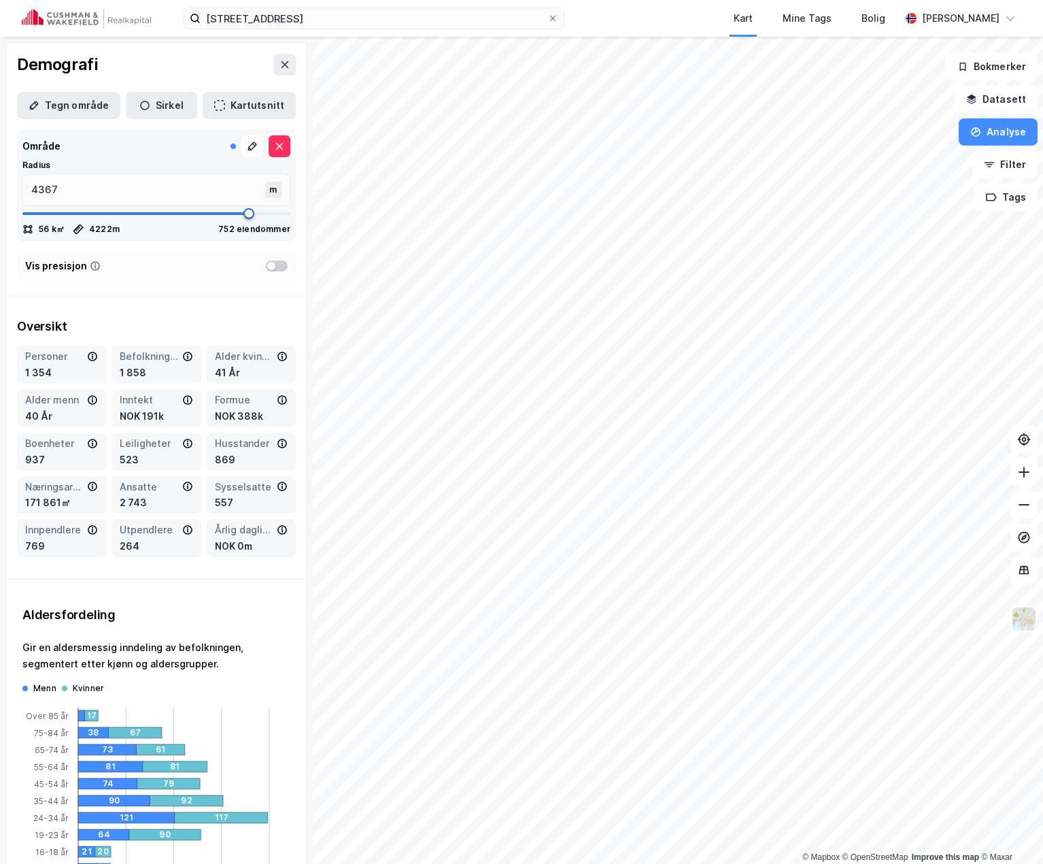
type input "4380"
type input "4406"
type input "4420"
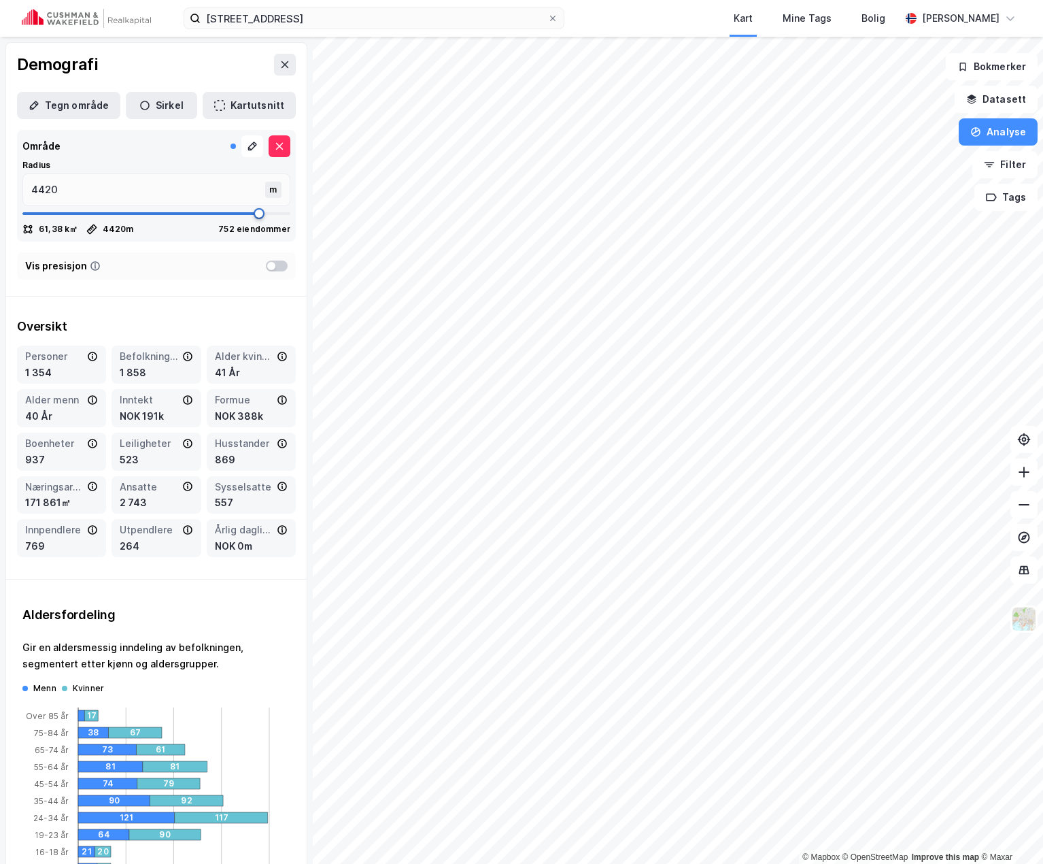
type input "4433"
type input "4446"
type input "4472"
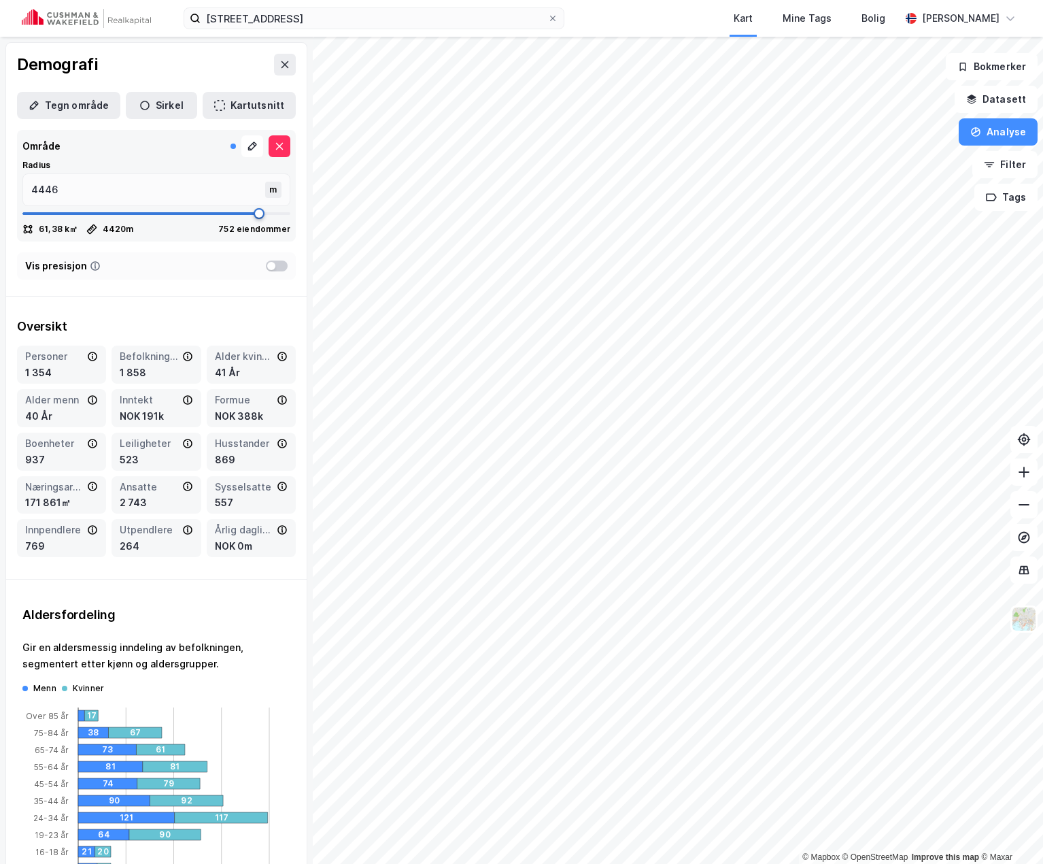
type input "4472"
type input "4486"
type input "4512"
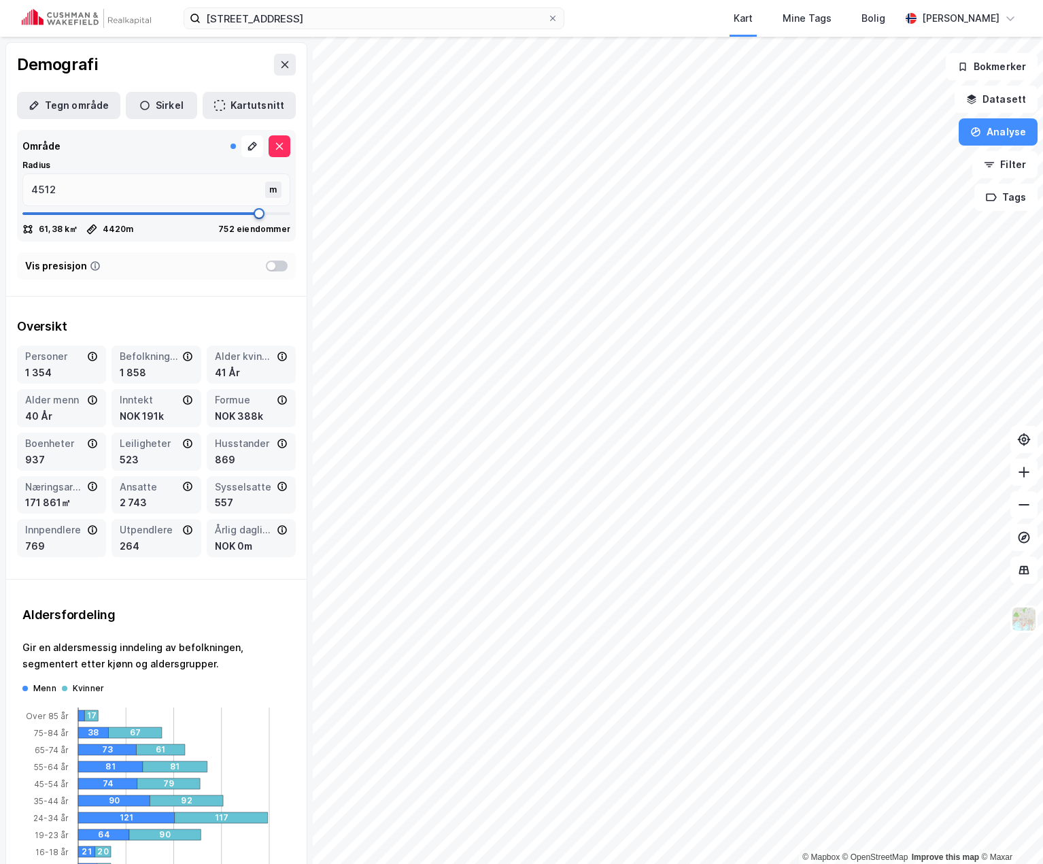
type input "4552"
type input "4565"
type input "4578"
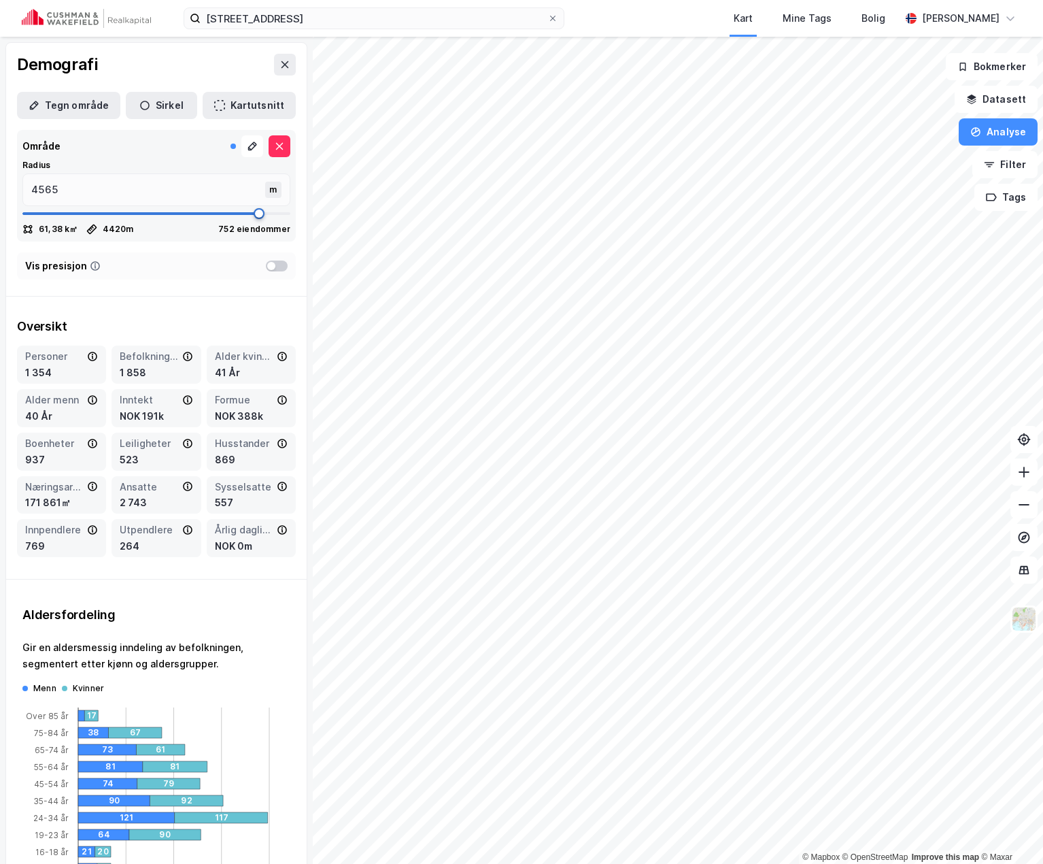
type input "4578"
type input "4604"
type input "4617"
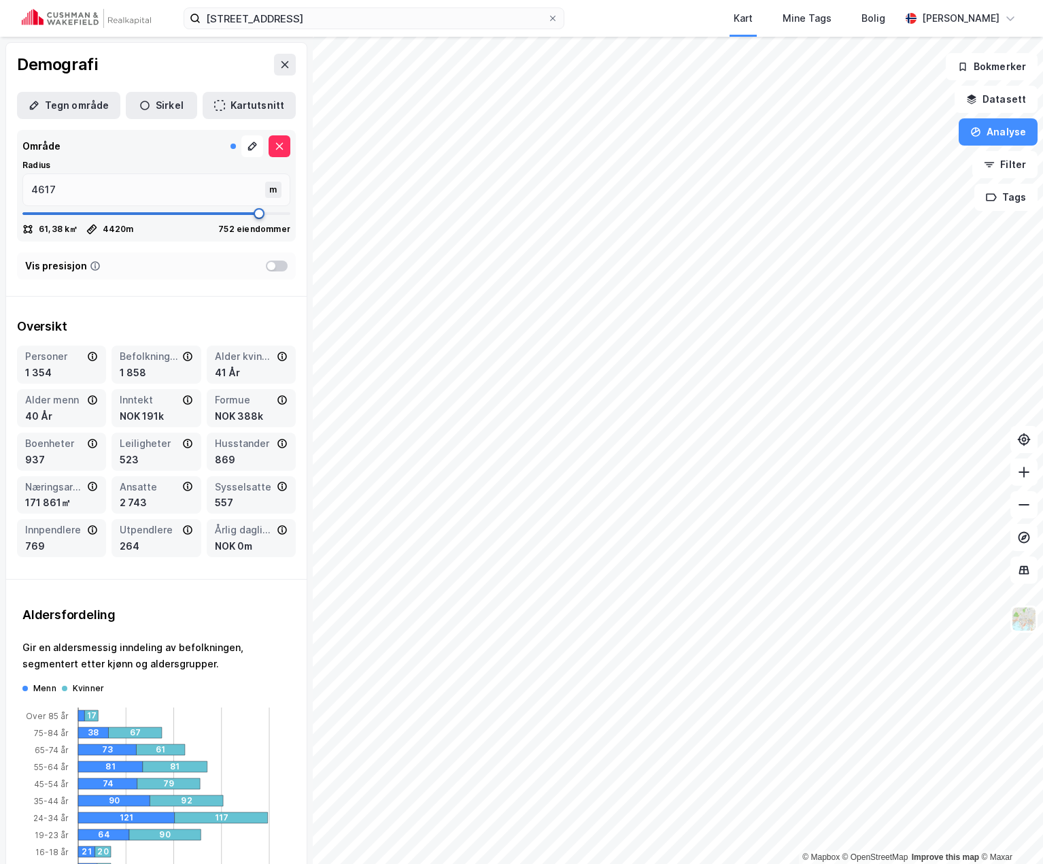
type input "4631"
type input "4657"
type input "4670"
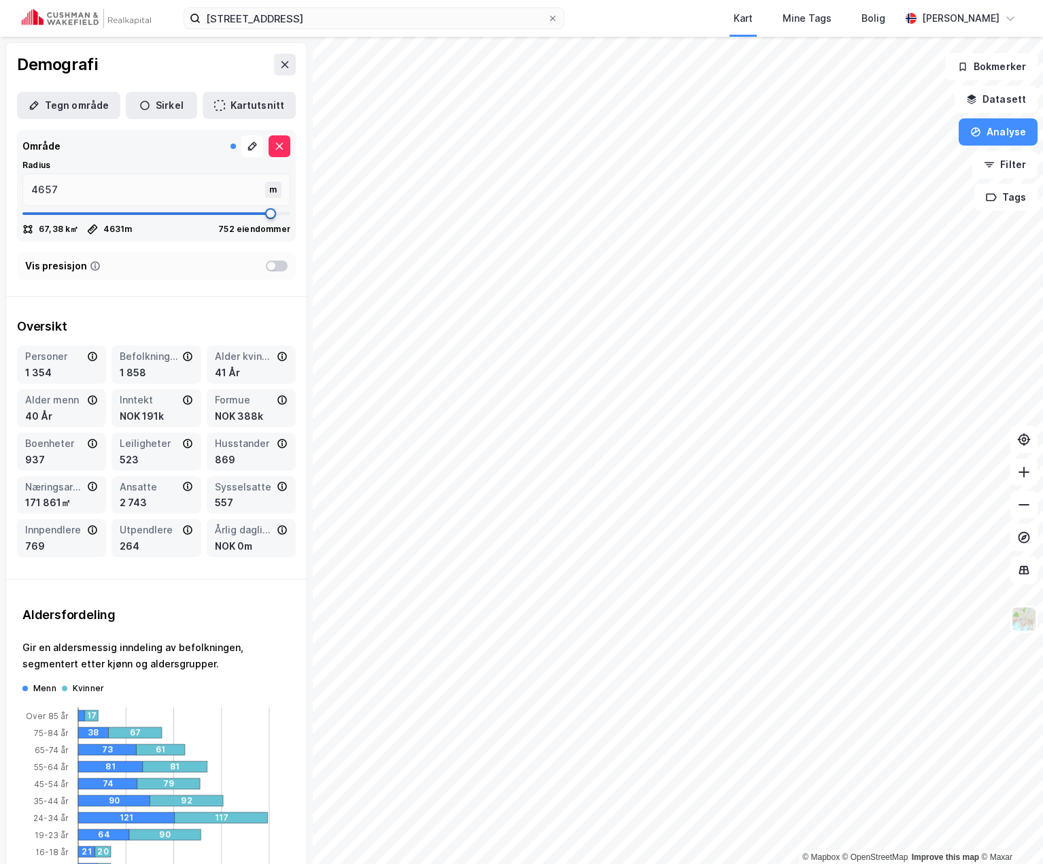
type input "4670"
type input "4710"
type input "4723"
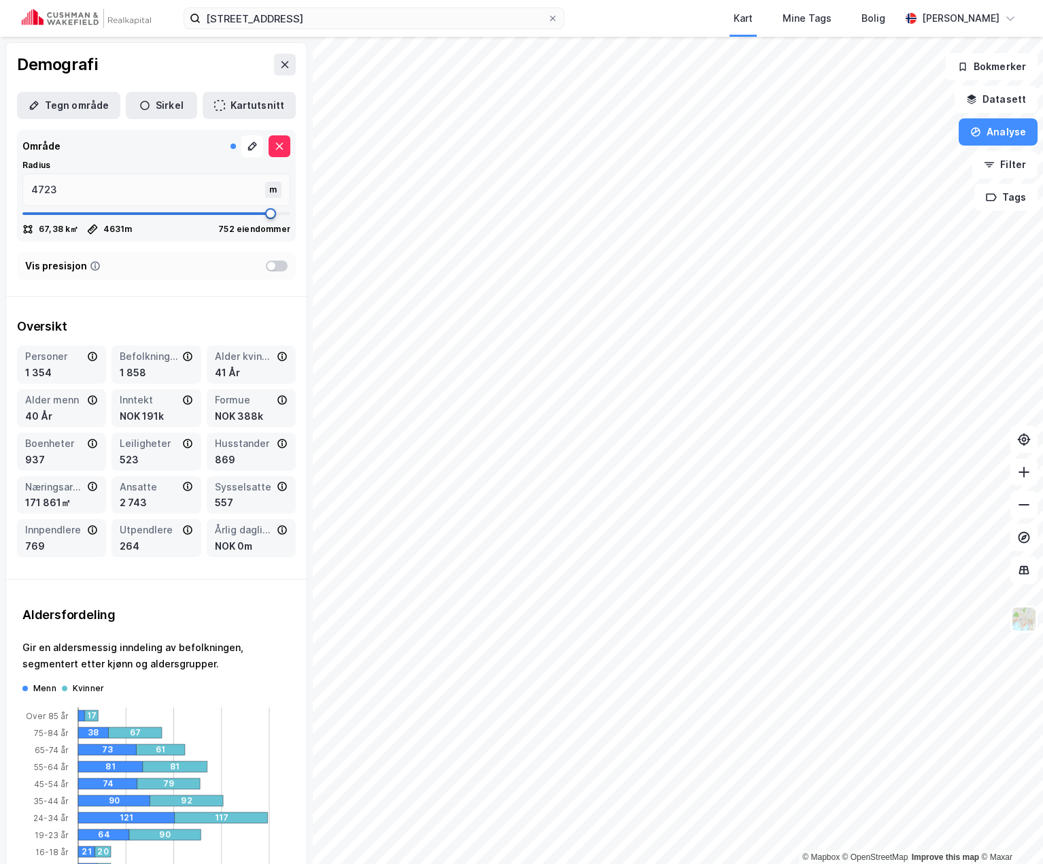
type input "4789"
type input "4802"
type input "4881"
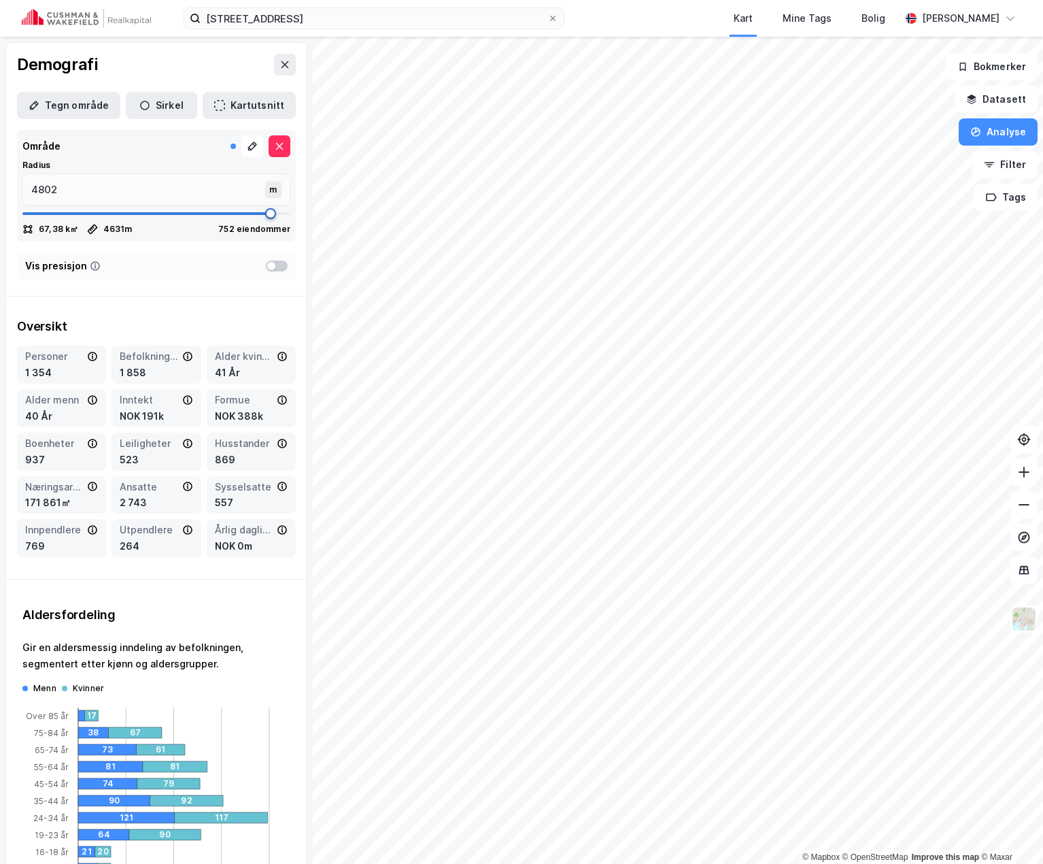
type input "4881"
type input "4974"
type input "5000"
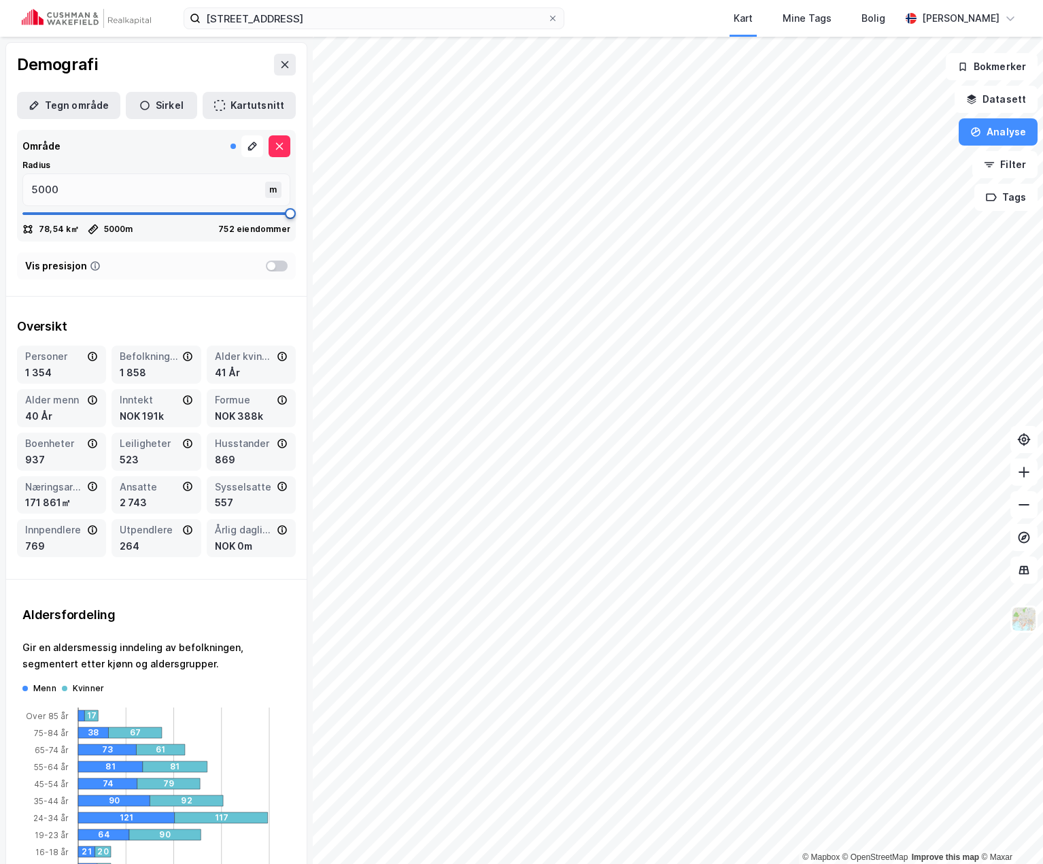
drag, startPoint x: 78, startPoint y: 211, endPoint x: 290, endPoint y: 224, distance: 212.6
click at [290, 219] on span at bounding box center [290, 213] width 11 height 11
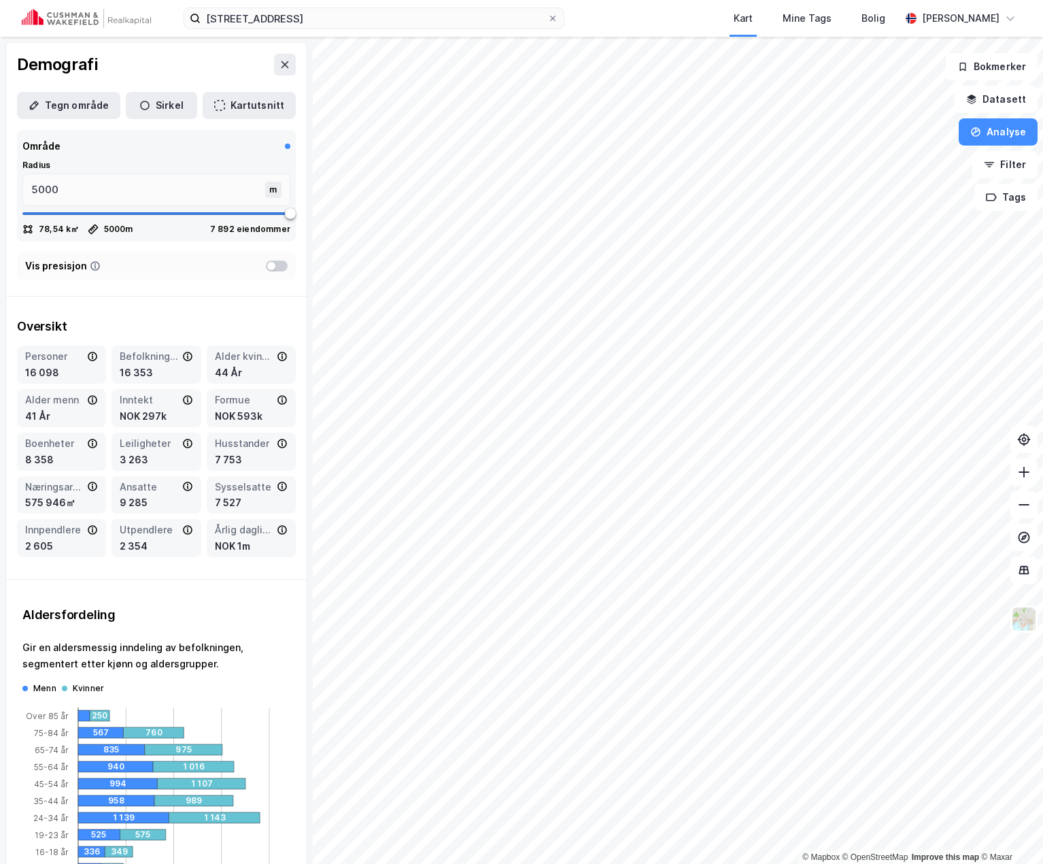
click at [266, 265] on div at bounding box center [277, 266] width 22 height 11
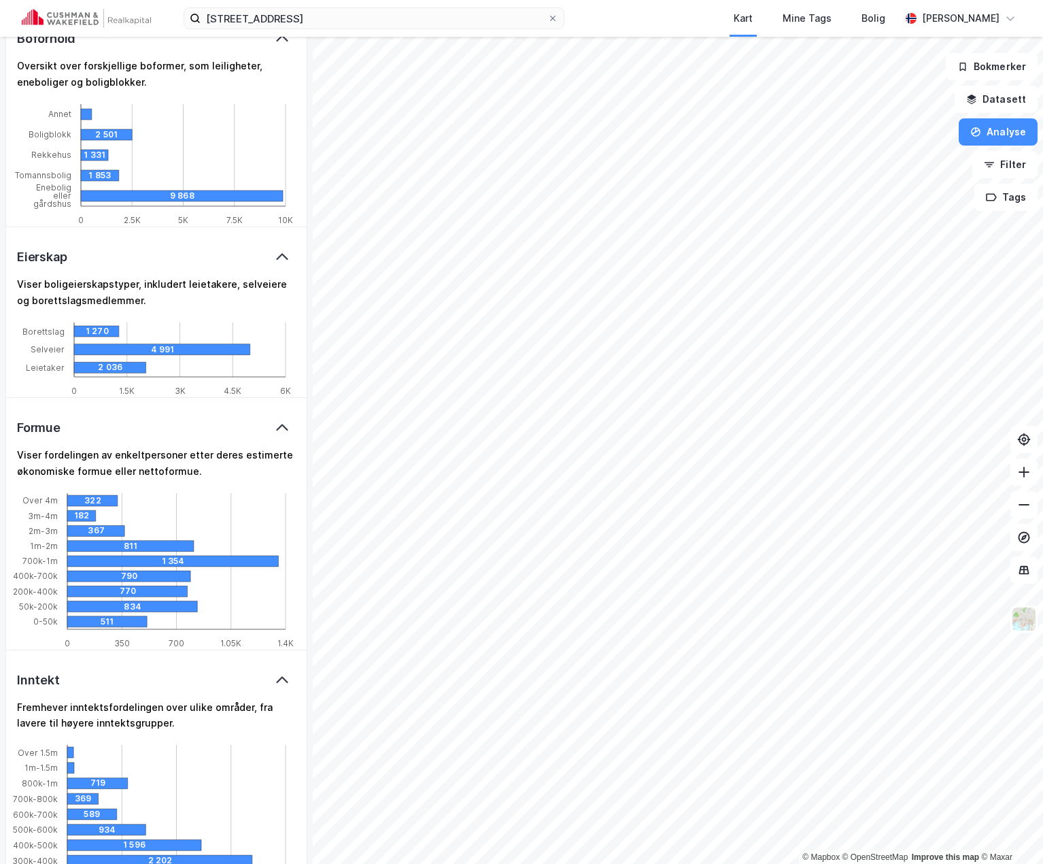
scroll to position [1156, 0]
